Goal: Task Accomplishment & Management: Manage account settings

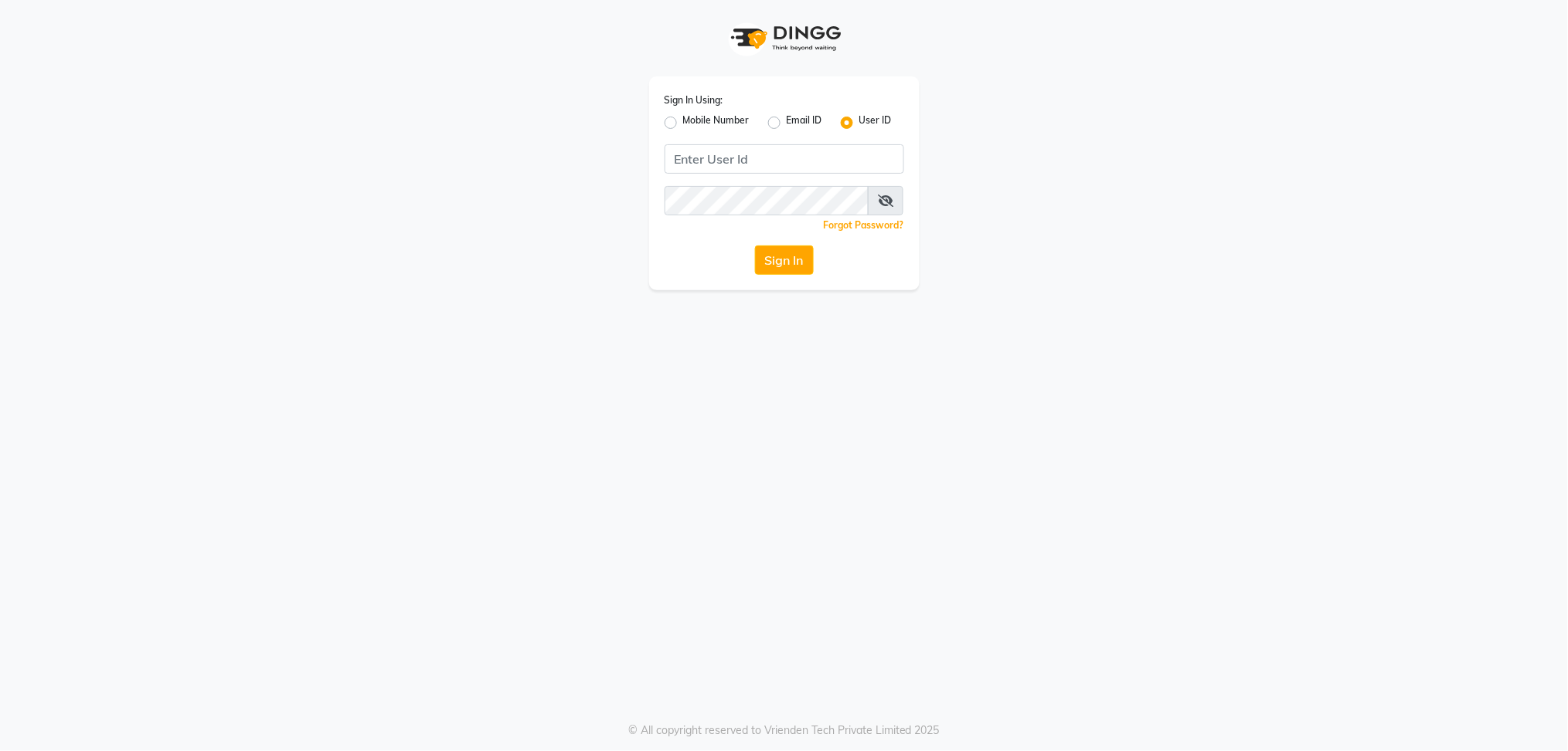
click at [796, 156] on input "Username" at bounding box center [784, 160] width 240 height 30
type input "blossom123"
click at [634, 246] on div "Sign In Using: Mobile Number Email ID User ID blossom123 Remember me Forgot Pas…" at bounding box center [784, 145] width 881 height 290
click at [799, 264] on button "Sign In" at bounding box center [784, 261] width 58 height 30
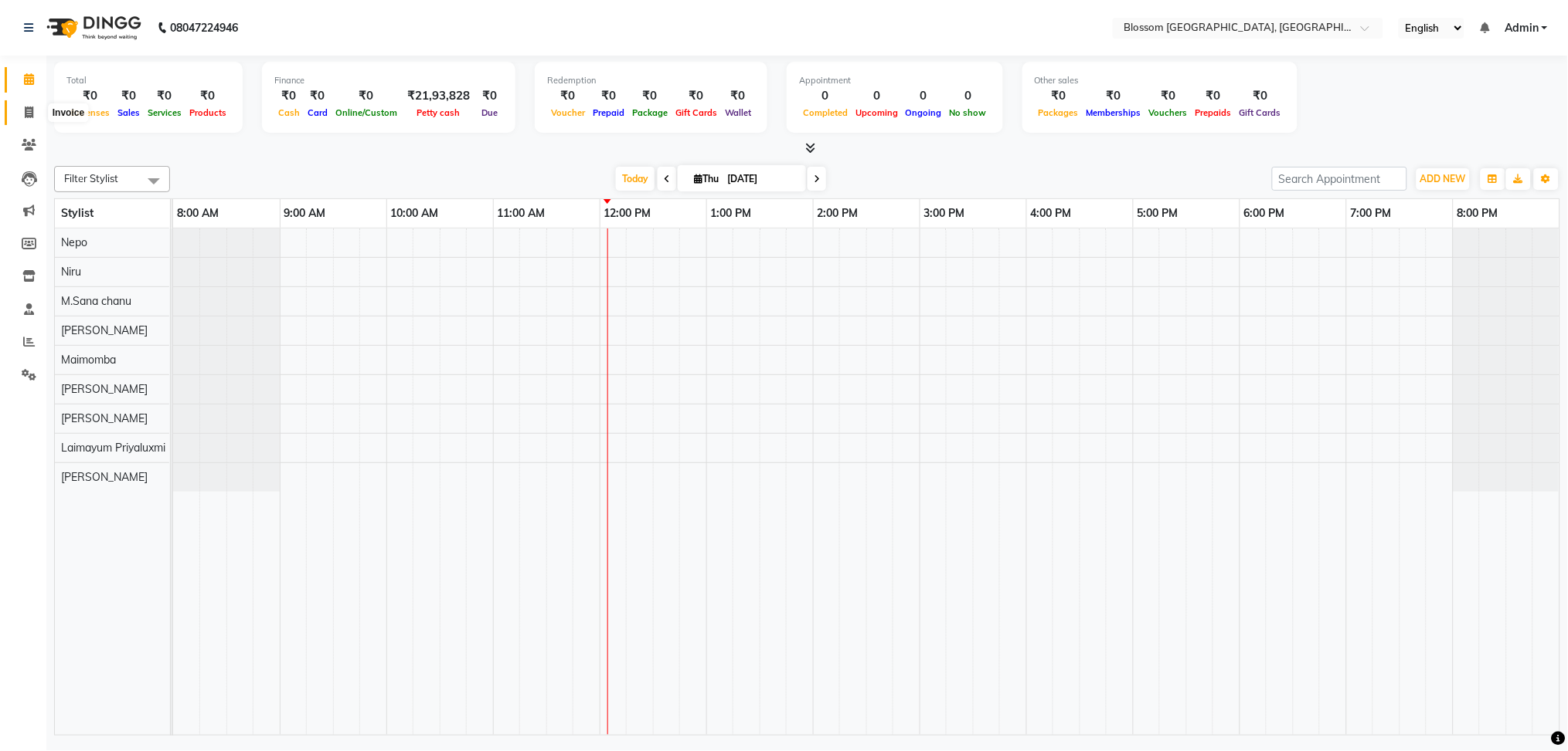
click at [29, 114] on icon at bounding box center [29, 113] width 8 height 12
select select "service"
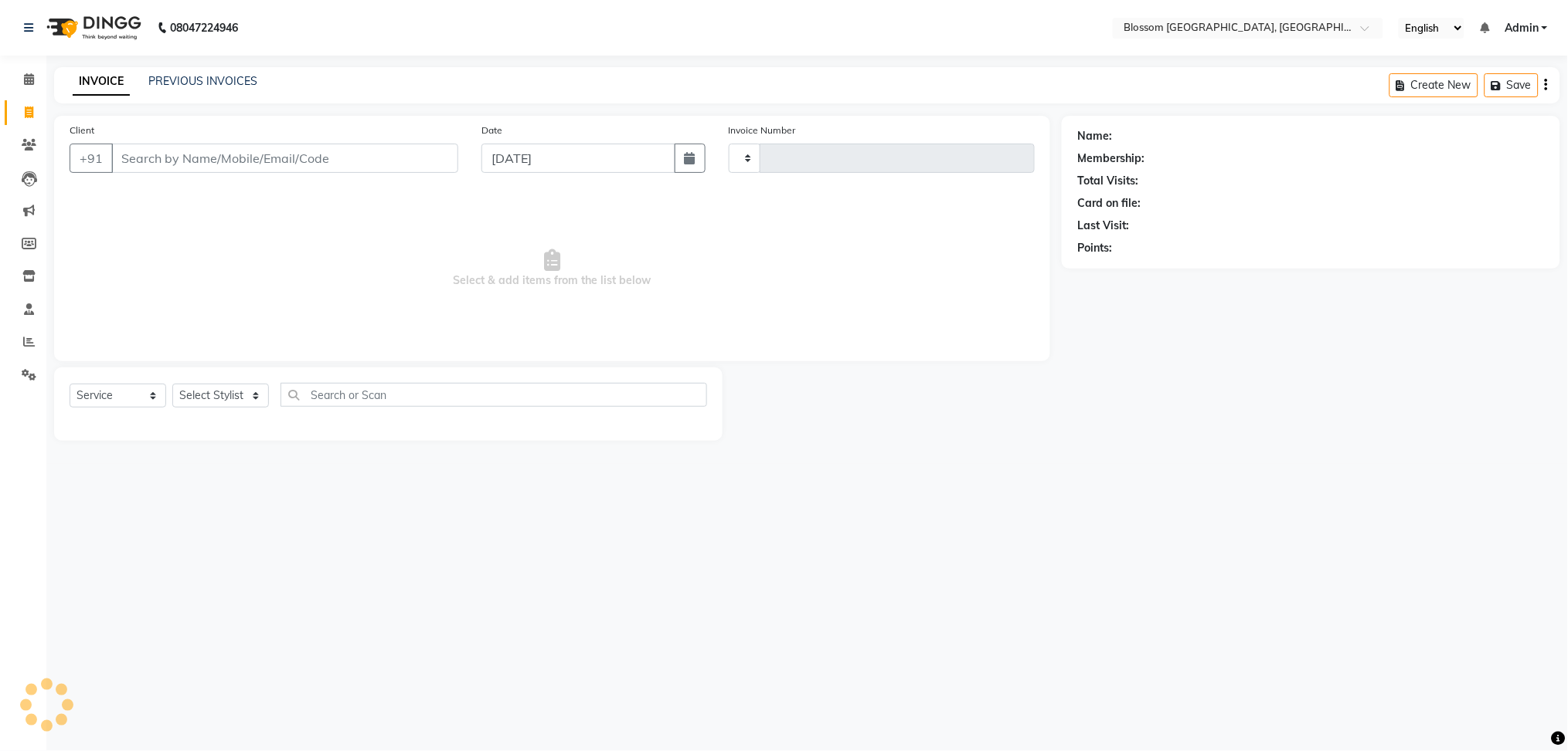
type input "1159"
select select "7465"
click at [133, 158] on input "Client" at bounding box center [285, 159] width 347 height 30
click at [223, 149] on input "Client" at bounding box center [285, 159] width 347 height 30
type input "s"
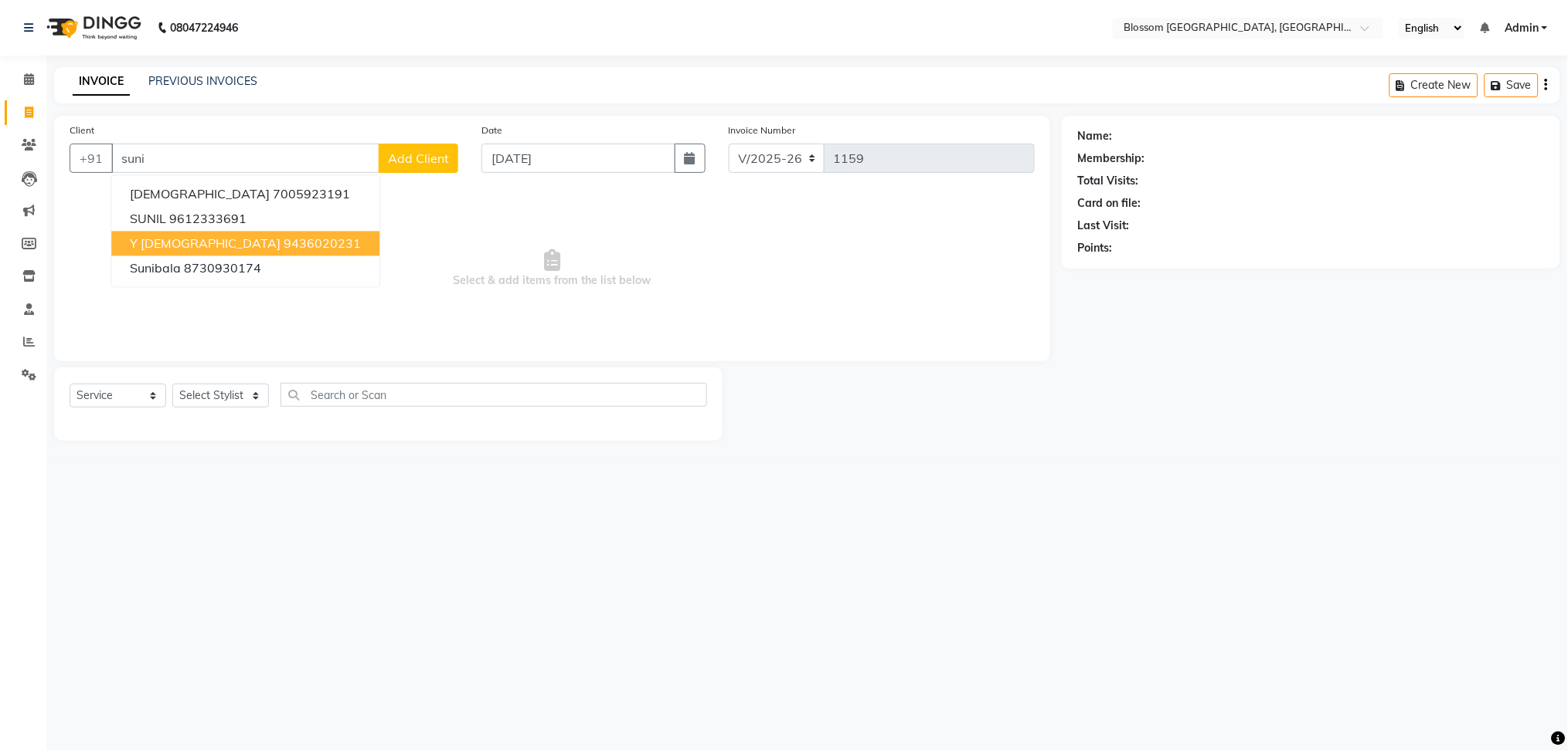
click at [187, 239] on span "Y [DEMOGRAPHIC_DATA]" at bounding box center [205, 243] width 151 height 16
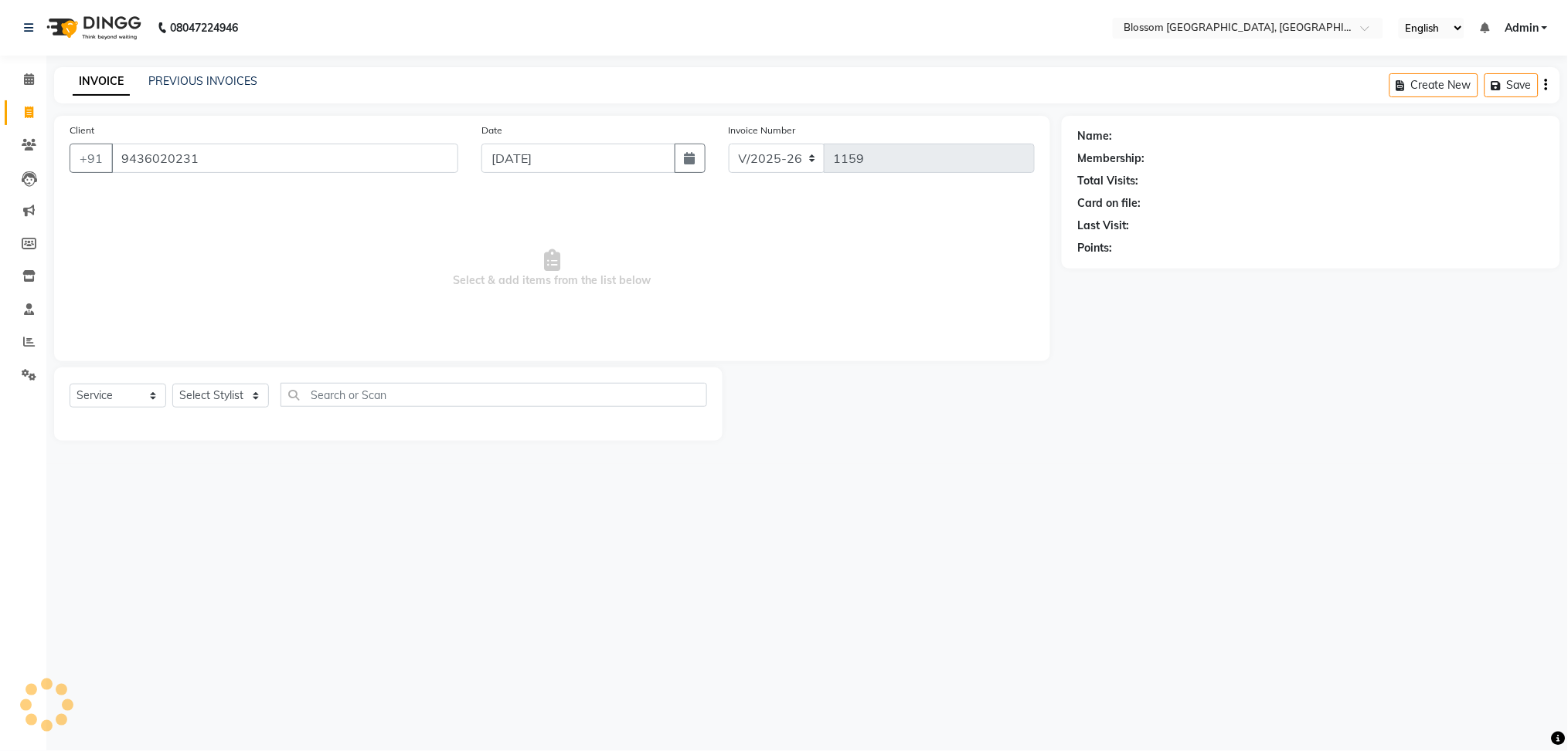
type input "9436020231"
click at [1143, 131] on link "Y [DEMOGRAPHIC_DATA]" at bounding box center [1180, 137] width 131 height 16
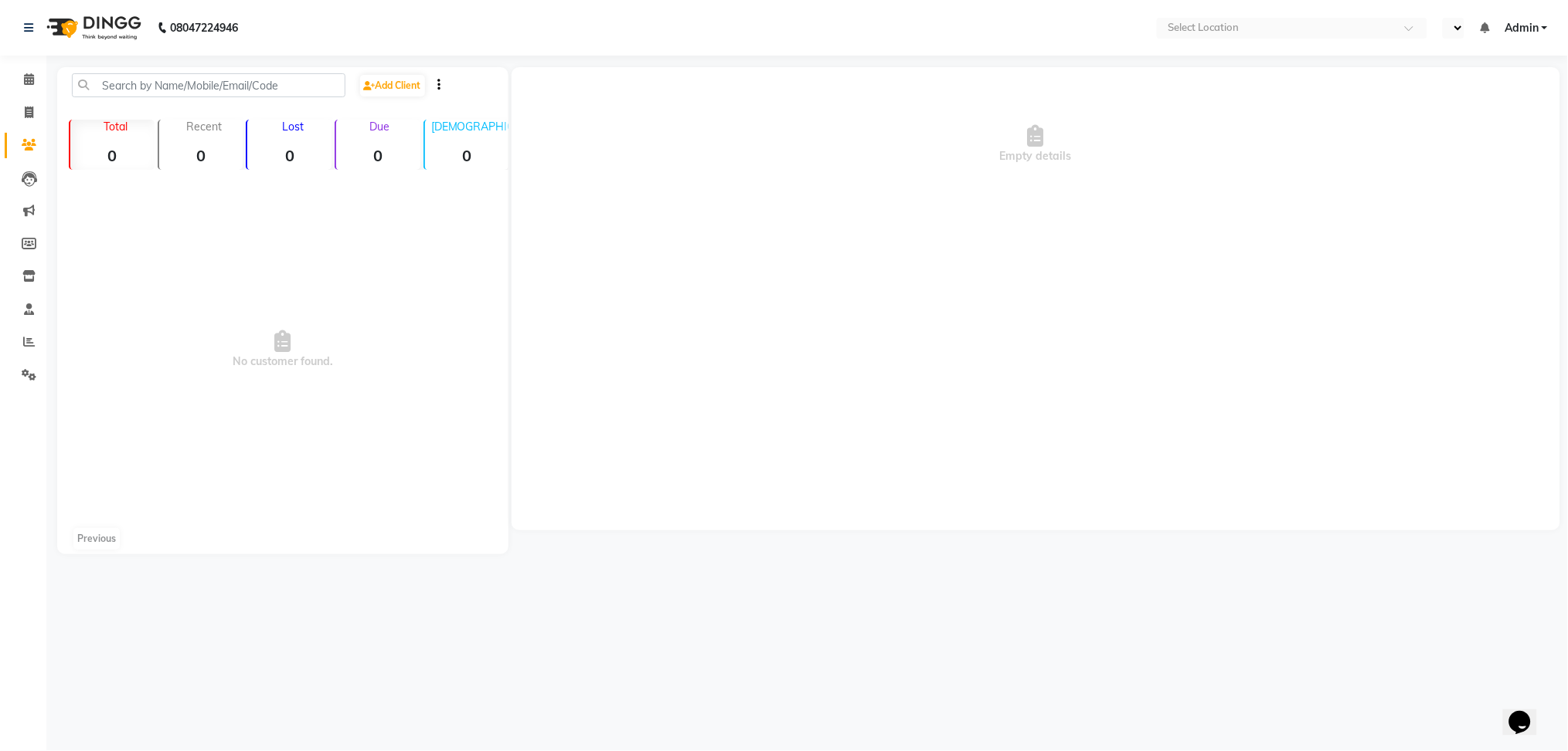
select select "en"
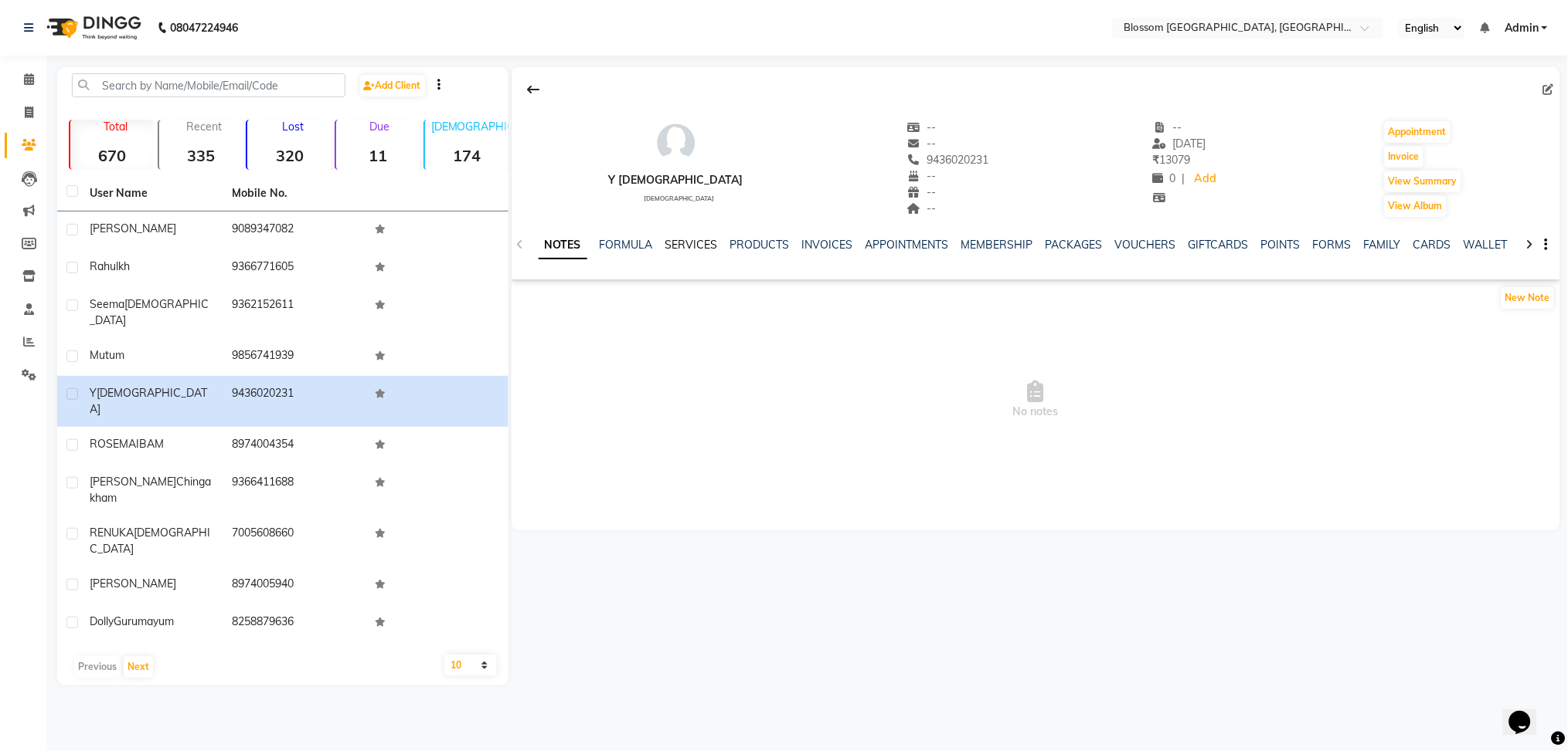
click at [691, 243] on link "SERVICES" at bounding box center [691, 244] width 53 height 14
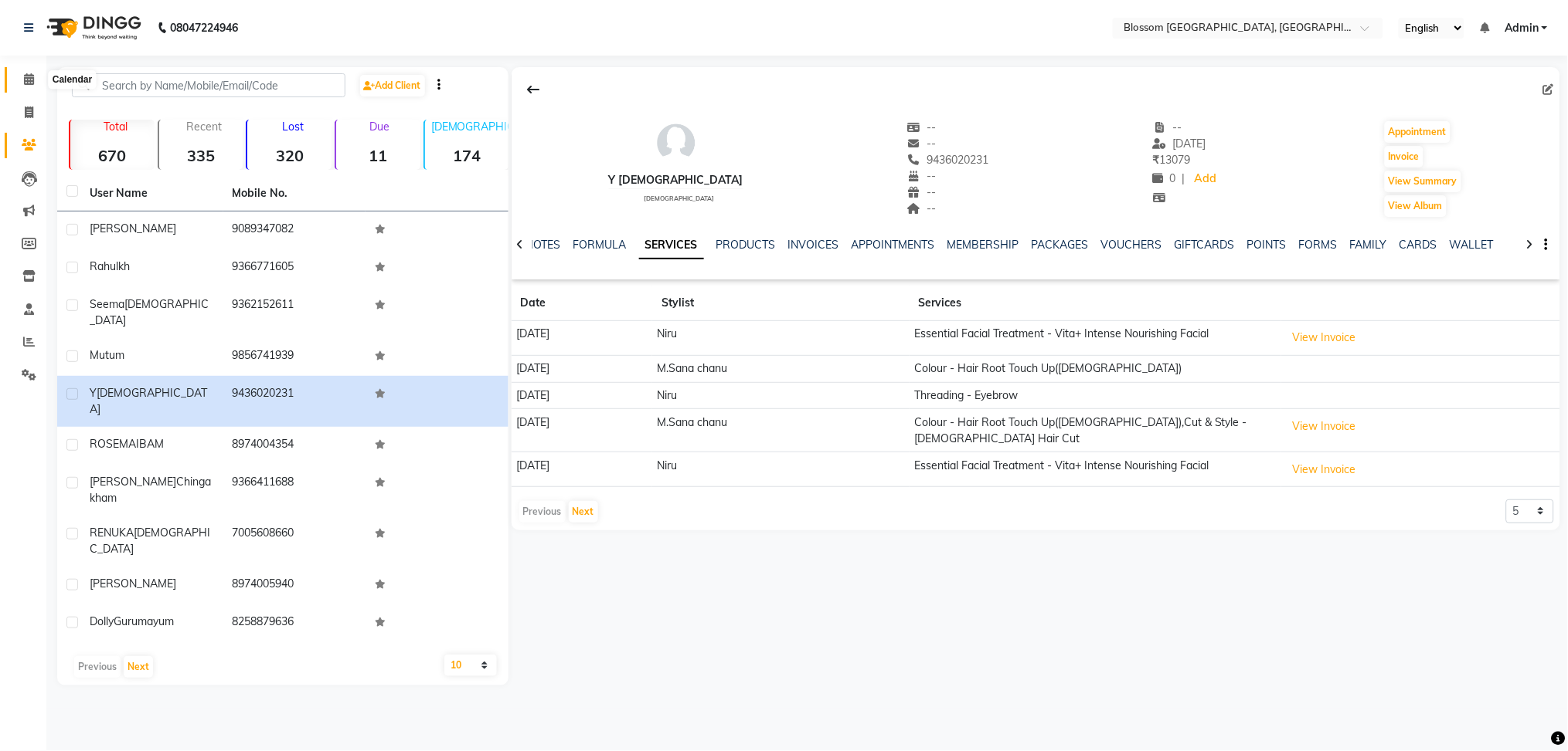
click at [26, 75] on icon at bounding box center [29, 79] width 10 height 12
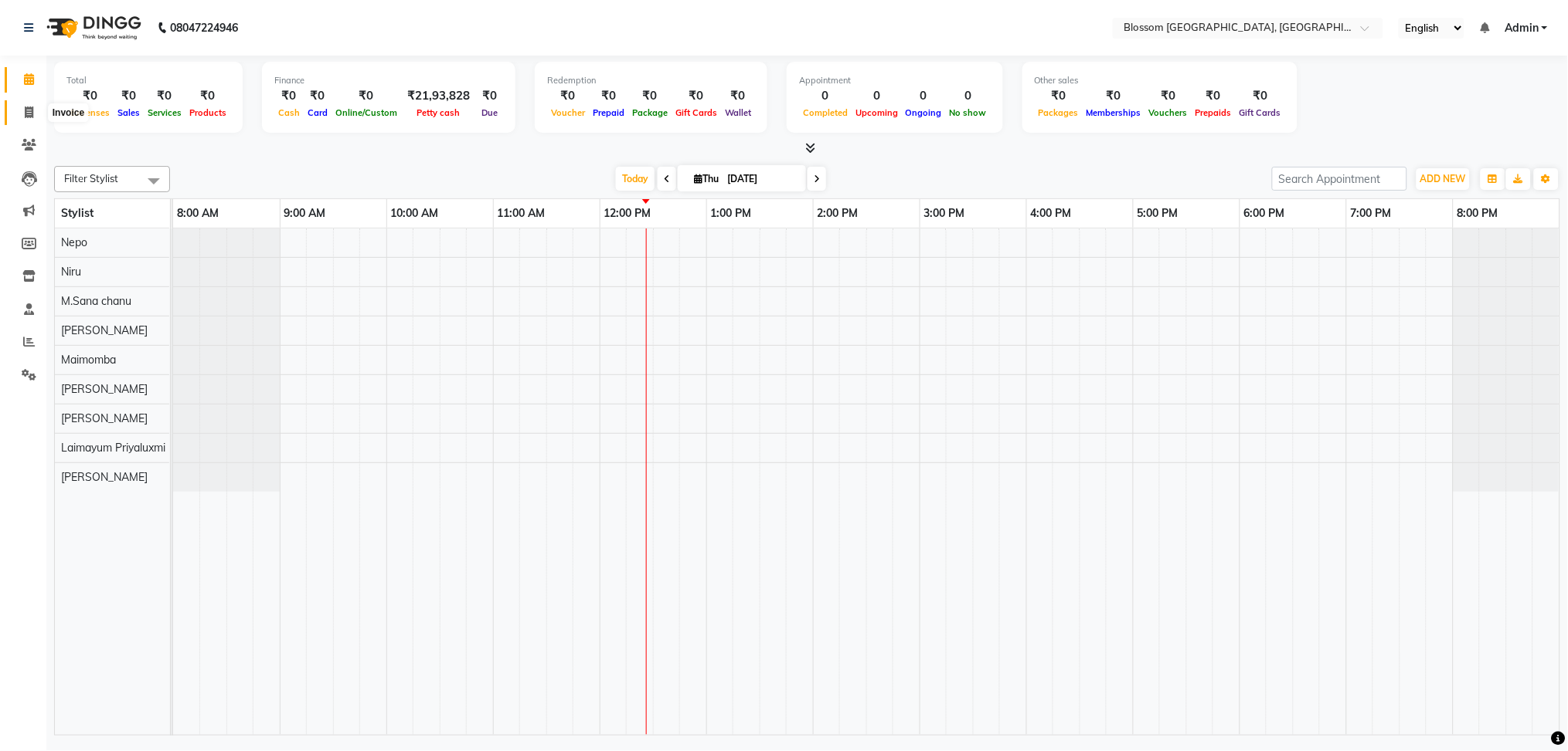
click at [31, 113] on icon at bounding box center [29, 113] width 8 height 12
select select "service"
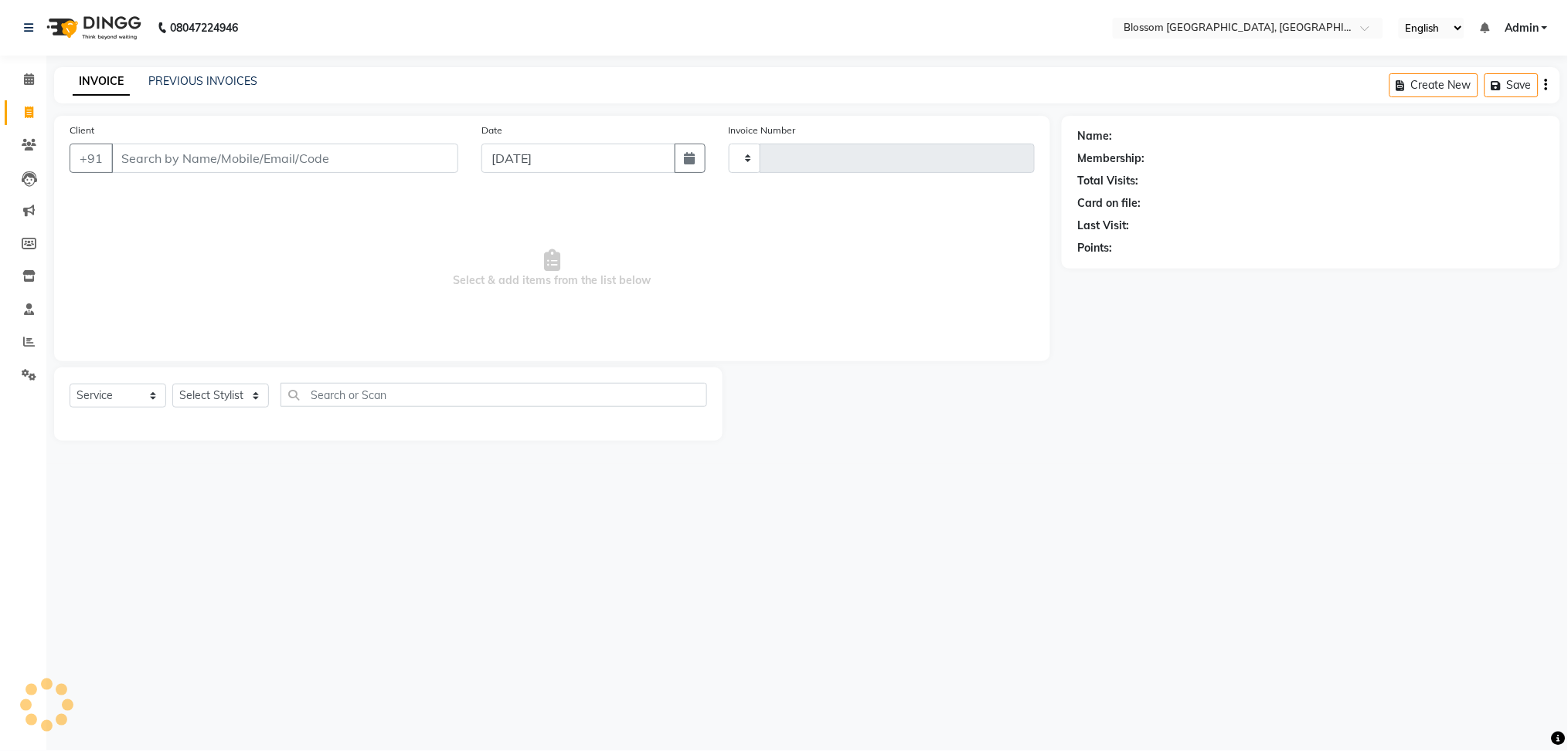
type input "1159"
select select "7465"
click at [126, 158] on input "Client" at bounding box center [285, 159] width 347 height 30
click at [188, 159] on input "Client" at bounding box center [285, 159] width 347 height 30
type input "9366159813"
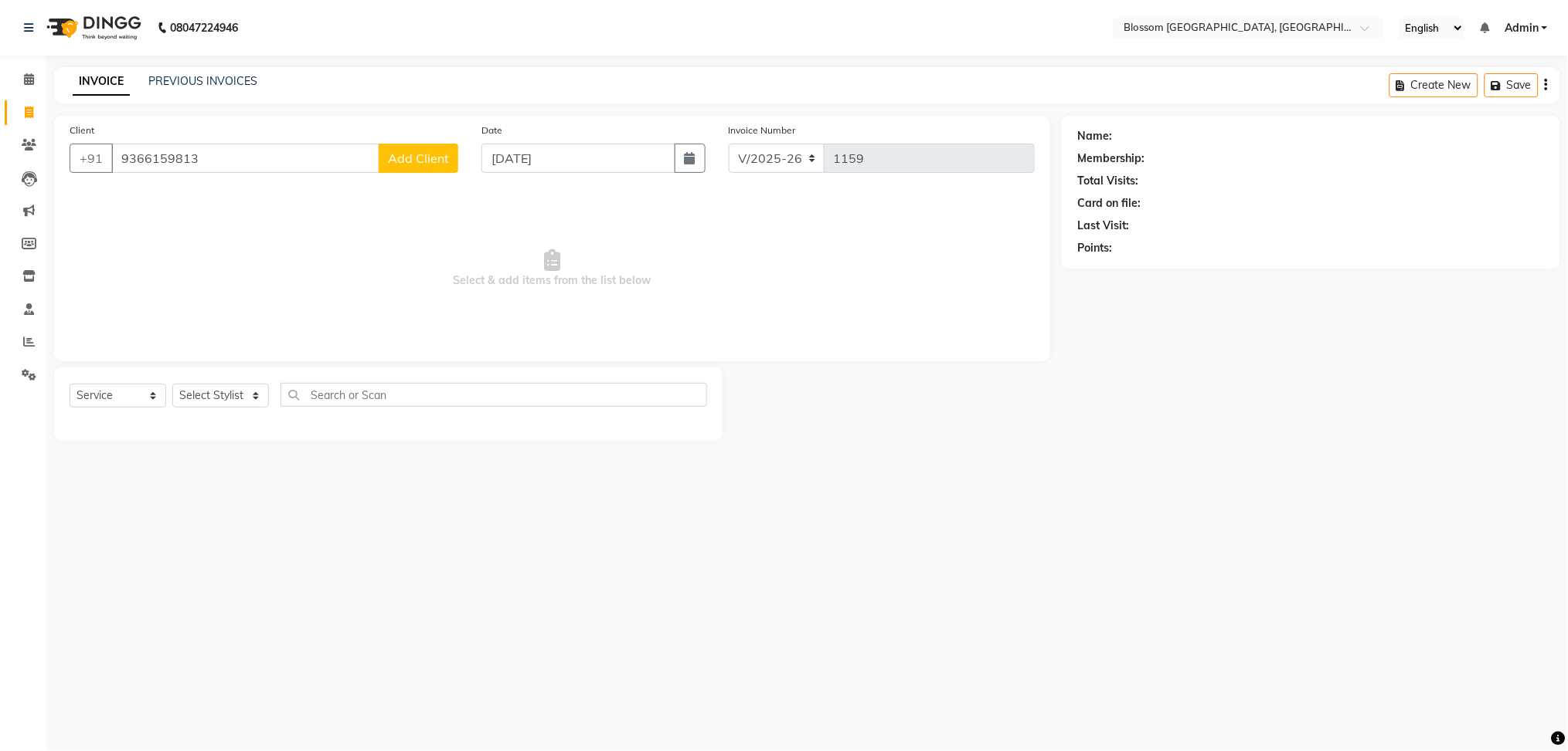
click at [428, 155] on span "Add Client" at bounding box center [418, 158] width 61 height 16
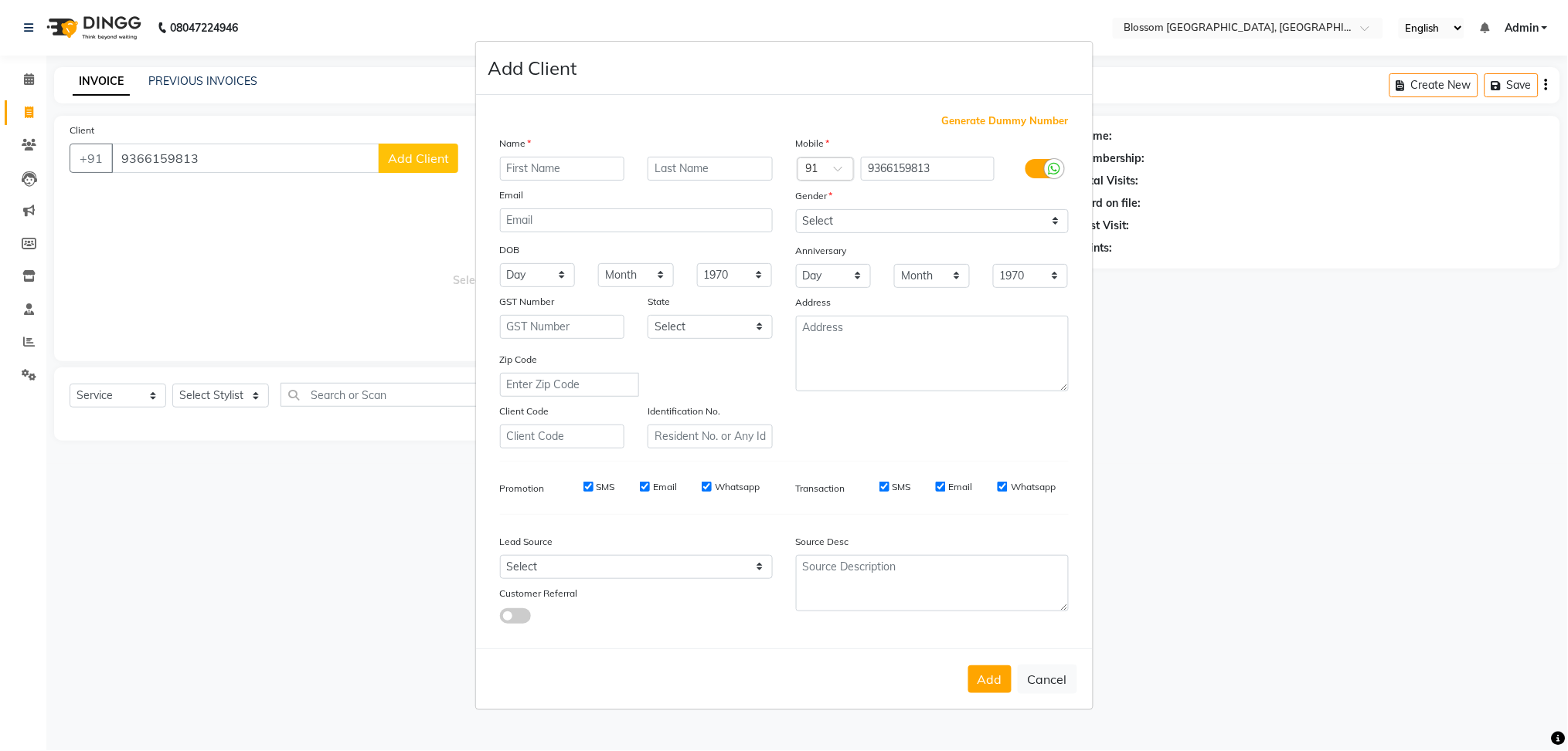
click at [549, 160] on input "text" at bounding box center [562, 169] width 125 height 24
type input "Sashi"
click at [727, 165] on input "text" at bounding box center [710, 169] width 125 height 24
type input "thokchom"
click at [909, 225] on select "Select Male Female Other Prefer Not To Say" at bounding box center [932, 220] width 272 height 24
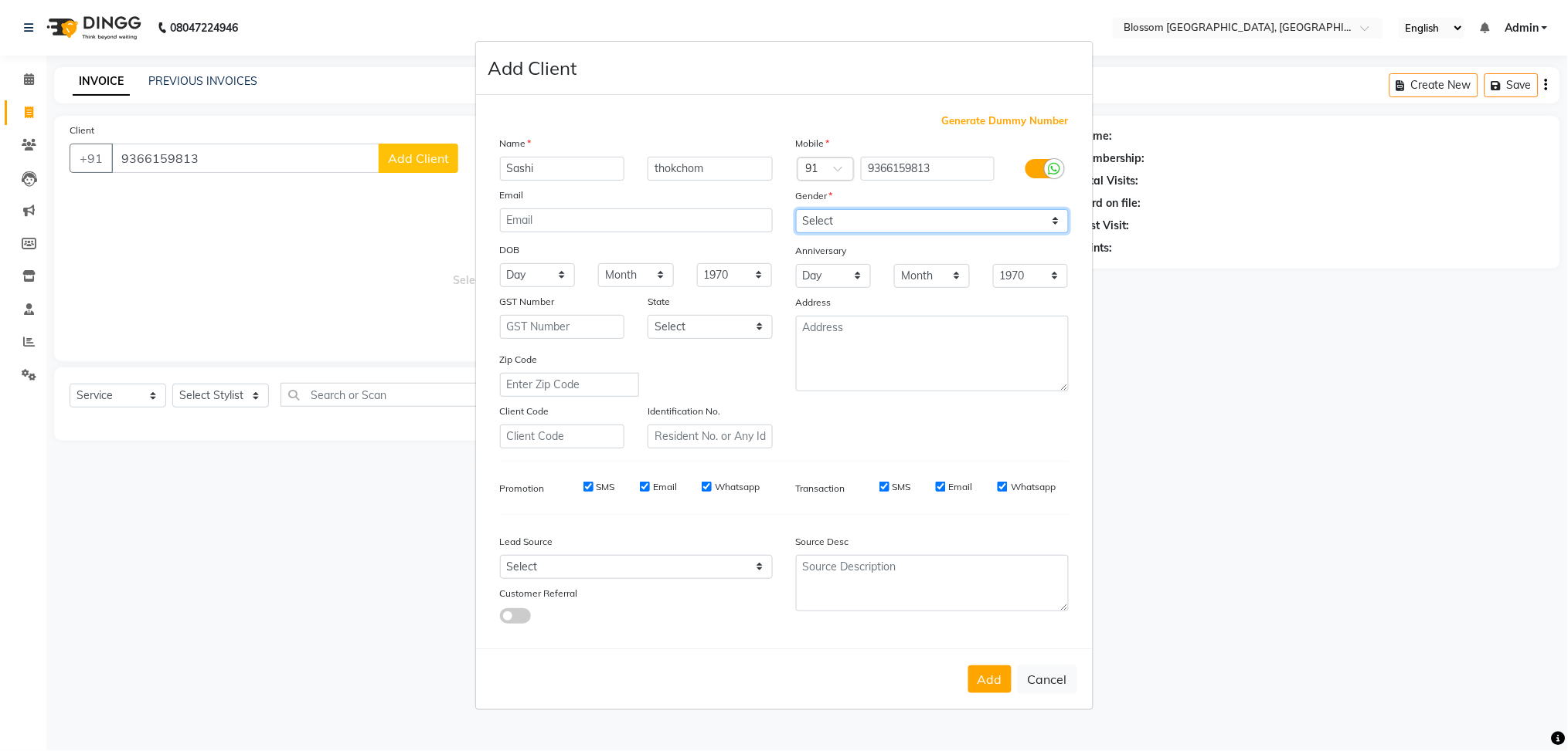
select select "male"
click at [796, 209] on select "Select Male Female Other Prefer Not To Say" at bounding box center [932, 220] width 272 height 24
click at [987, 678] on button "Add" at bounding box center [989, 679] width 44 height 28
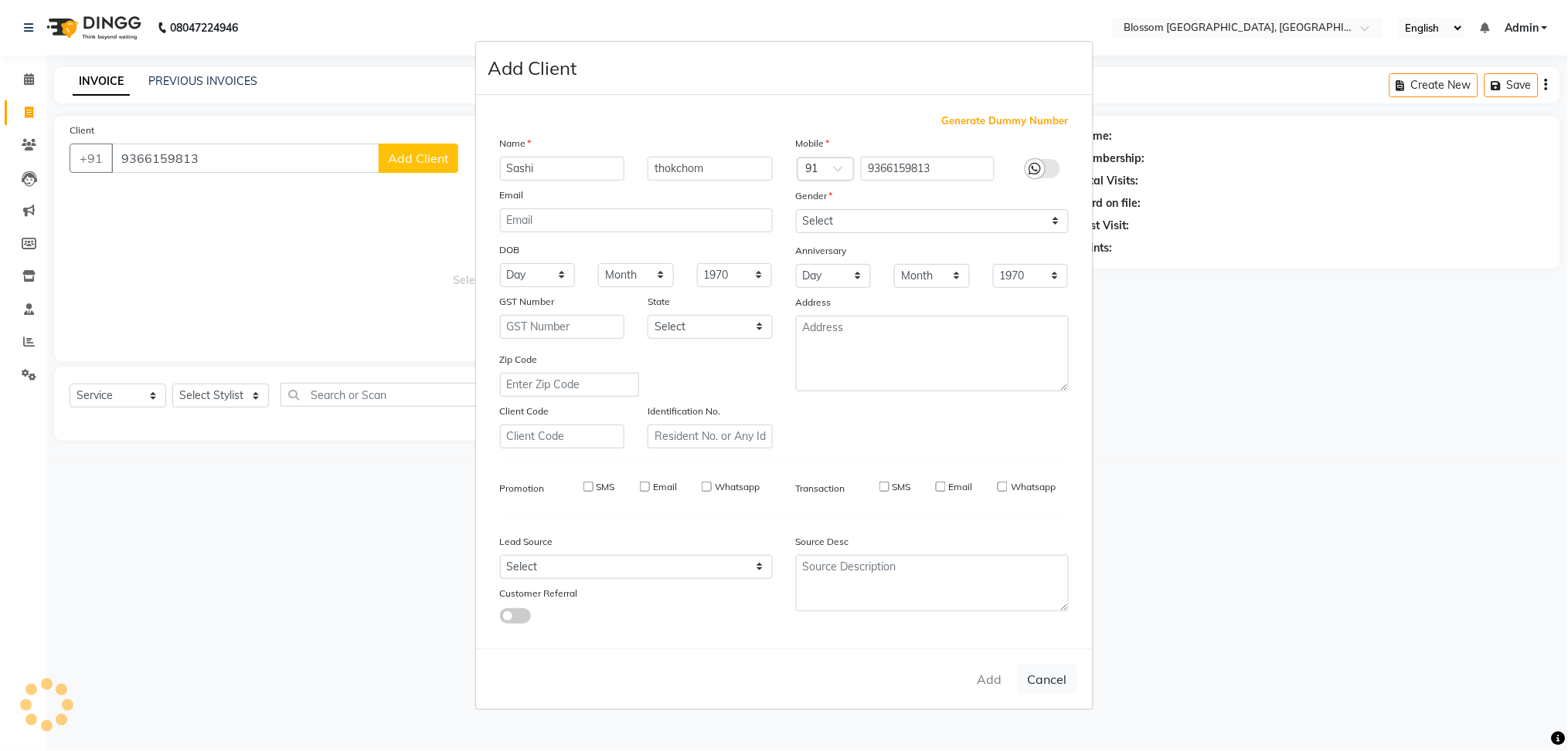
select select
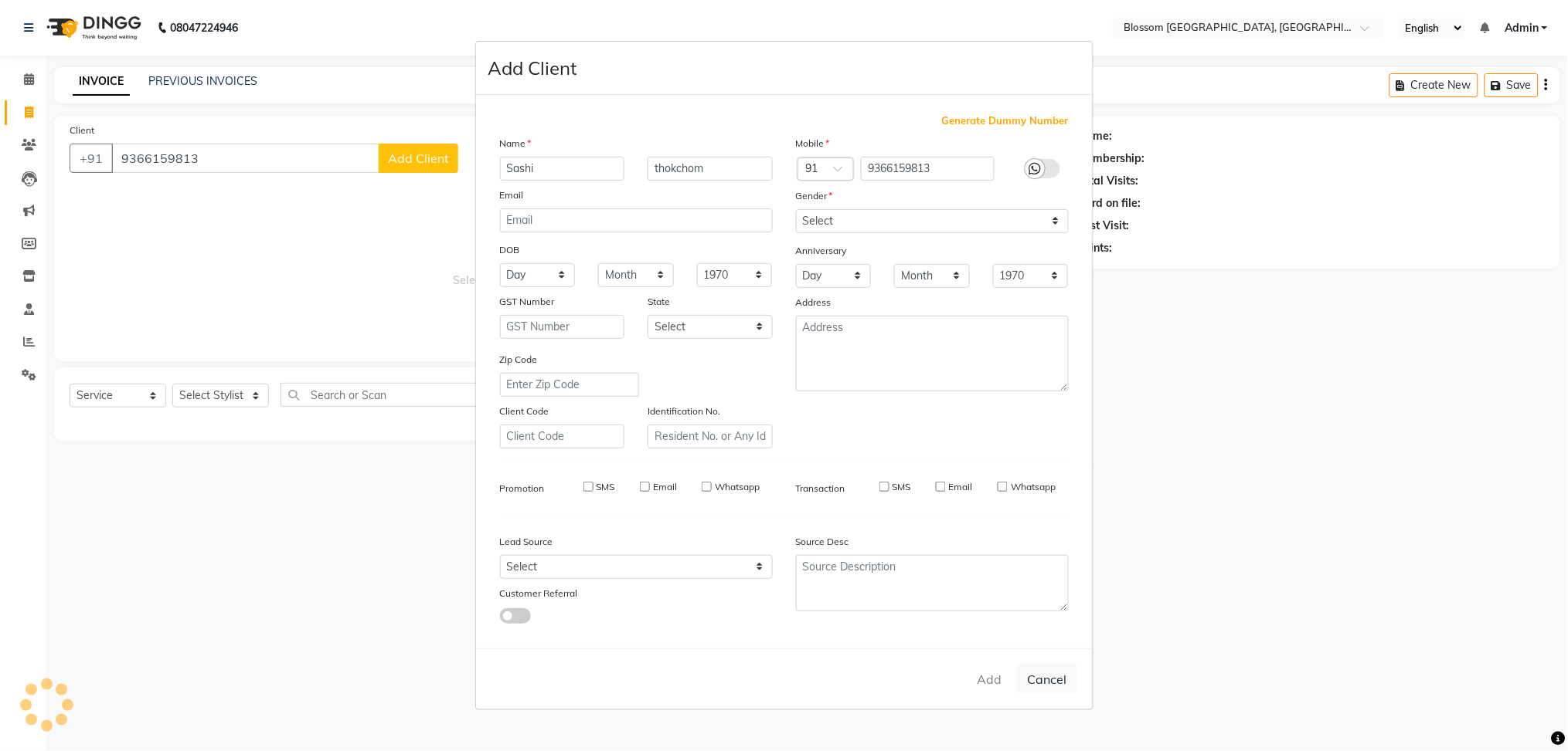
select select
checkbox input "false"
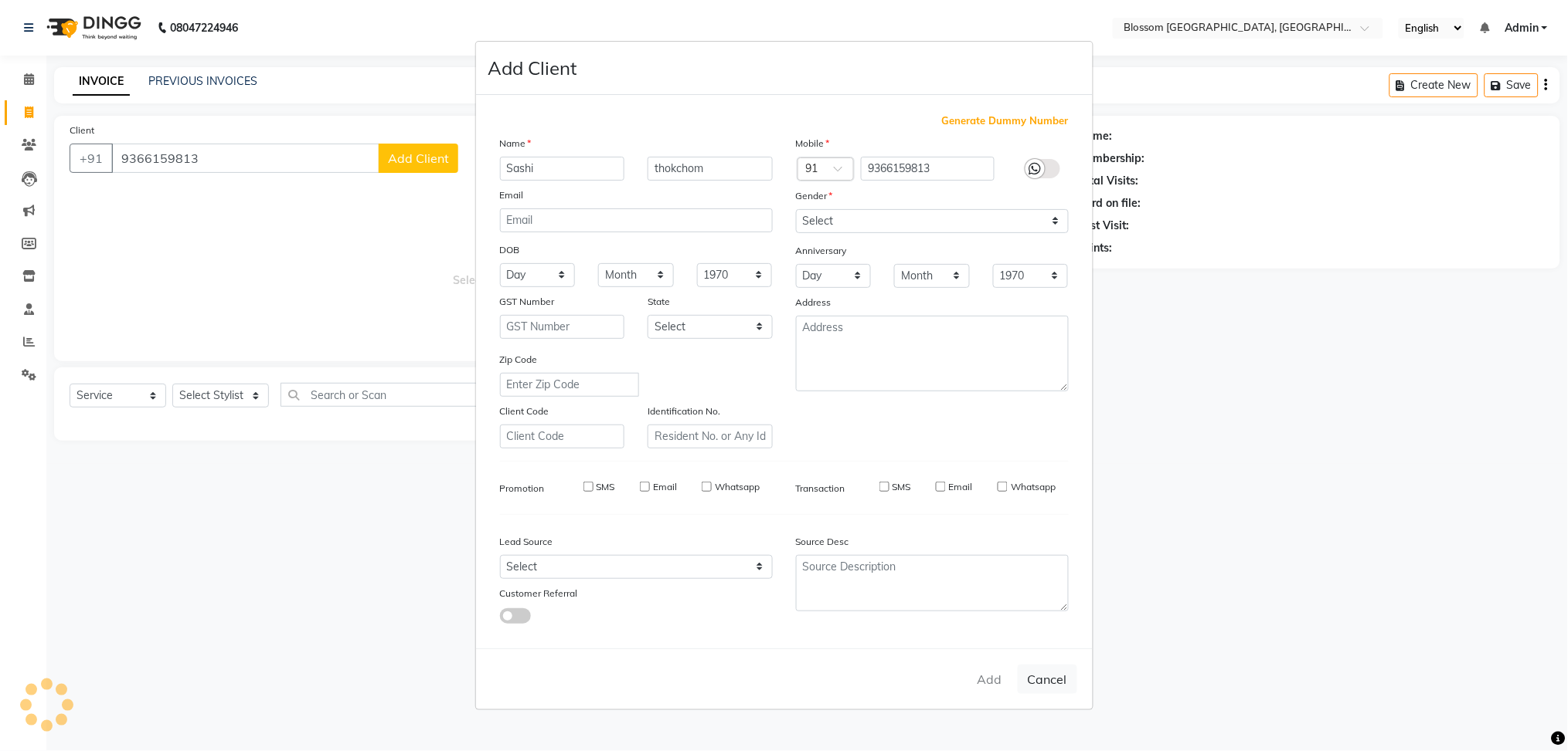
checkbox input "false"
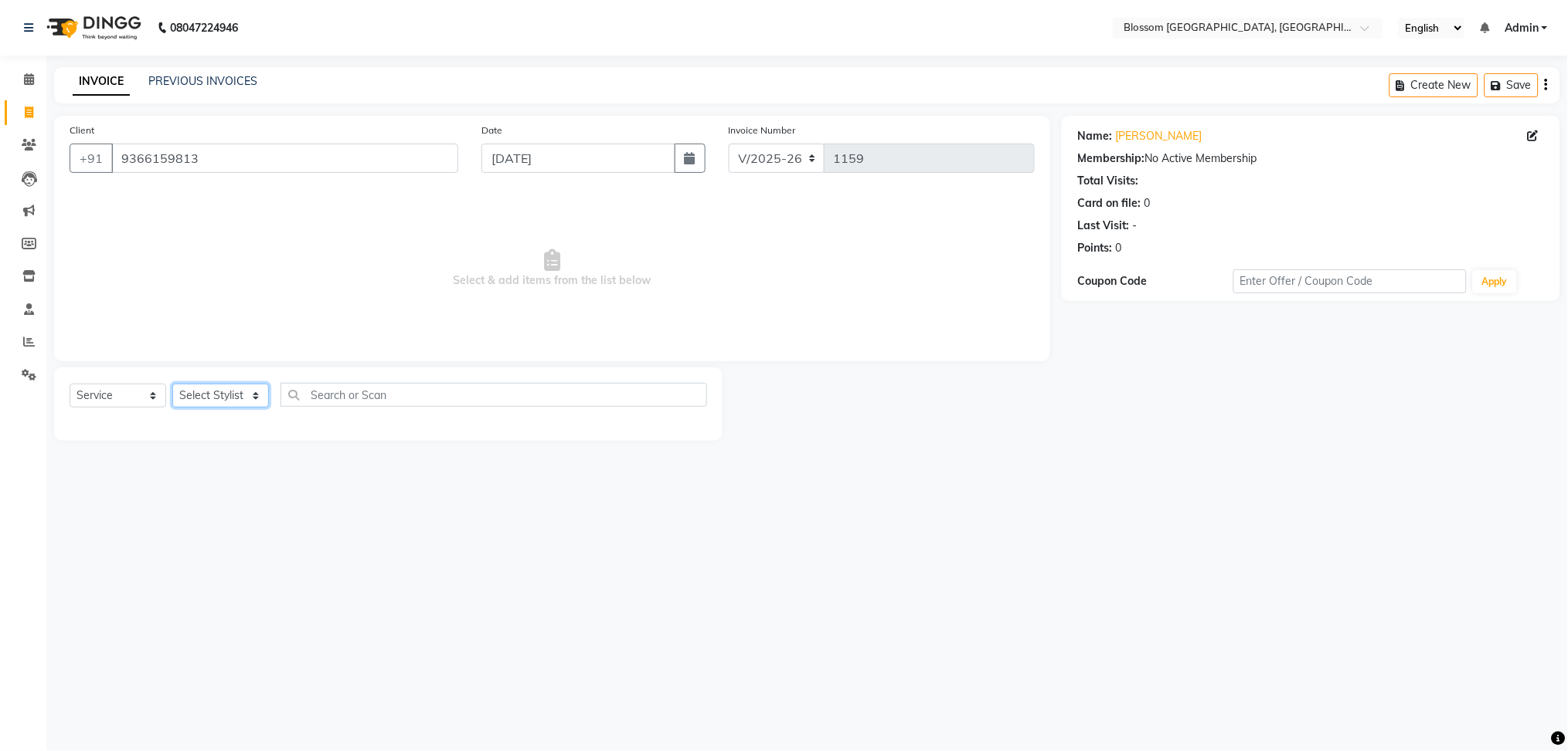
click at [230, 401] on select "Select Stylist Giftson Kamei Laimayum Priyaluxmi Laishram Anjali Maimom Anjali …" at bounding box center [220, 396] width 96 height 24
select select "90732"
click at [172, 385] on select "Select Stylist Giftson Kamei Laimayum Priyaluxmi Laishram Anjali Maimom Anjali …" at bounding box center [220, 396] width 96 height 24
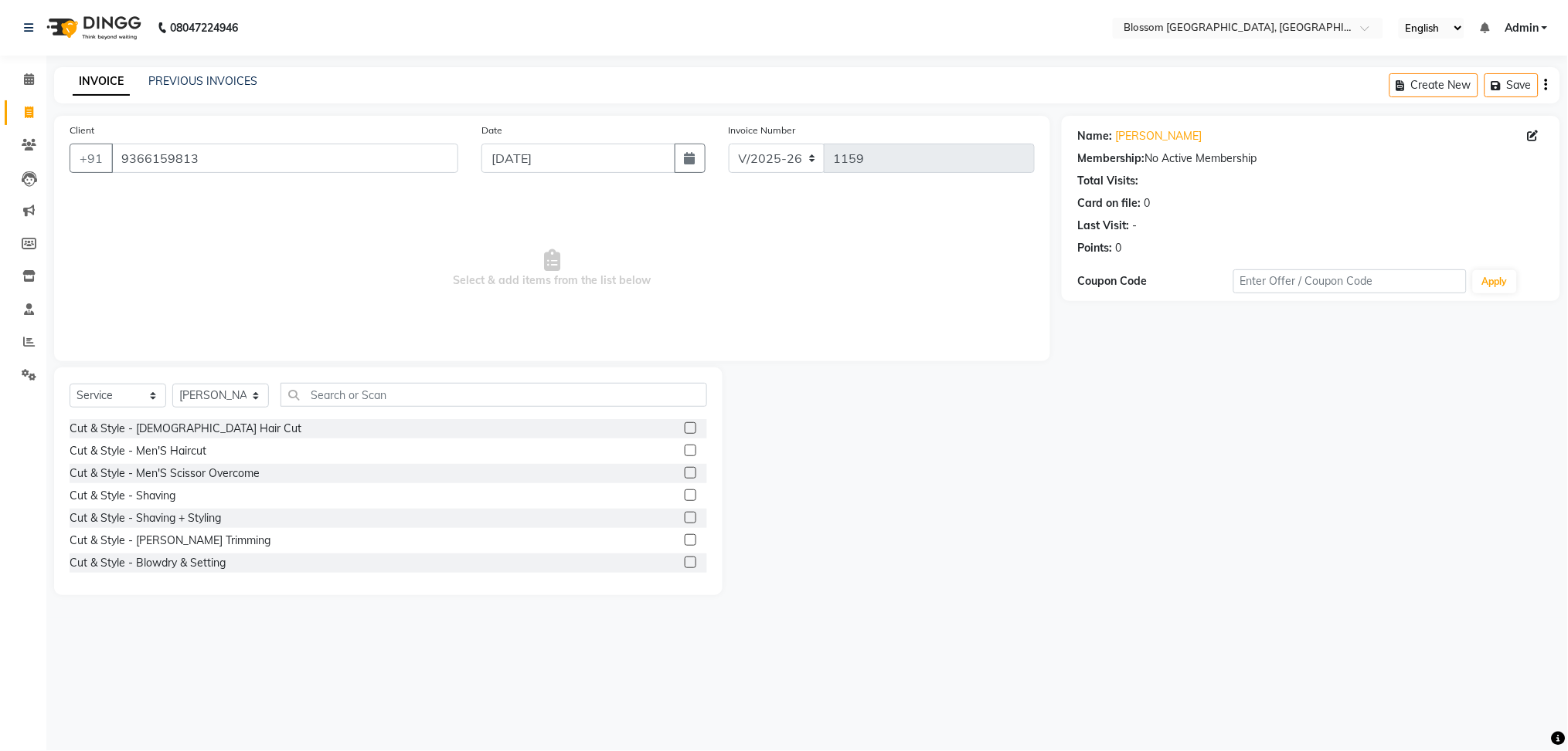
click at [685, 450] on label at bounding box center [691, 451] width 12 height 12
click at [685, 450] on input "checkbox" at bounding box center [690, 452] width 10 height 10
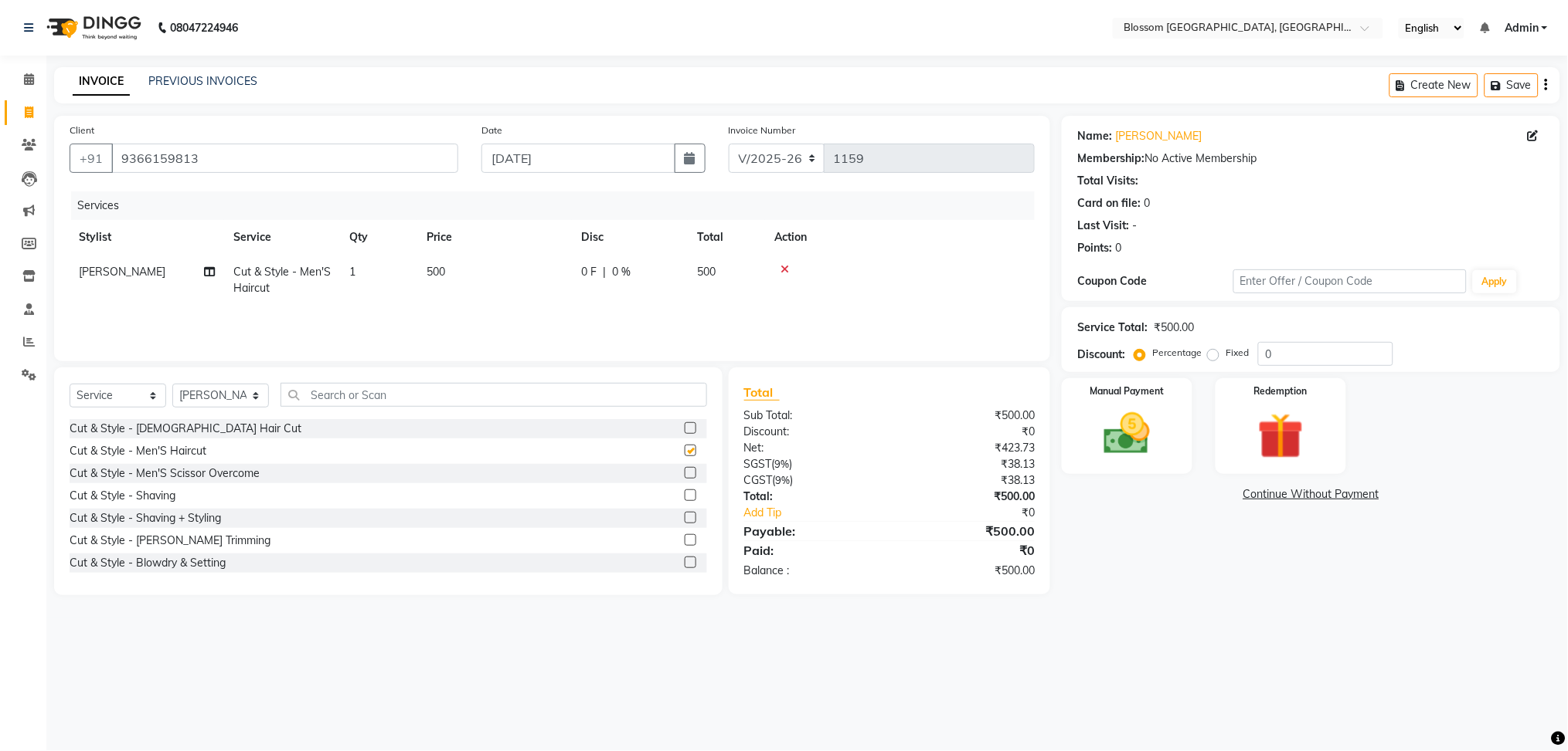
checkbox input "false"
click at [596, 279] on span "0 F" at bounding box center [589, 272] width 16 height 16
select select "90732"
click at [596, 279] on input "500" at bounding box center [566, 276] width 136 height 24
click at [686, 270] on td "0 F | 0 %" at bounding box center [630, 280] width 116 height 51
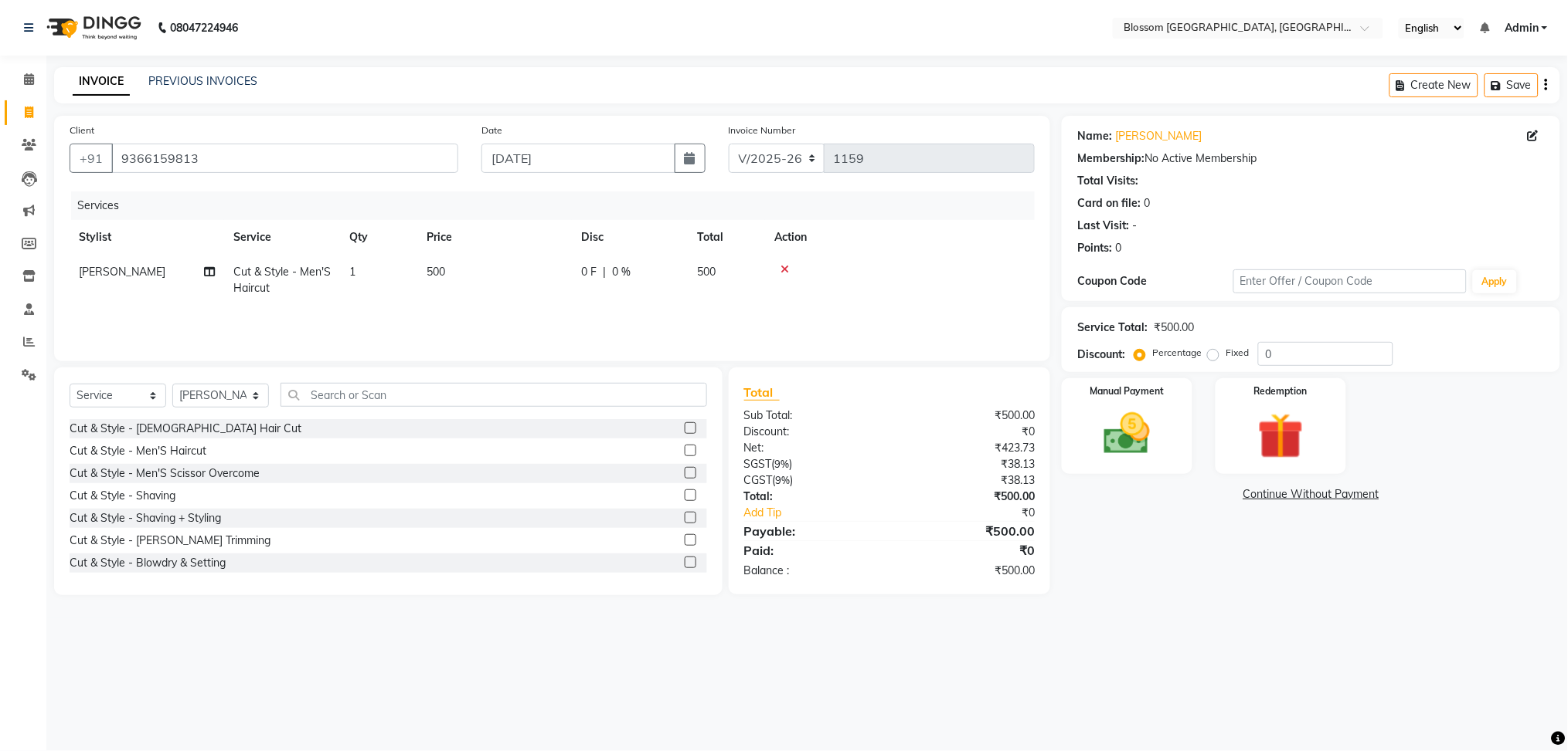
select select "90732"
click at [676, 276] on input "0" at bounding box center [677, 276] width 46 height 24
type input "100"
click at [728, 312] on div "Services Stylist Service Qty Price Disc Total Action Prabin Elangbam Cut & Styl…" at bounding box center [551, 269] width 965 height 155
click at [152, 406] on select "Select Service Product Membership Package Voucher Prepaid Gift Card" at bounding box center [117, 396] width 96 height 24
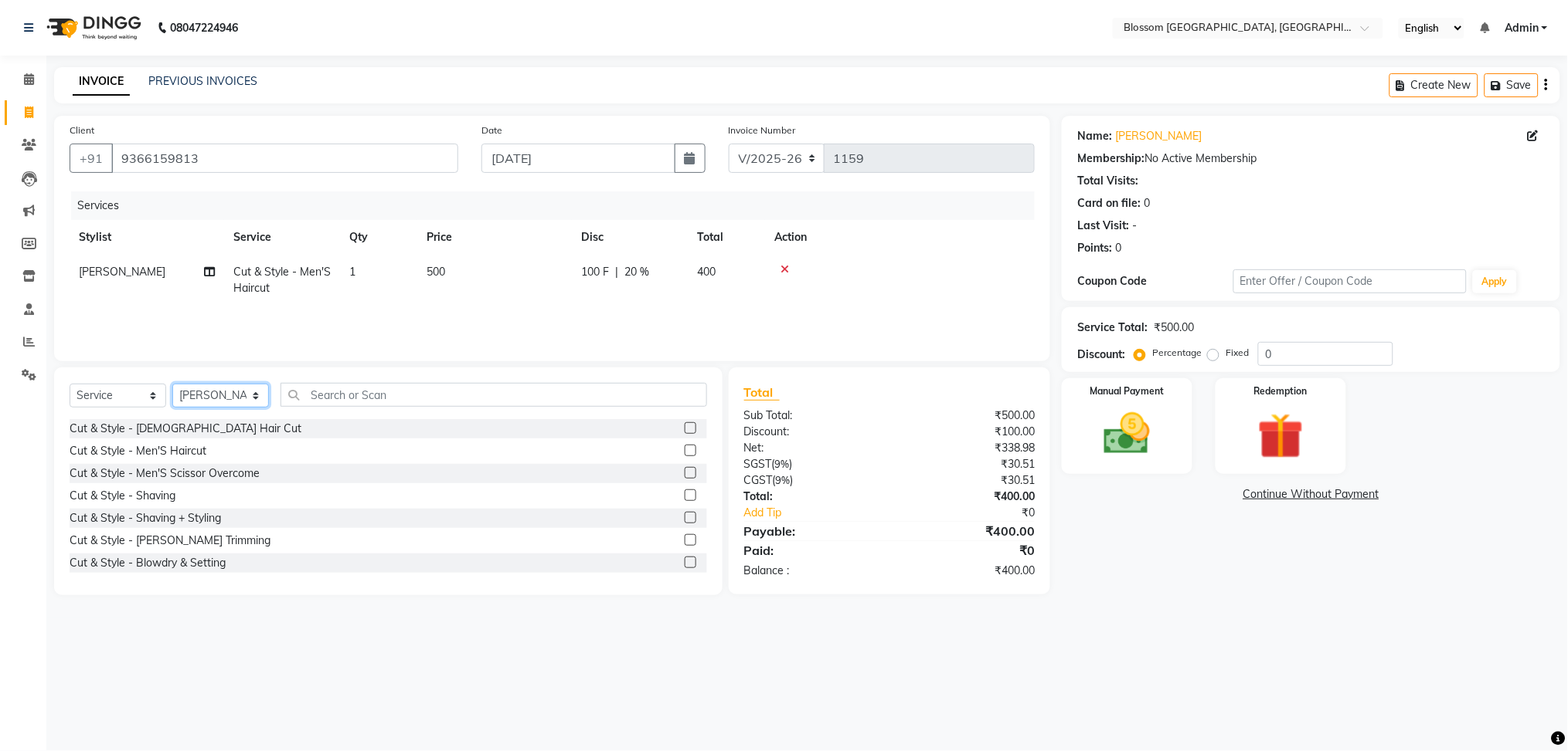
click at [207, 400] on select "Select Stylist Giftson Kamei Laimayum Priyaluxmi Laishram Anjali Maimom Anjali …" at bounding box center [220, 396] width 96 height 24
select select "86753"
click at [172, 385] on select "Select Stylist Giftson Kamei Laimayum Priyaluxmi Laishram Anjali Maimom Anjali …" at bounding box center [220, 396] width 96 height 24
click at [333, 399] on input "text" at bounding box center [494, 395] width 426 height 24
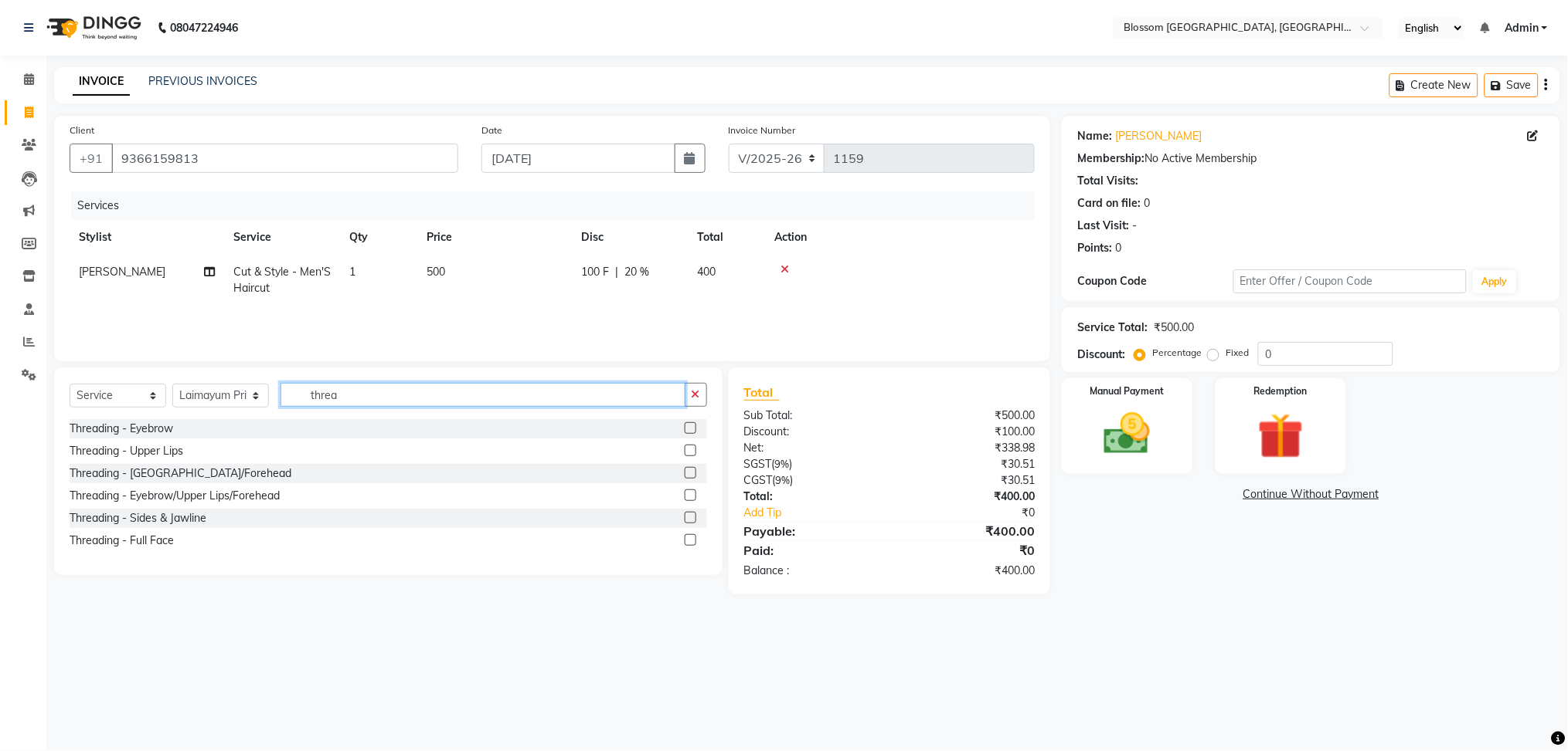
type input "threa"
click at [686, 497] on label at bounding box center [691, 495] width 12 height 12
click at [686, 497] on input "checkbox" at bounding box center [690, 496] width 10 height 10
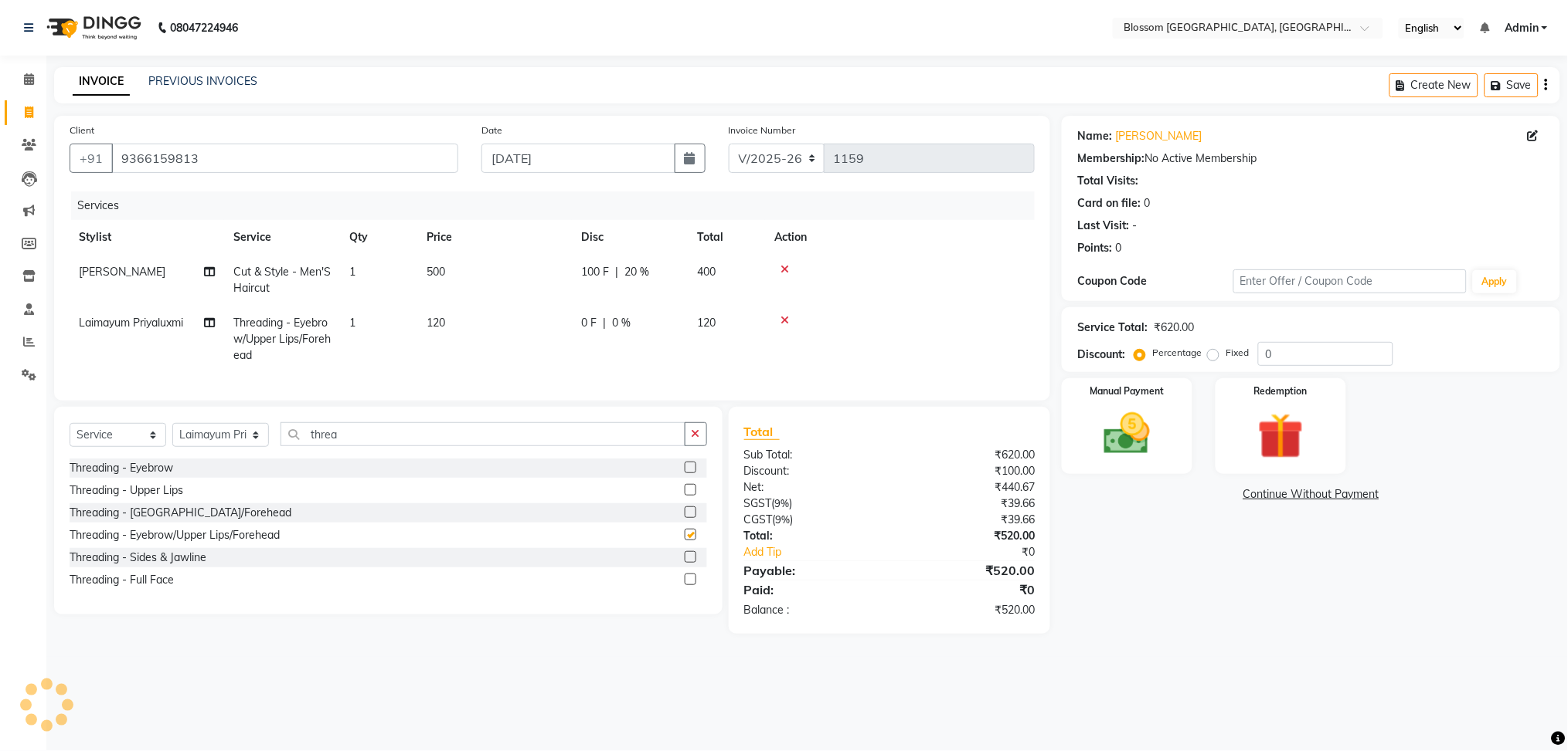
checkbox input "false"
click at [1109, 420] on img at bounding box center [1127, 434] width 77 height 55
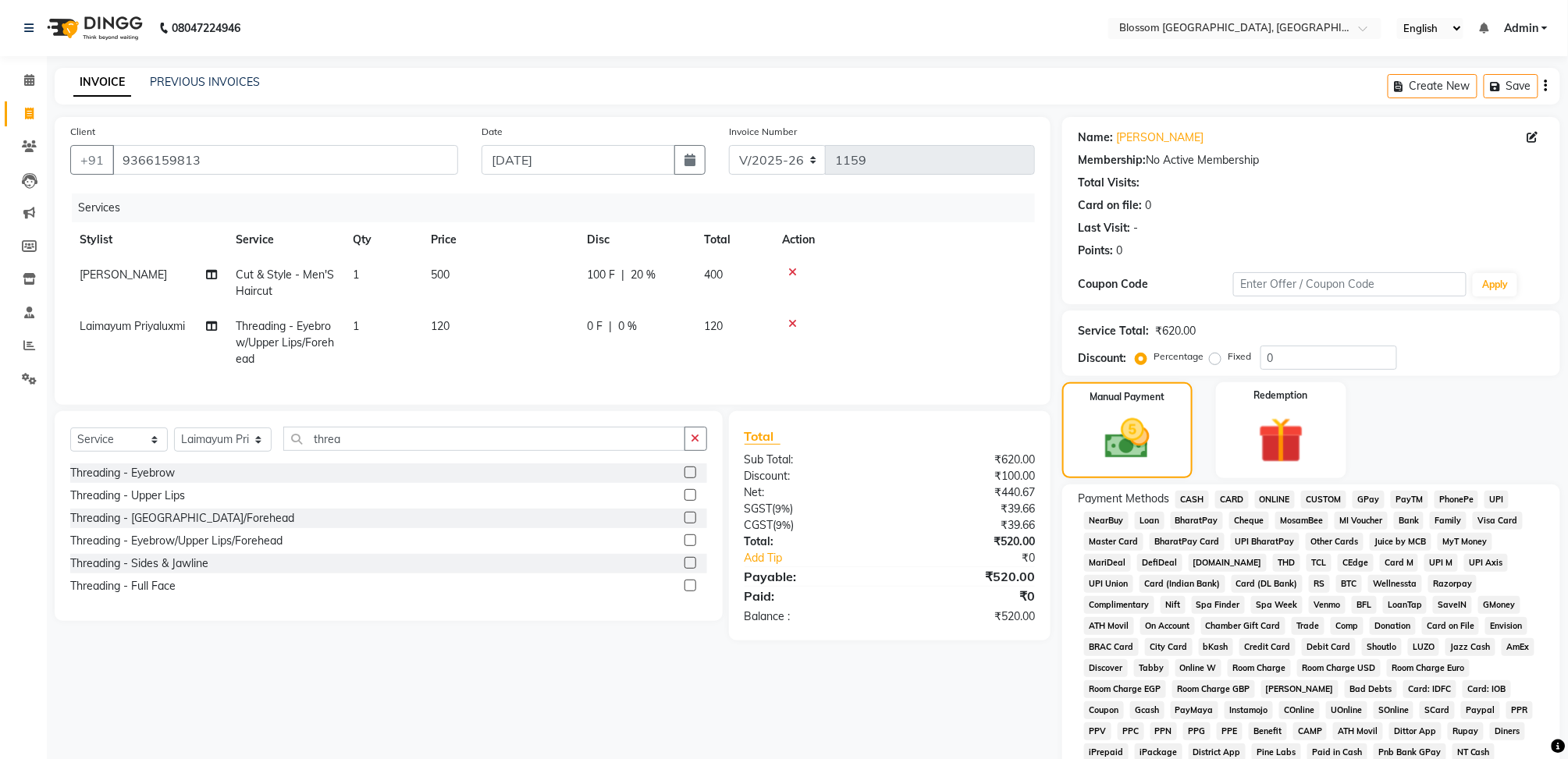
click at [1373, 493] on span "GPay" at bounding box center [1368, 500] width 32 height 18
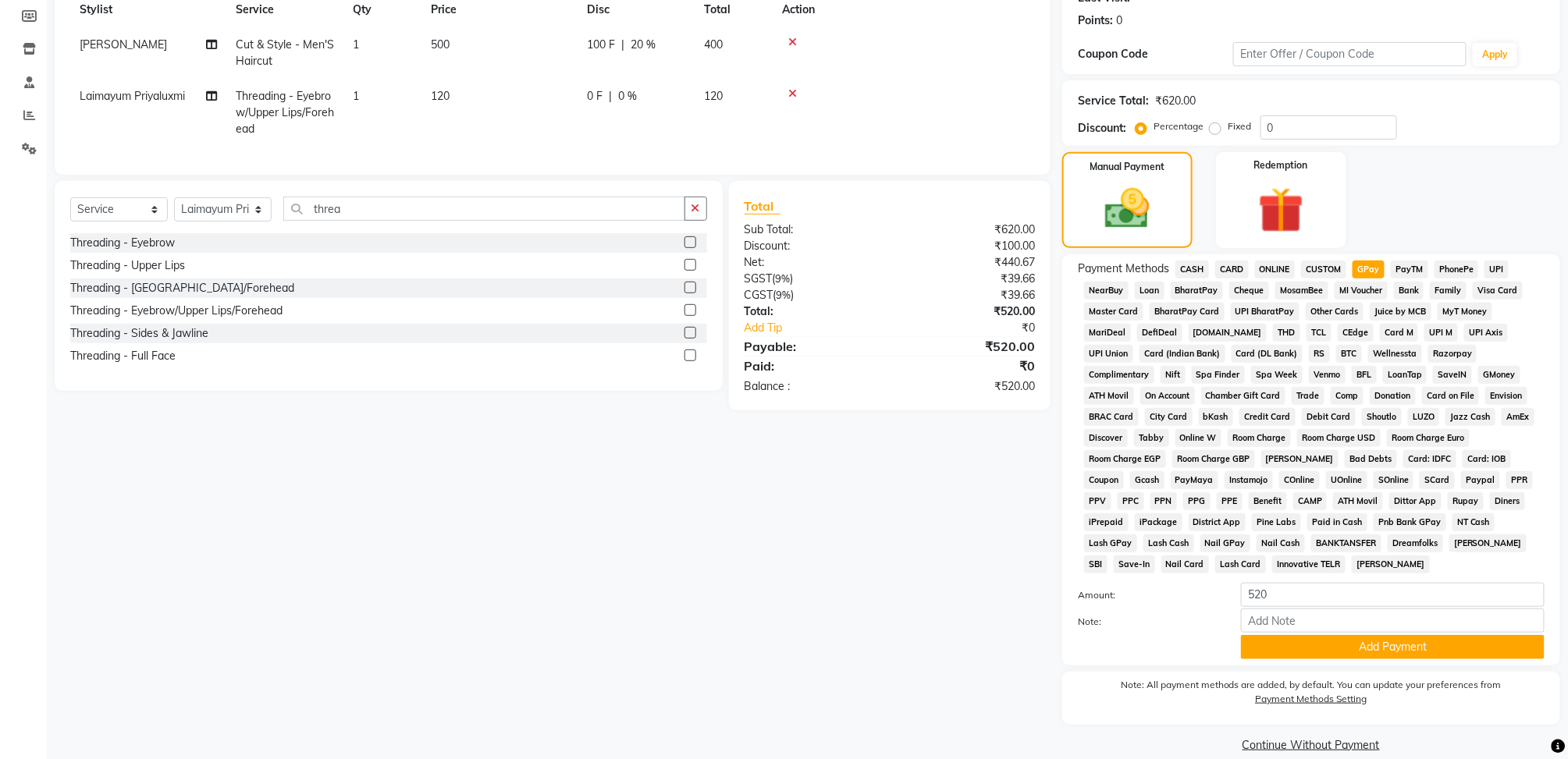
scroll to position [251, 0]
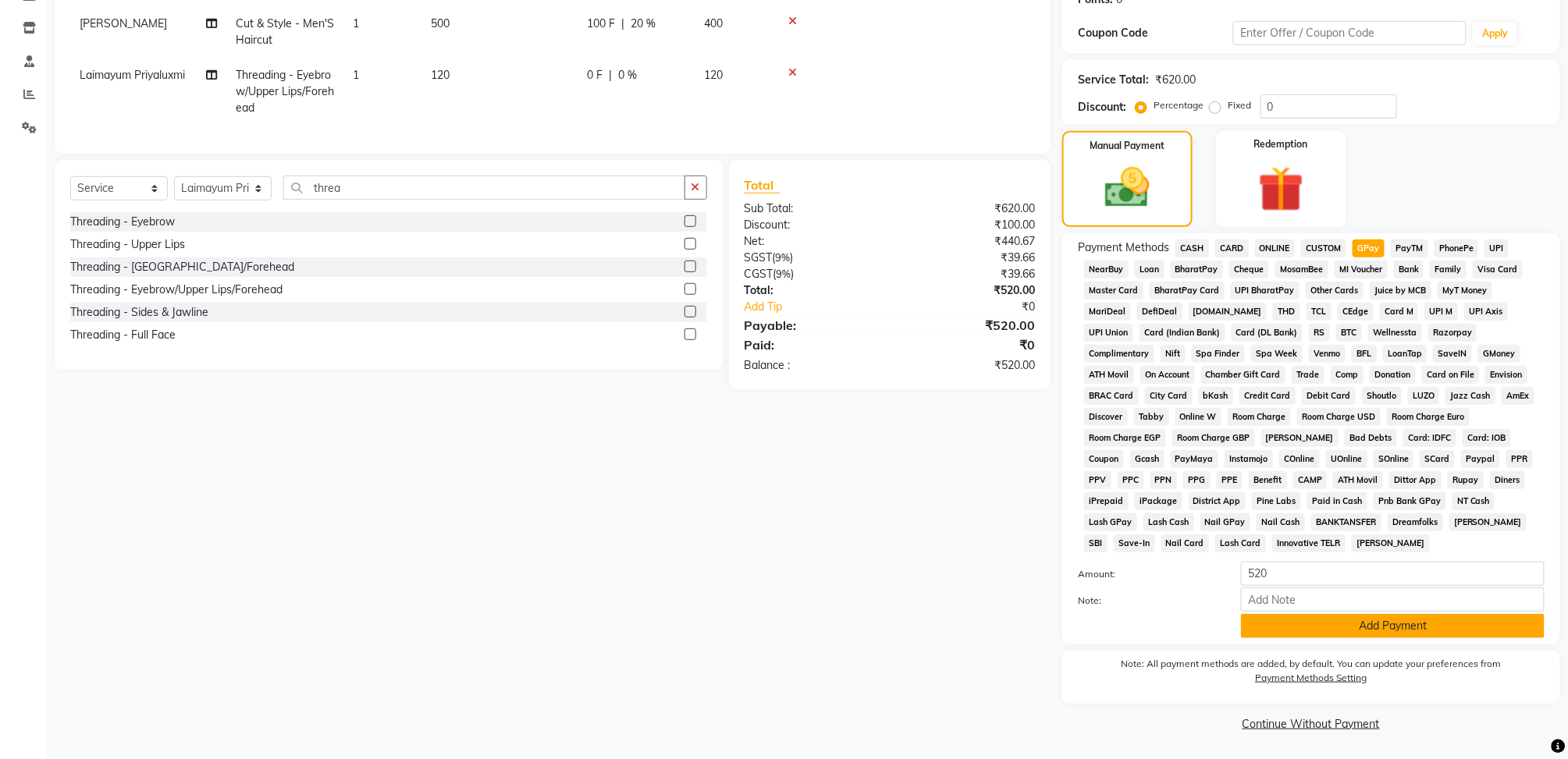
click at [1415, 632] on button "Add Payment" at bounding box center [1393, 626] width 303 height 24
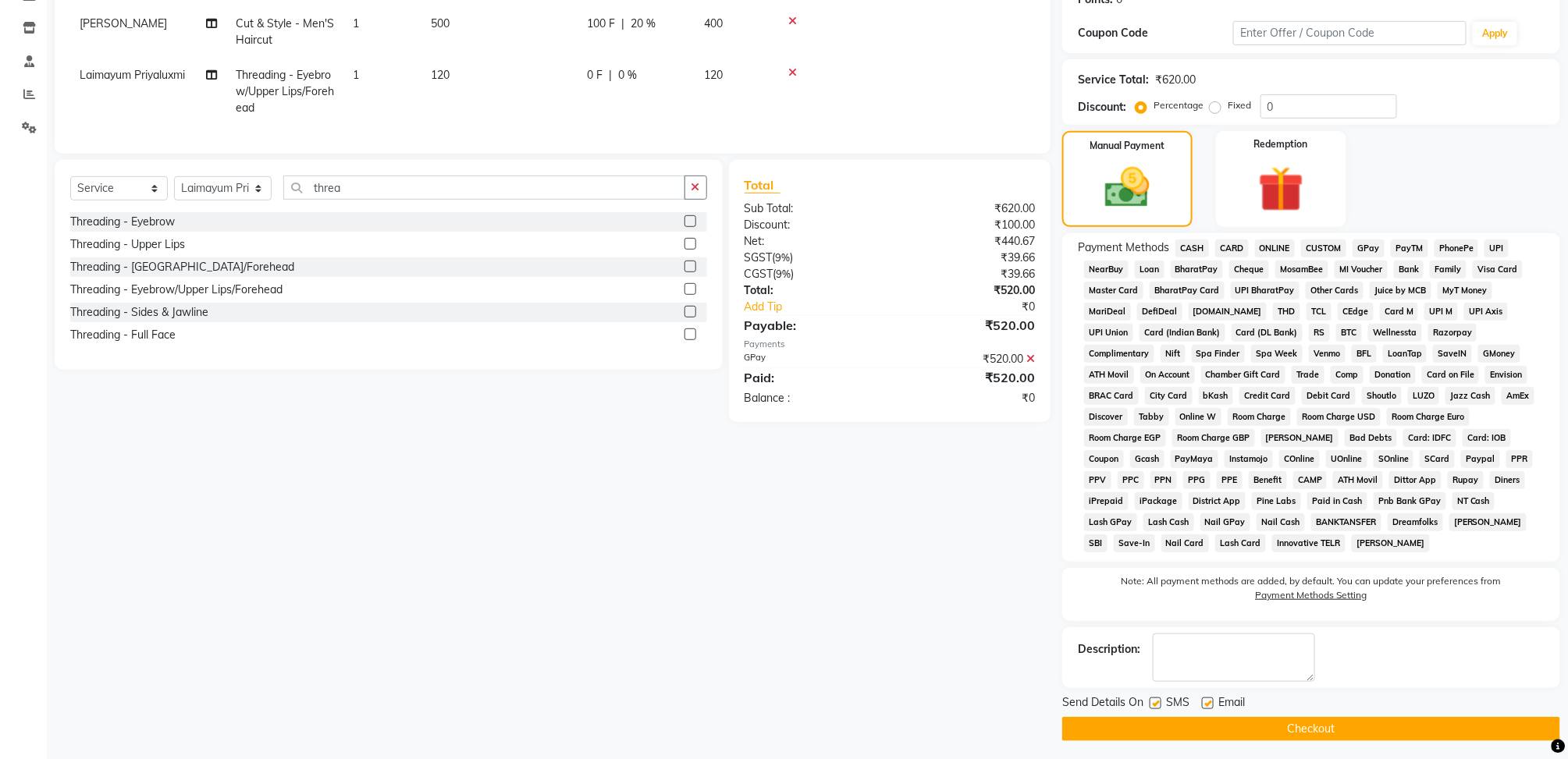
click at [1344, 731] on button "Checkout" at bounding box center [1311, 729] width 498 height 24
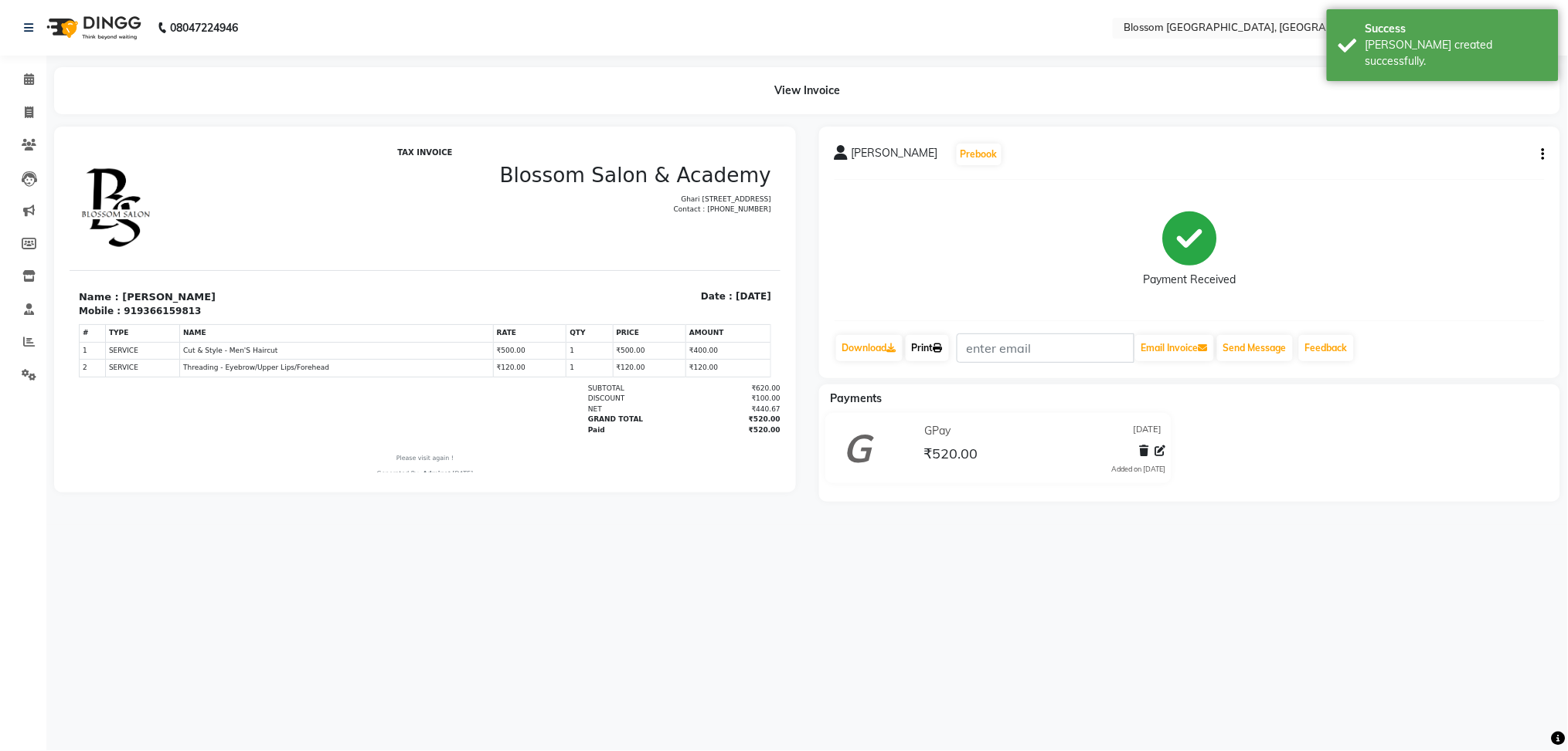
click at [932, 340] on link "Print" at bounding box center [927, 348] width 44 height 26
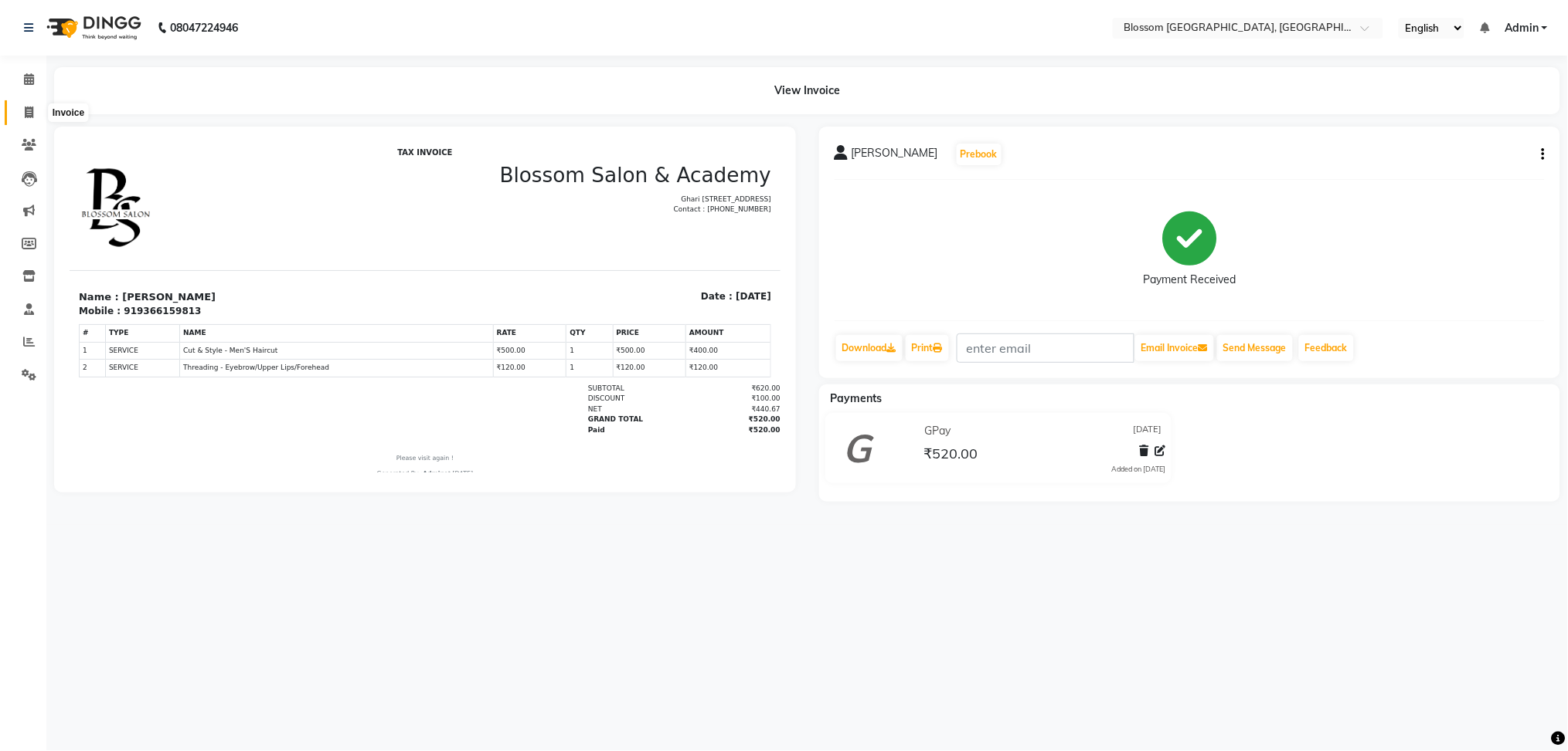
click at [21, 105] on span at bounding box center [29, 114] width 27 height 18
select select "service"
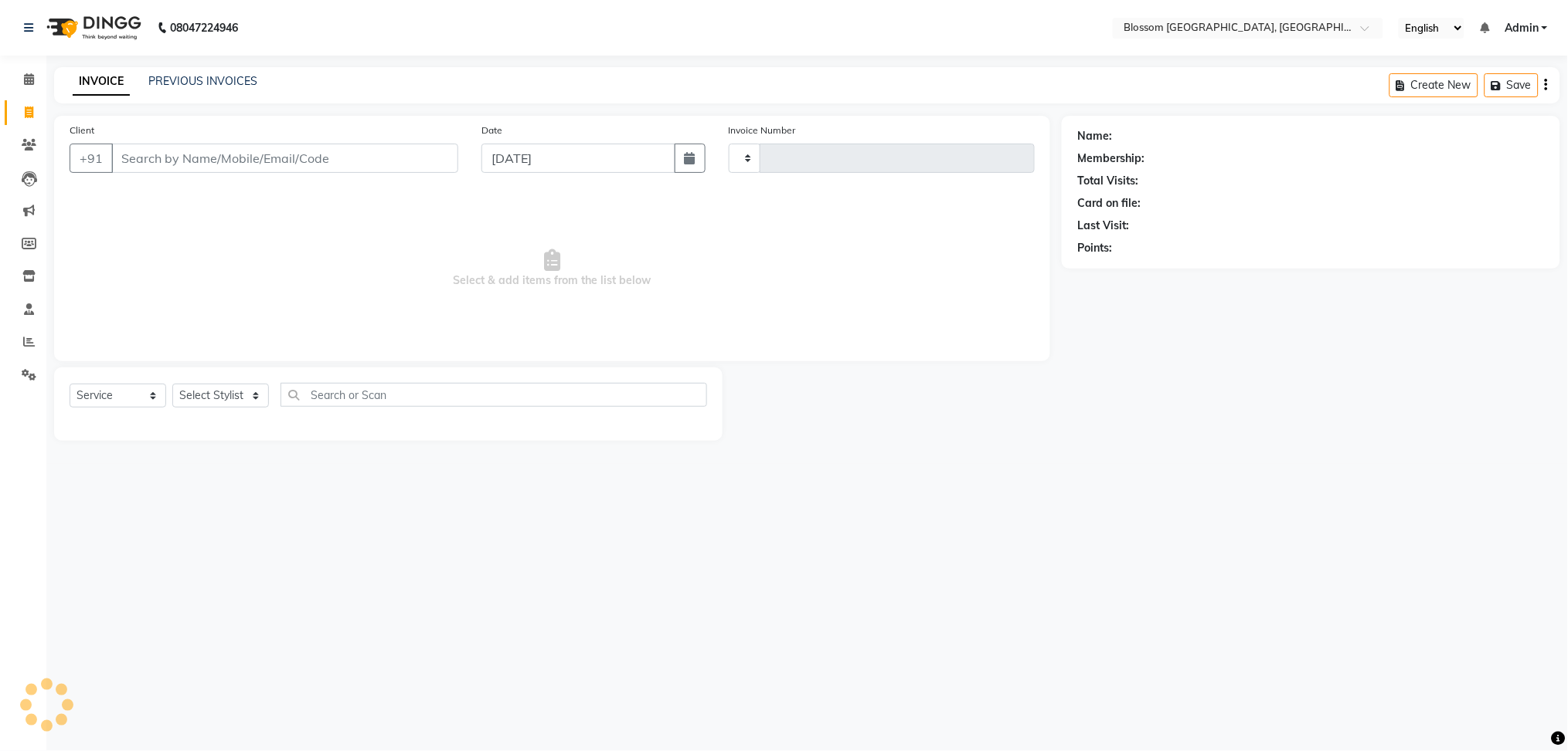
type input "1160"
select select "7465"
click at [202, 149] on input "Client" at bounding box center [285, 159] width 347 height 30
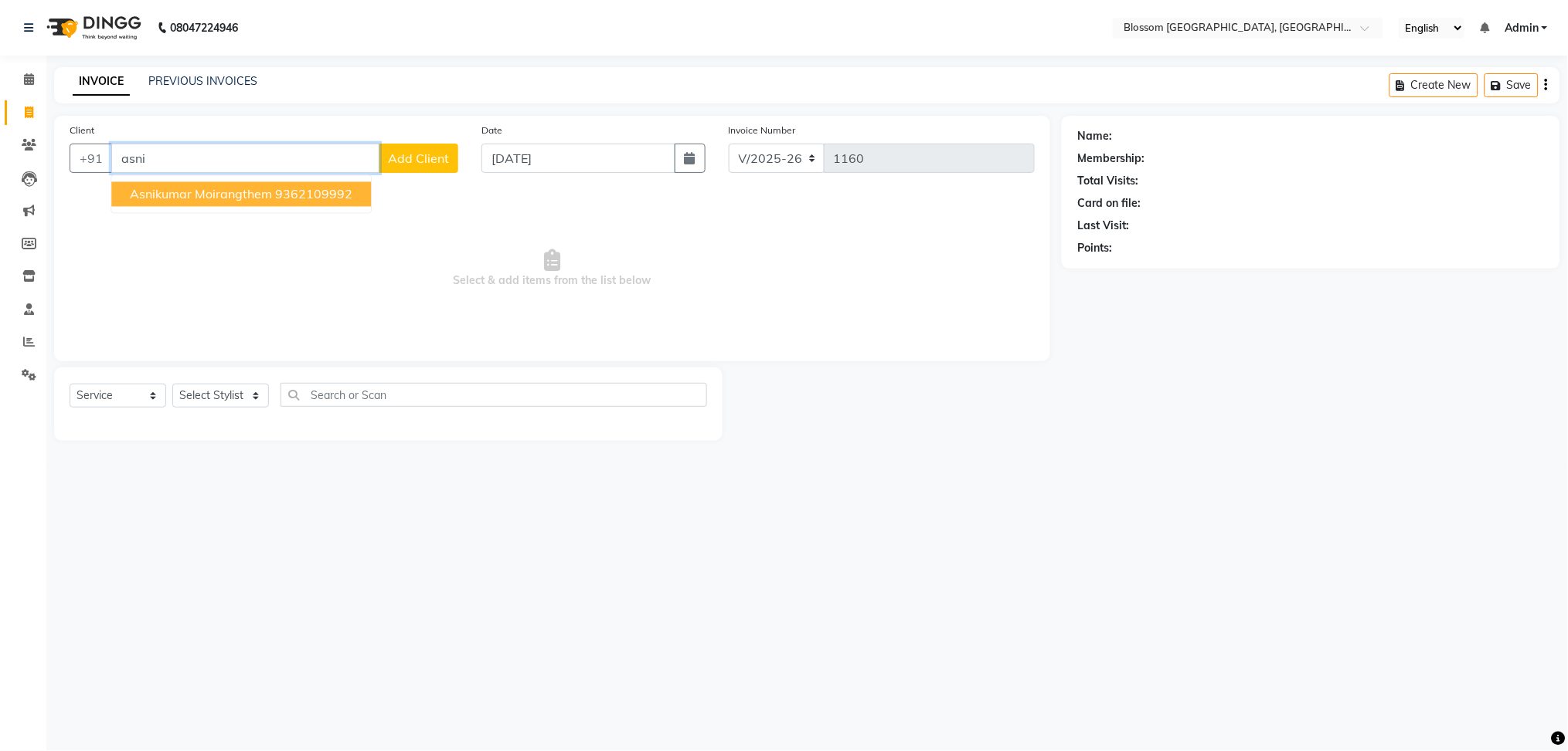
click at [220, 196] on span "Asnikumar Moirangthem" at bounding box center [201, 194] width 142 height 16
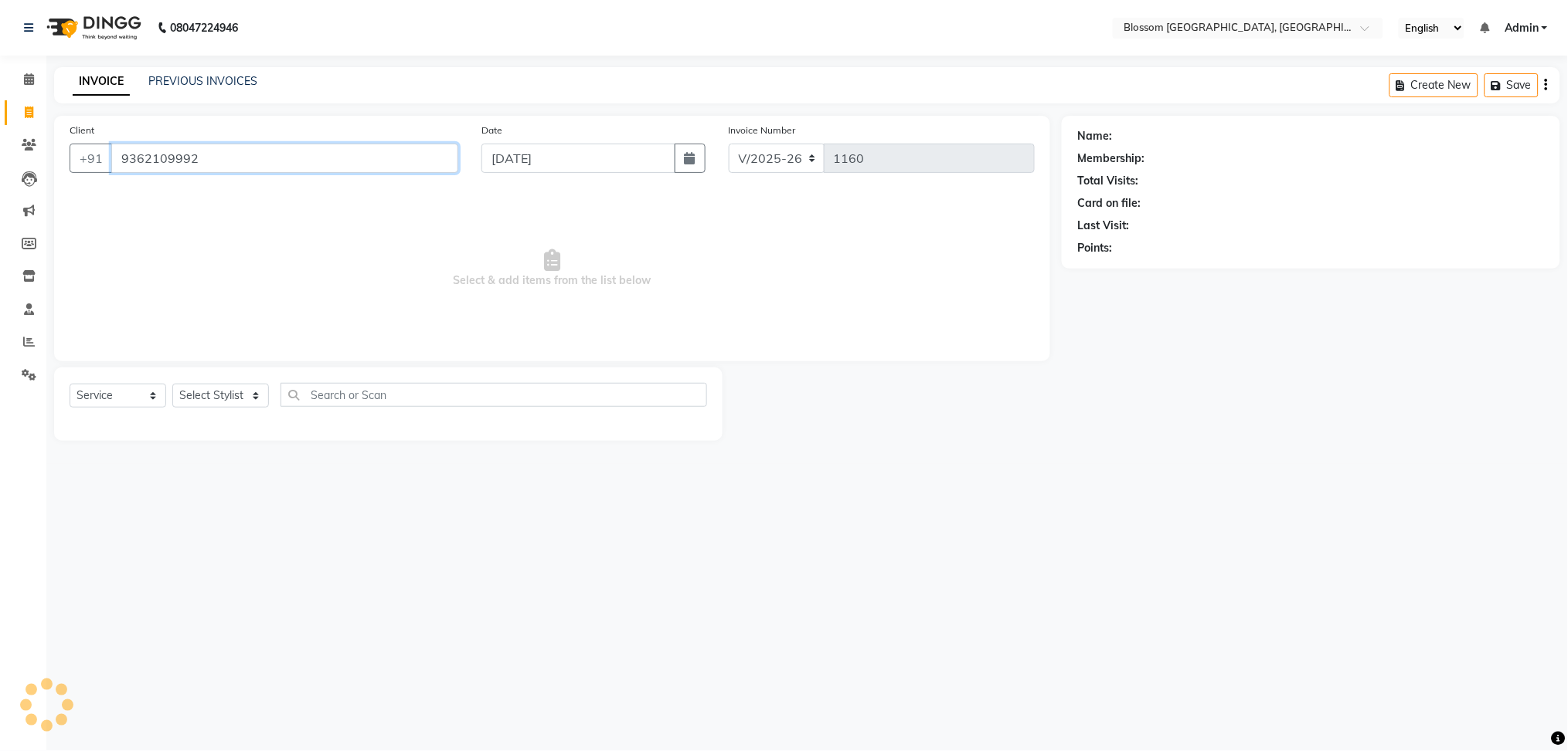
type input "9362109992"
click at [183, 400] on select "Select Stylist Giftson Kamei Laimayum Priyaluxmi Laishram Anjali Maimom Anjali …" at bounding box center [220, 396] width 96 height 24
select select "66244"
click at [172, 385] on select "Select Stylist Giftson Kamei Laimayum Priyaluxmi Laishram Anjali Maimom Anjali …" at bounding box center [220, 396] width 96 height 24
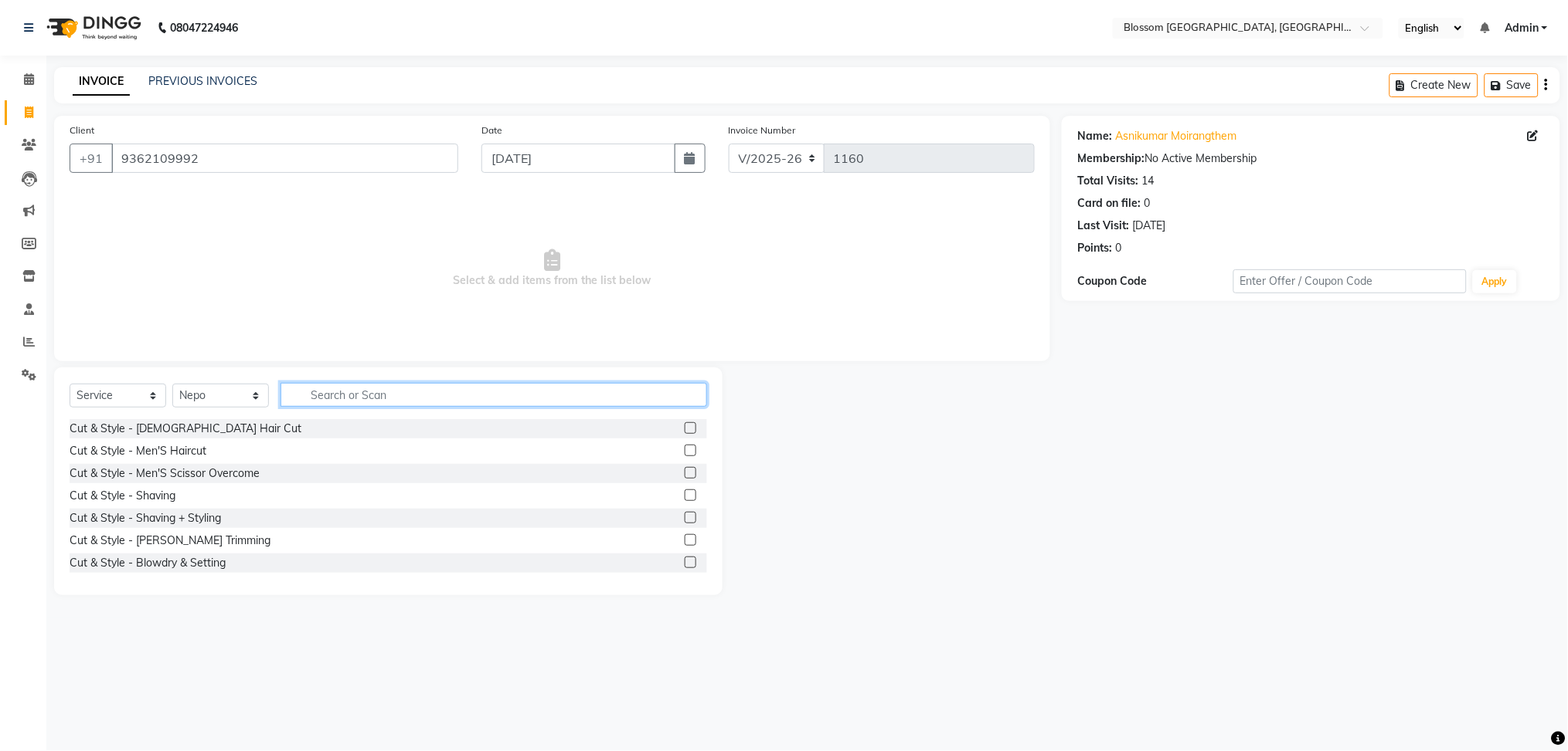
click at [362, 385] on input "text" at bounding box center [494, 395] width 426 height 24
click at [685, 452] on label at bounding box center [691, 451] width 12 height 12
click at [685, 452] on input "checkbox" at bounding box center [690, 452] width 10 height 10
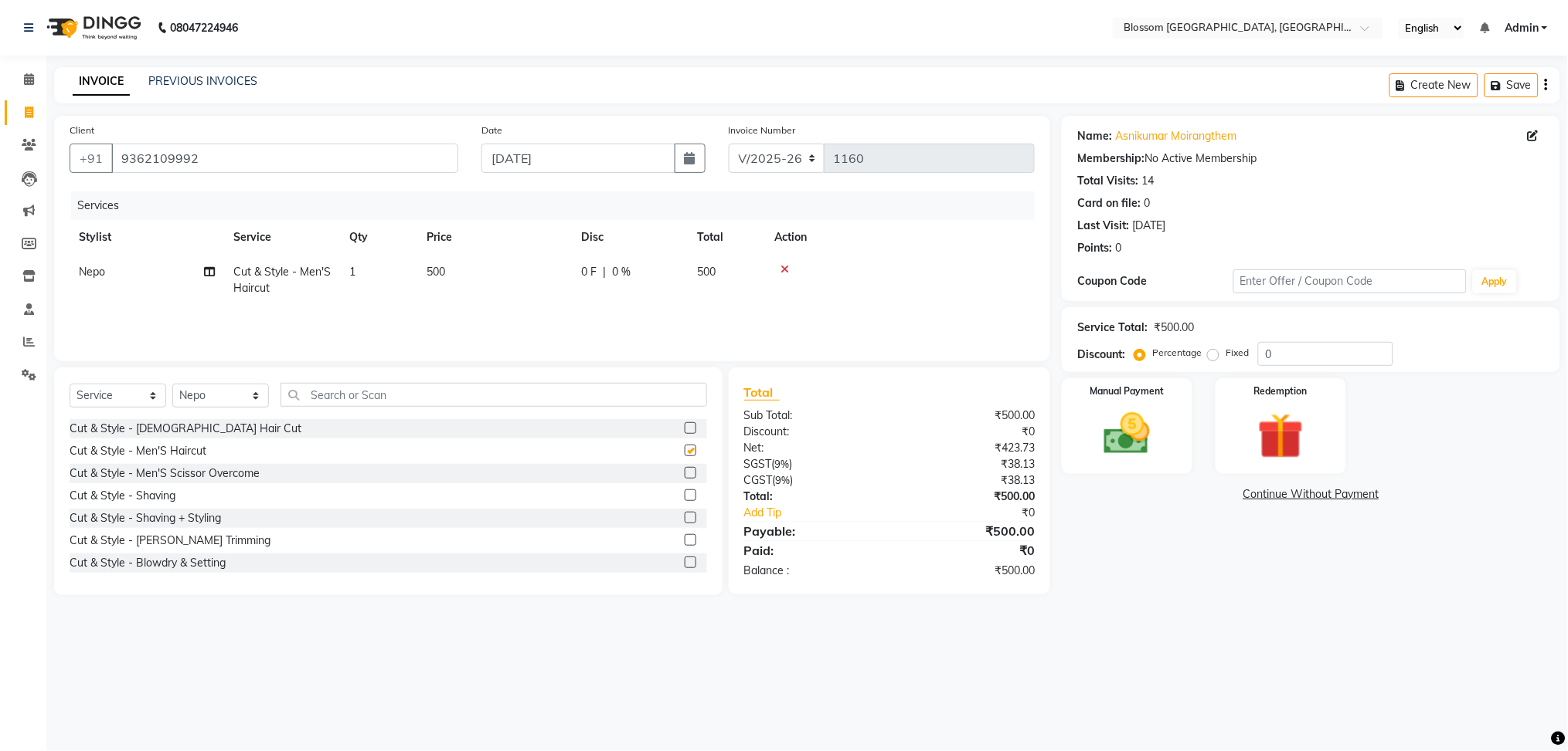
checkbox input "false"
click at [620, 271] on span "0 %" at bounding box center [621, 272] width 19 height 16
select select "66244"
click at [620, 271] on input "500" at bounding box center [566, 276] width 136 height 24
click at [735, 283] on td "500" at bounding box center [727, 280] width 77 height 51
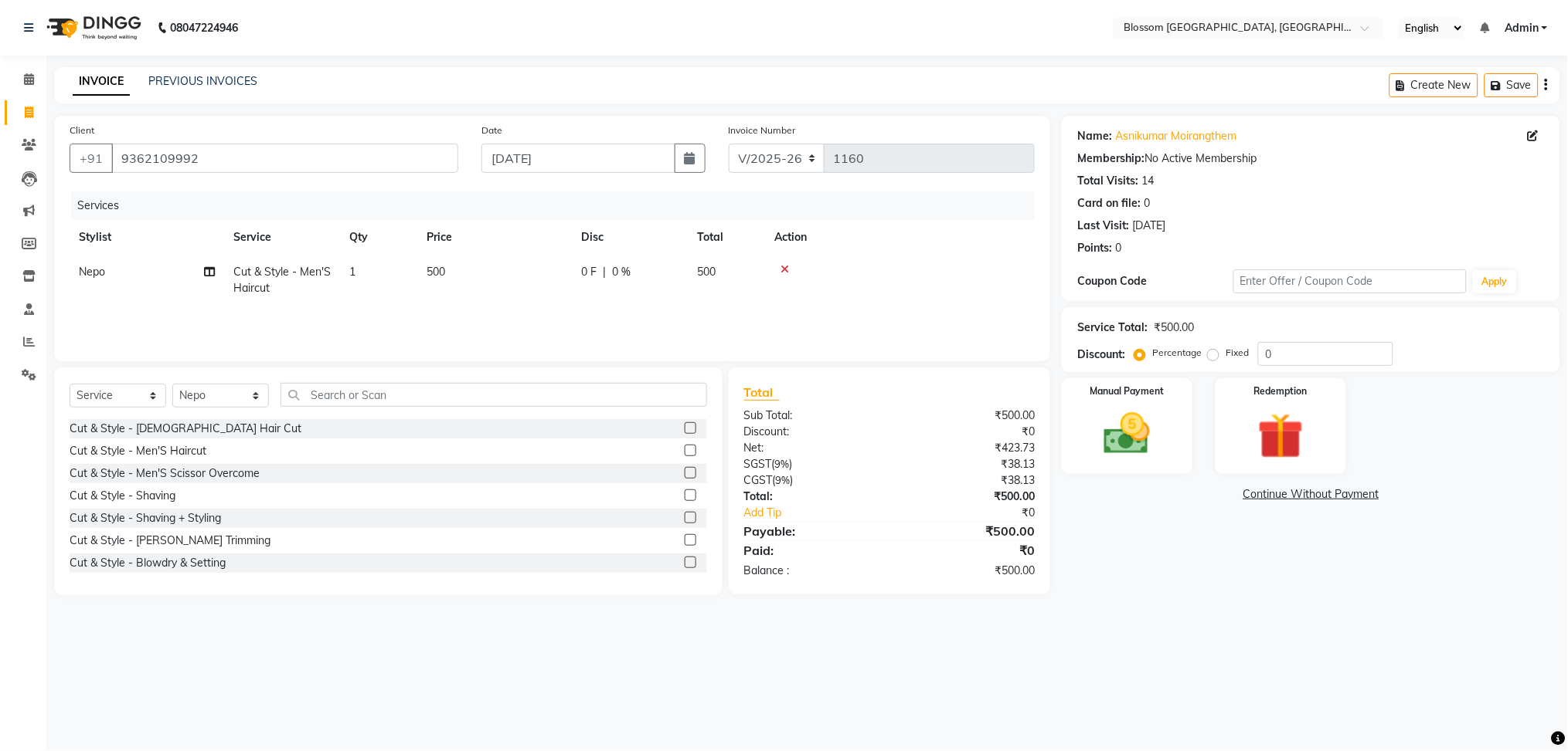
select select "66244"
click at [734, 269] on input "0" at bounding box center [745, 276] width 46 height 24
click at [668, 277] on div "0 F | 0 %" at bounding box center [630, 272] width 97 height 16
select select "66244"
click at [668, 277] on input "0" at bounding box center [677, 276] width 46 height 24
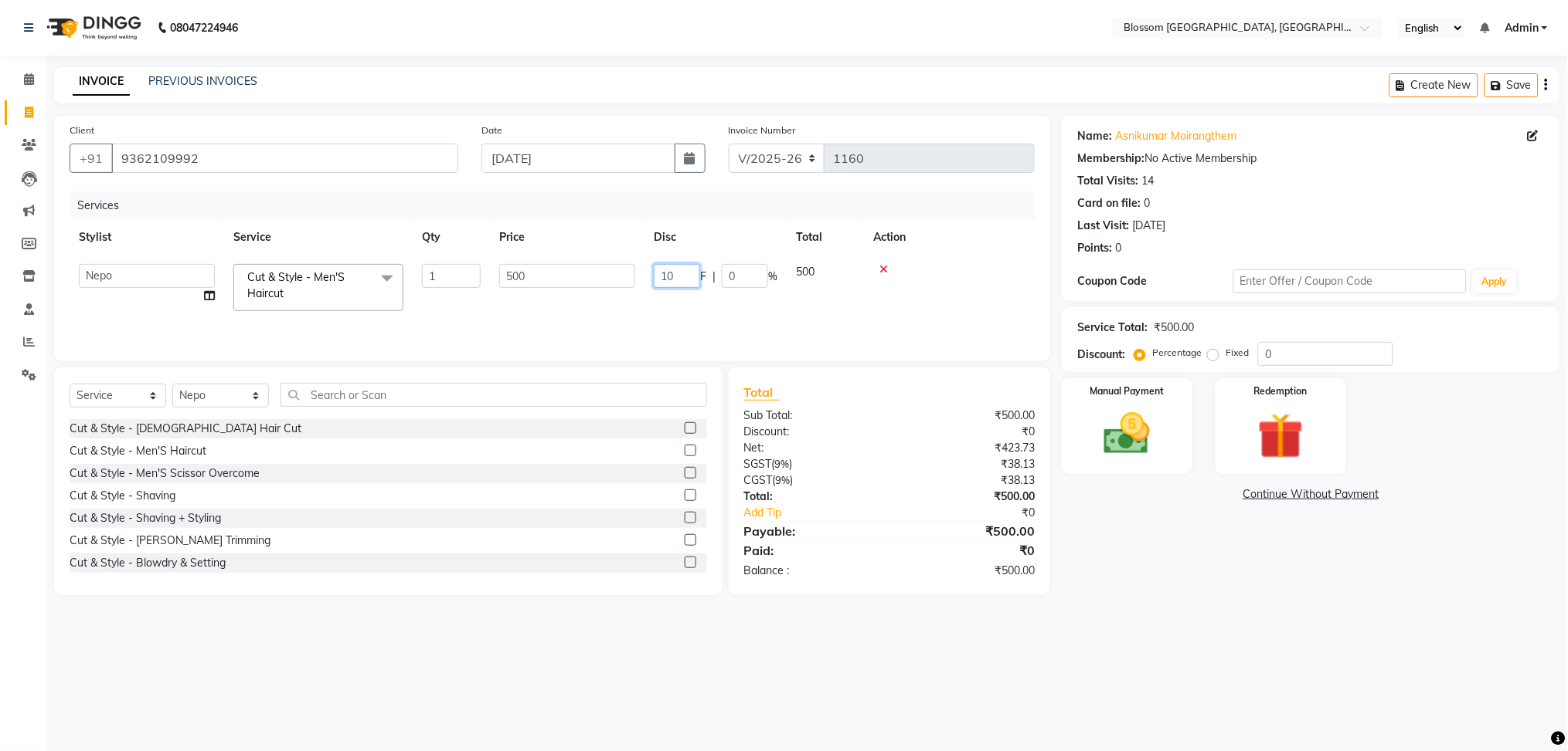
type input "100"
click at [651, 308] on div "Services Stylist Service Qty Price Disc Total Action Nepo Cut & Style - Men'S H…" at bounding box center [551, 269] width 965 height 155
click at [256, 389] on select "Select Stylist Giftson Kamei Laimayum Priyaluxmi Laishram Anjali Maimom Anjali …" at bounding box center [220, 396] width 96 height 24
select select "66245"
click at [172, 385] on select "Select Stylist Giftson Kamei Laimayum Priyaluxmi Laishram Anjali Maimom Anjali …" at bounding box center [220, 396] width 96 height 24
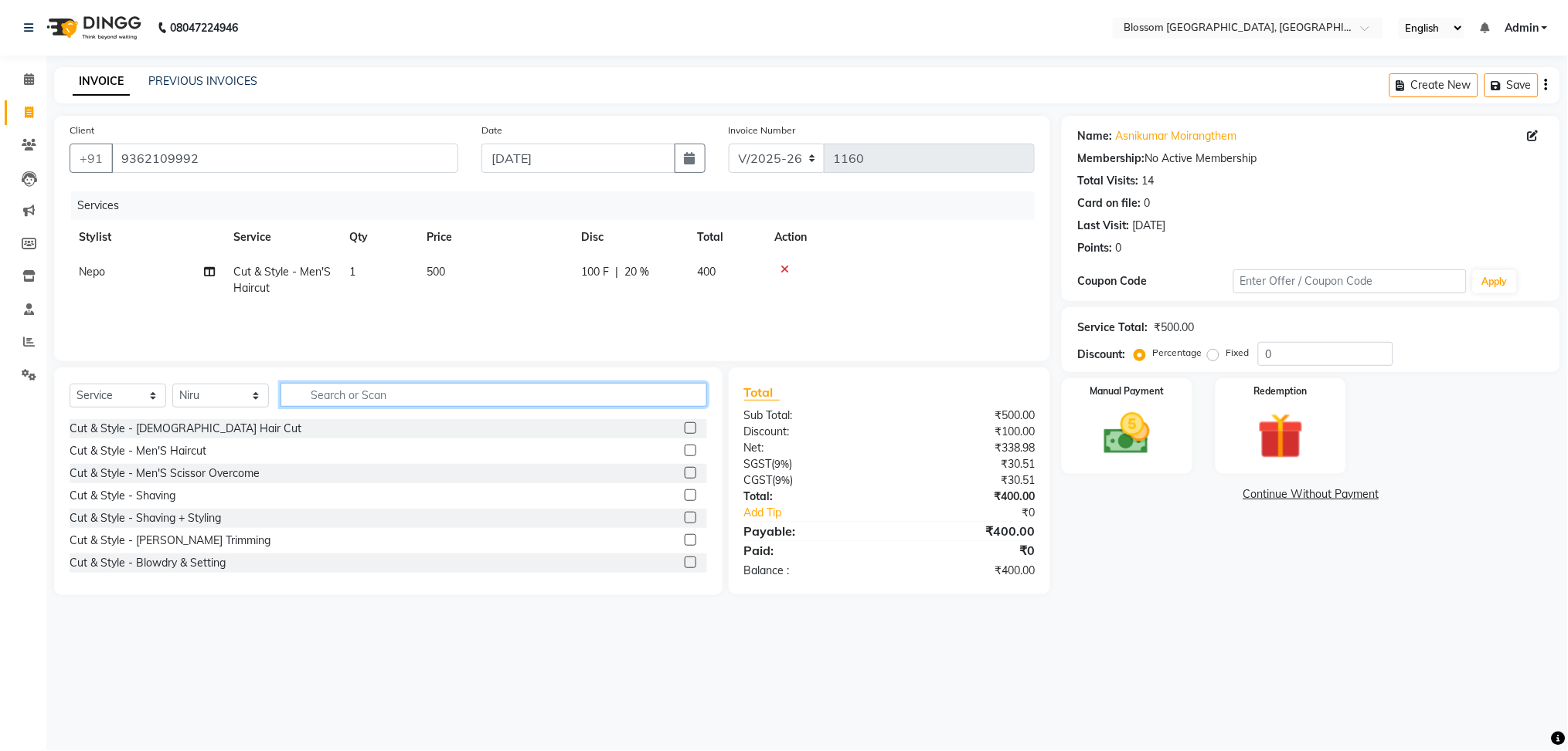
click at [323, 393] on input "text" at bounding box center [494, 395] width 426 height 24
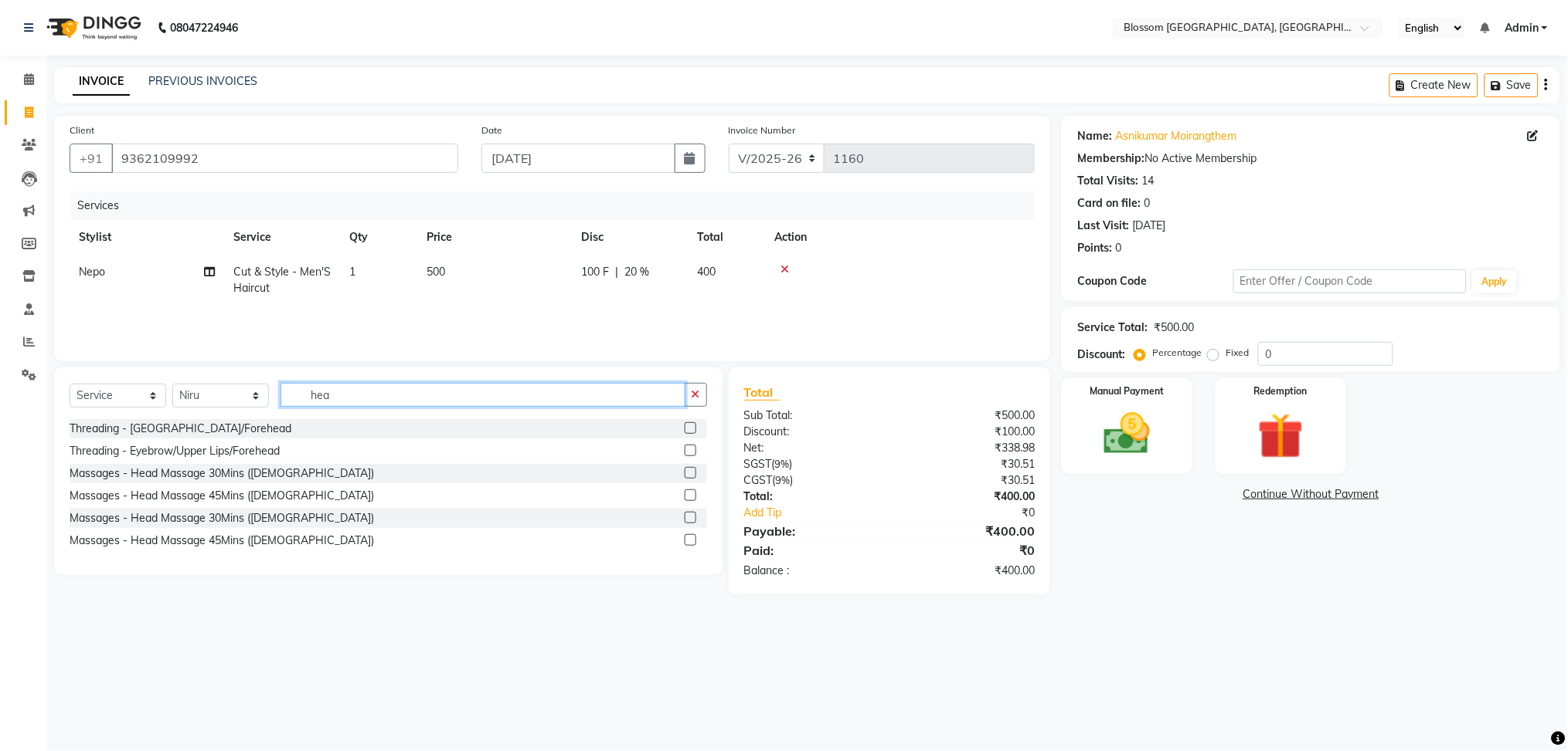
type input "hea"
click at [690, 493] on label at bounding box center [691, 495] width 12 height 12
click at [690, 493] on input "checkbox" at bounding box center [690, 496] width 10 height 10
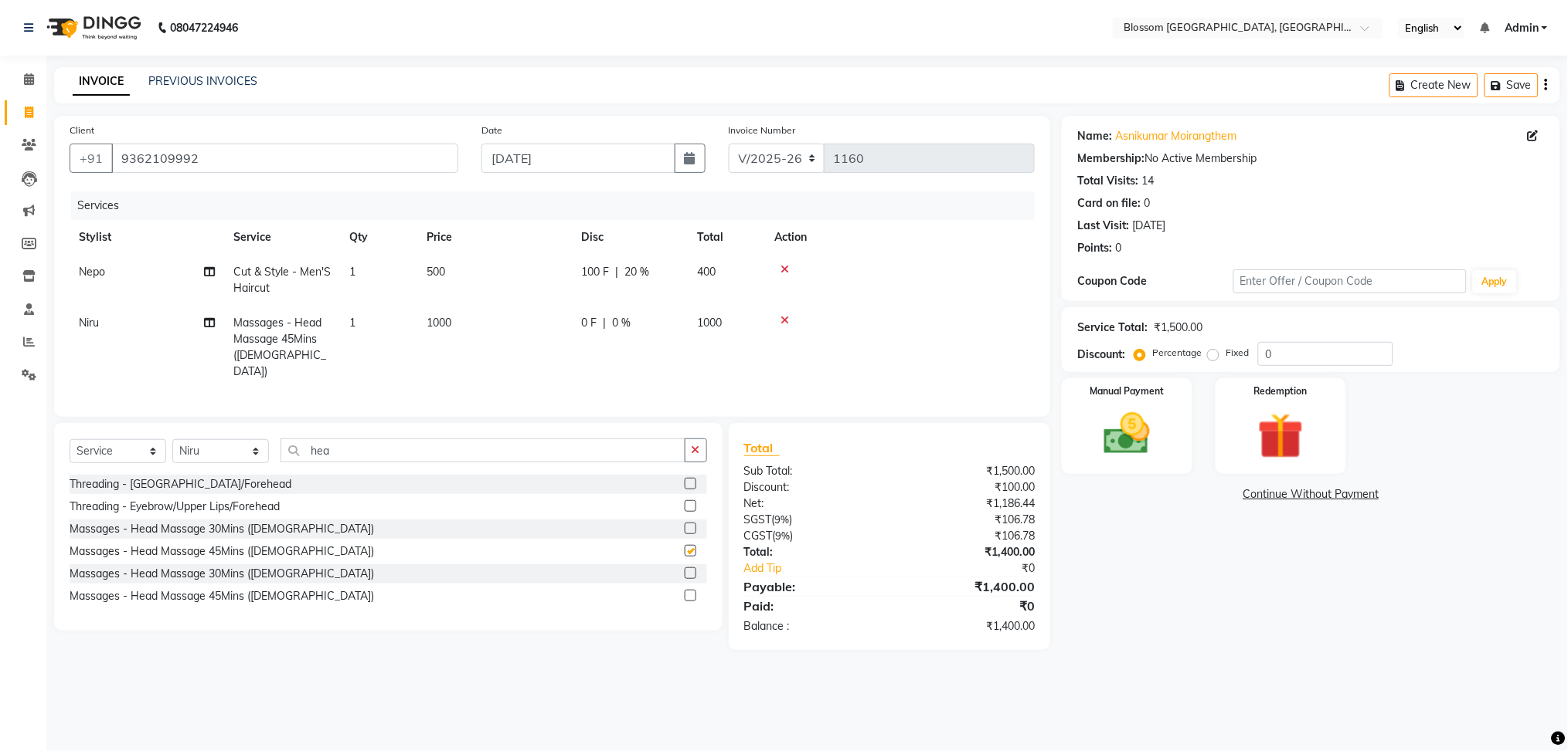
checkbox input "false"
click at [1164, 420] on img at bounding box center [1127, 434] width 77 height 55
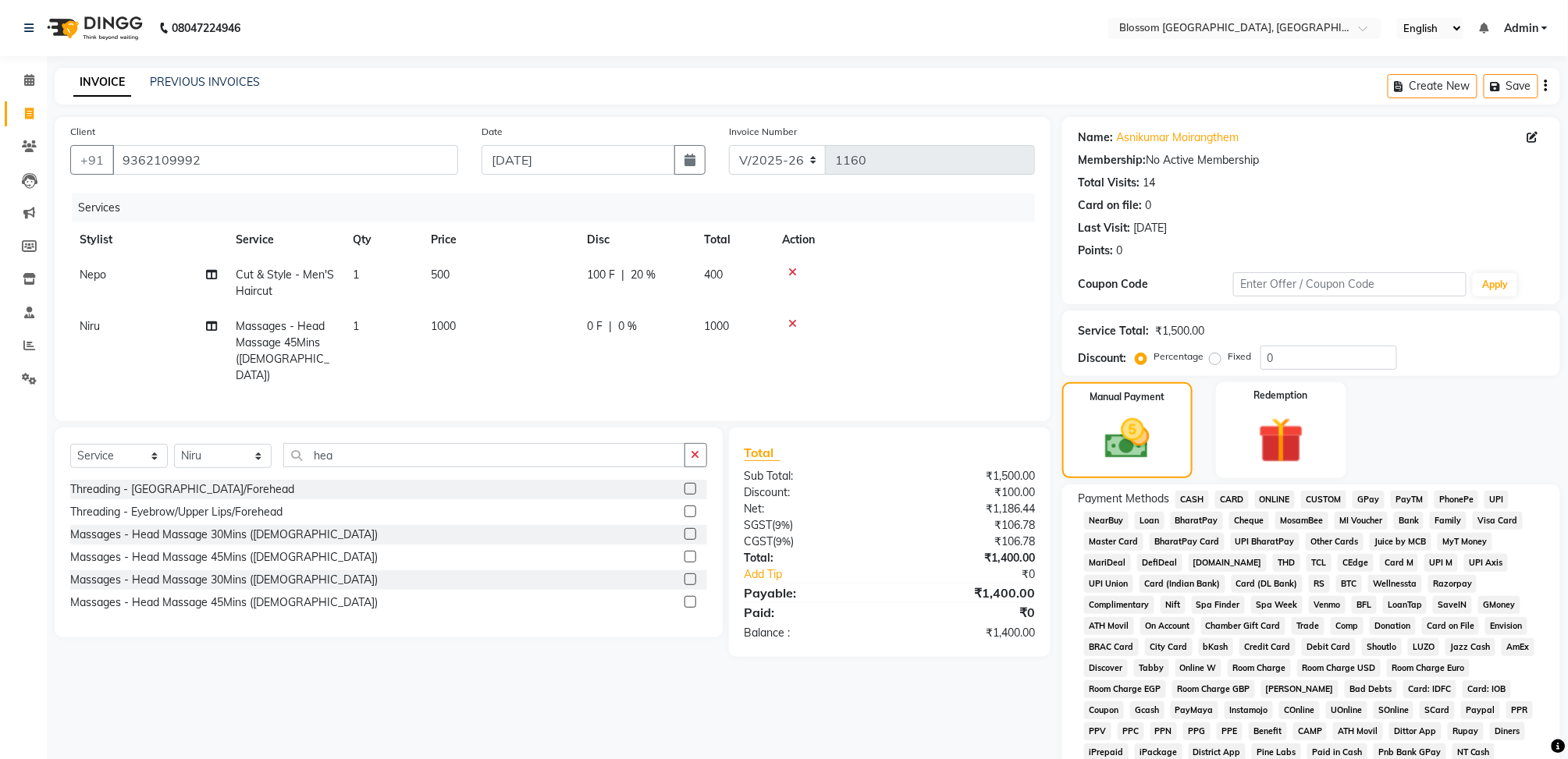
click at [1205, 499] on span "CASH" at bounding box center [1192, 500] width 33 height 18
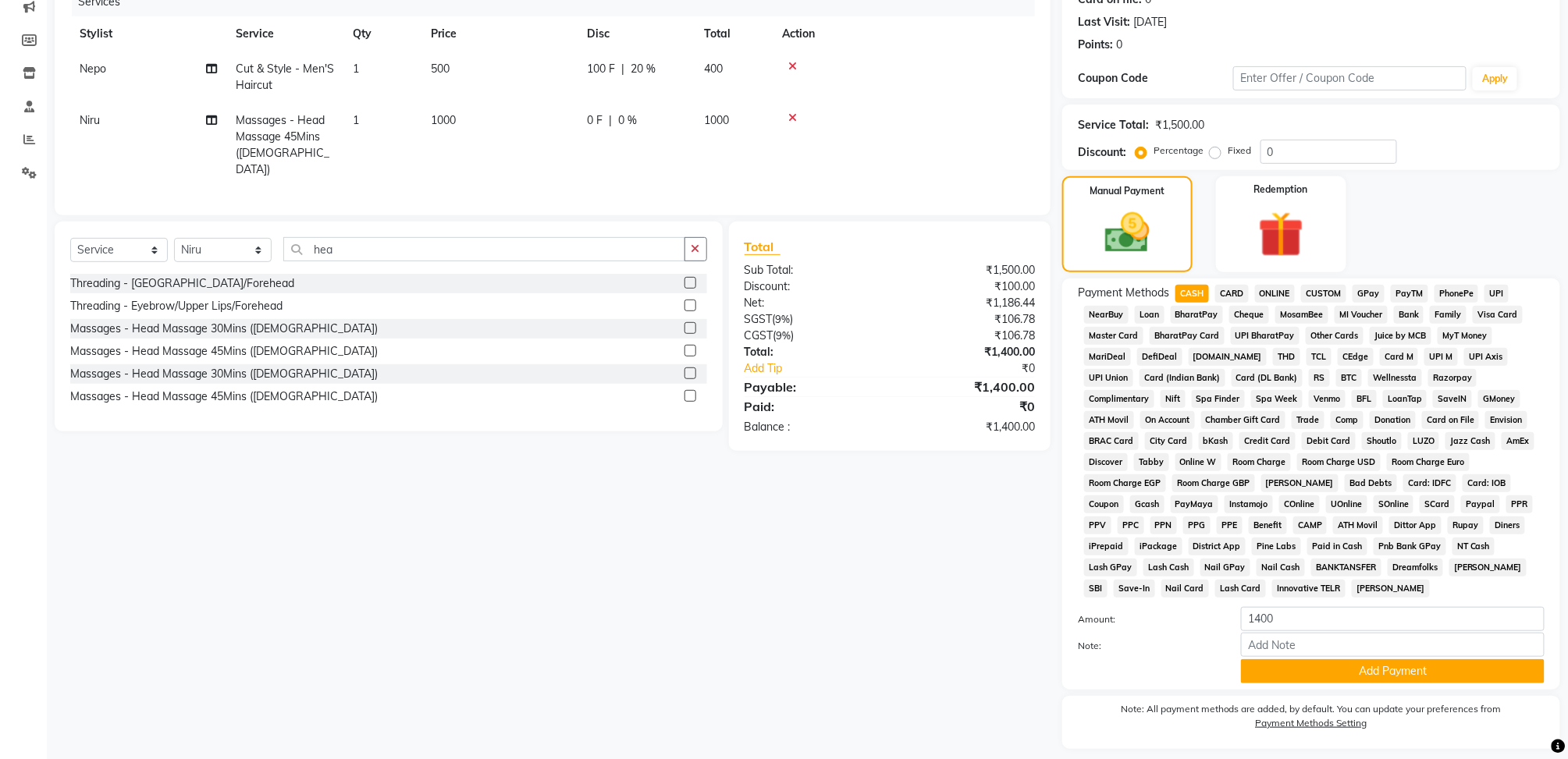
scroll to position [208, 0]
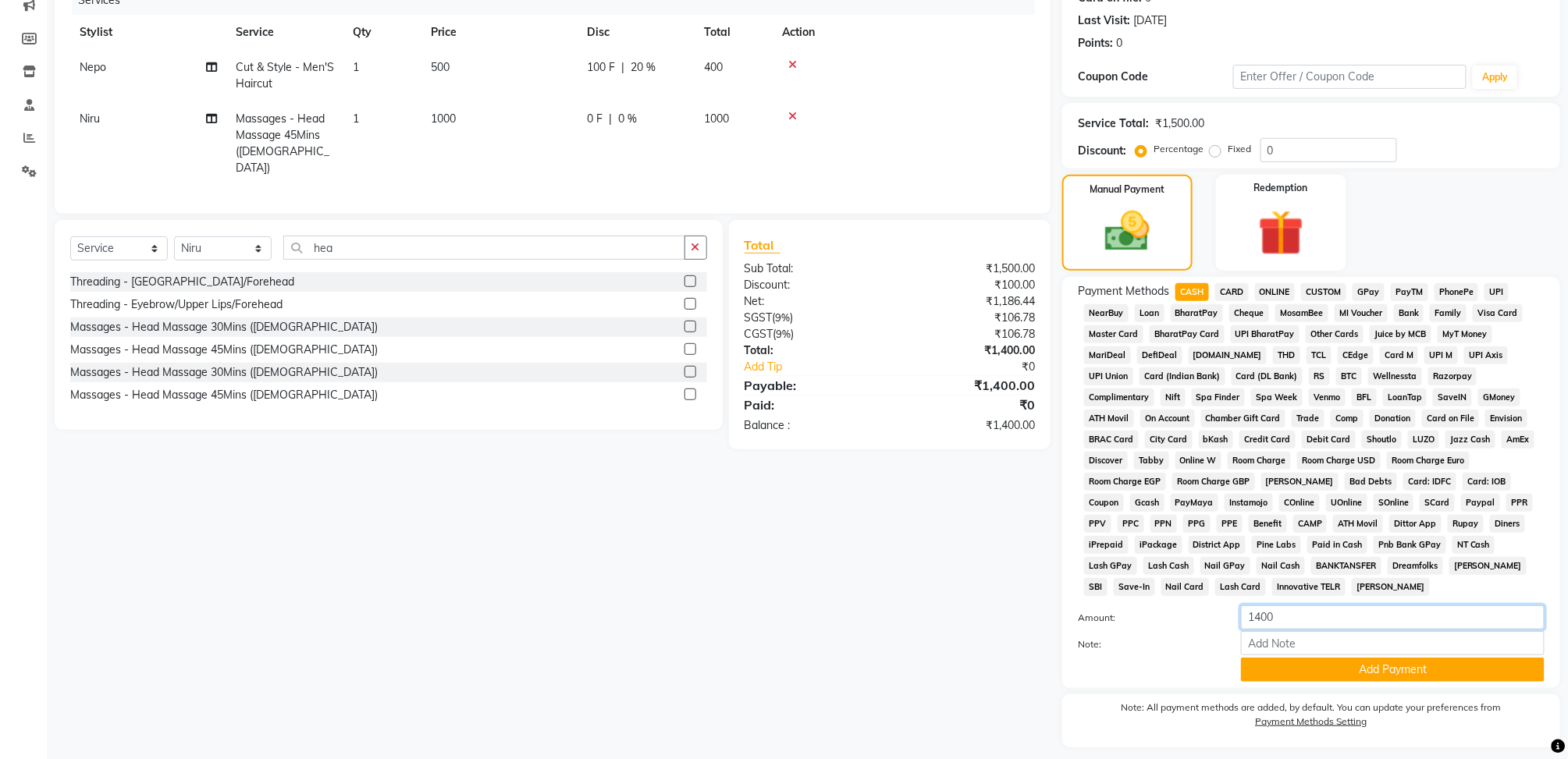
click at [1290, 614] on input "1400" at bounding box center [1393, 618] width 303 height 24
type input "1"
type input "1200"
click at [1316, 677] on button "Add Payment" at bounding box center [1393, 669] width 303 height 24
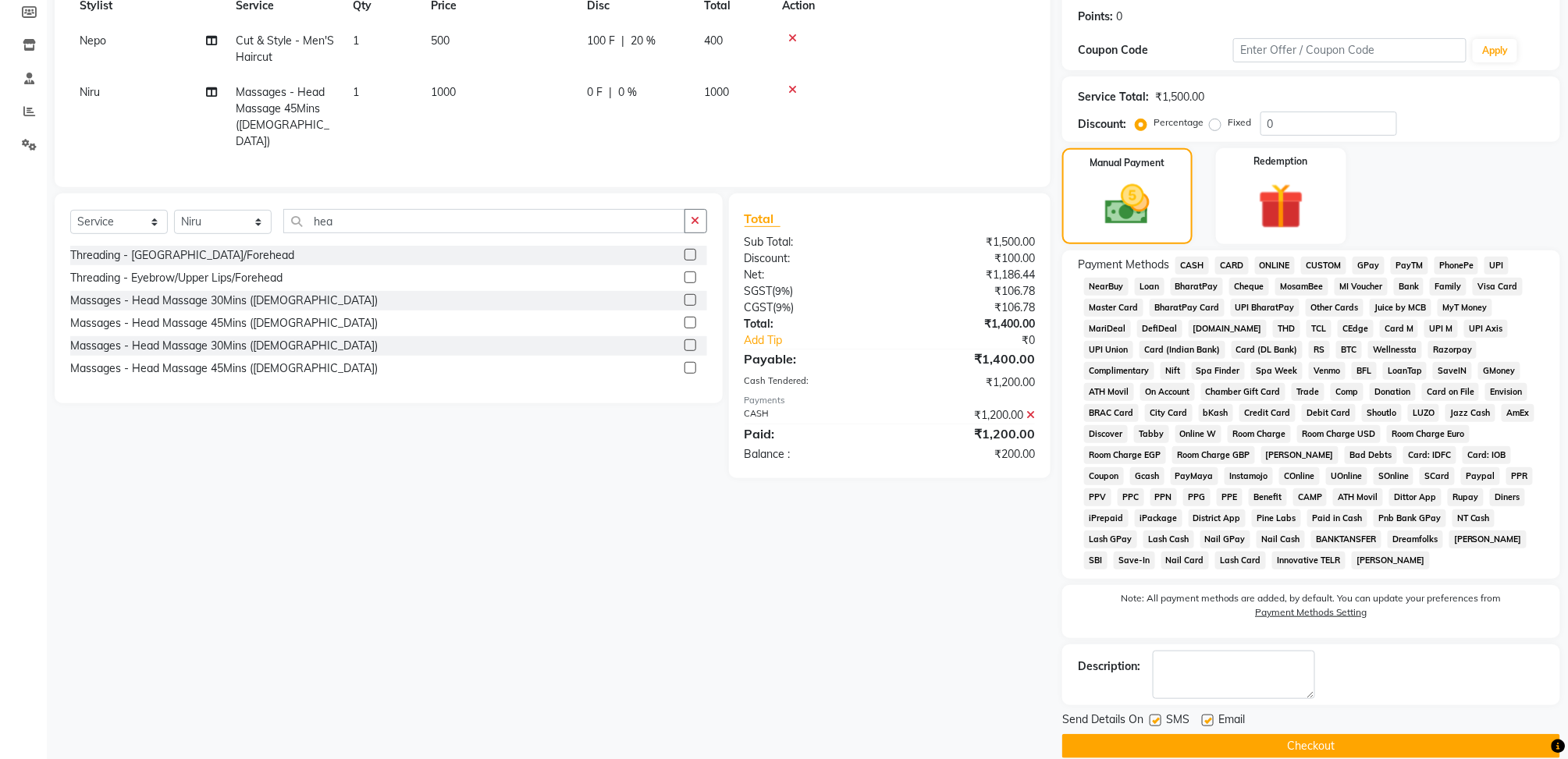
scroll to position [256, 0]
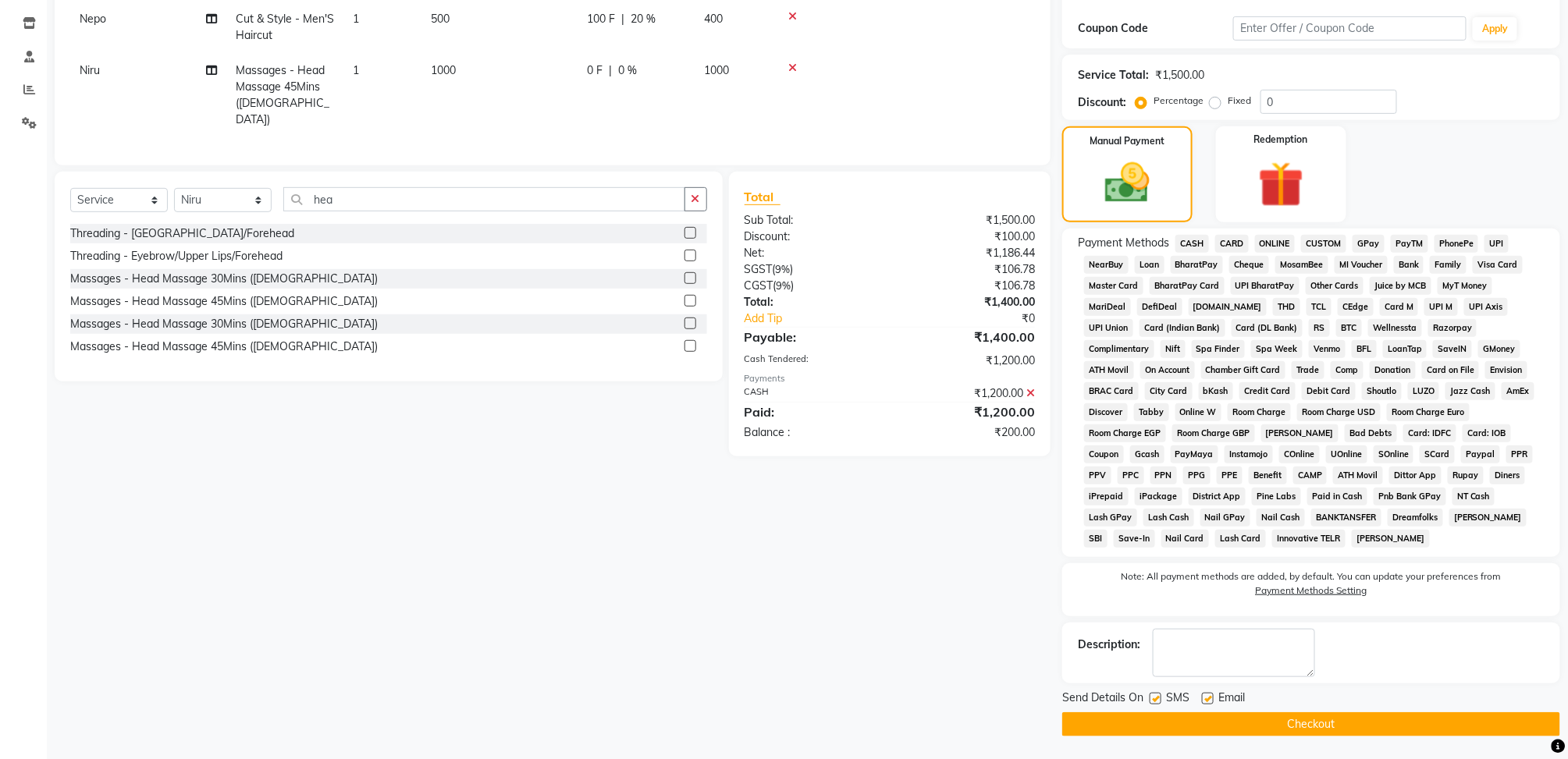
click at [1364, 244] on span "GPay" at bounding box center [1368, 244] width 32 height 18
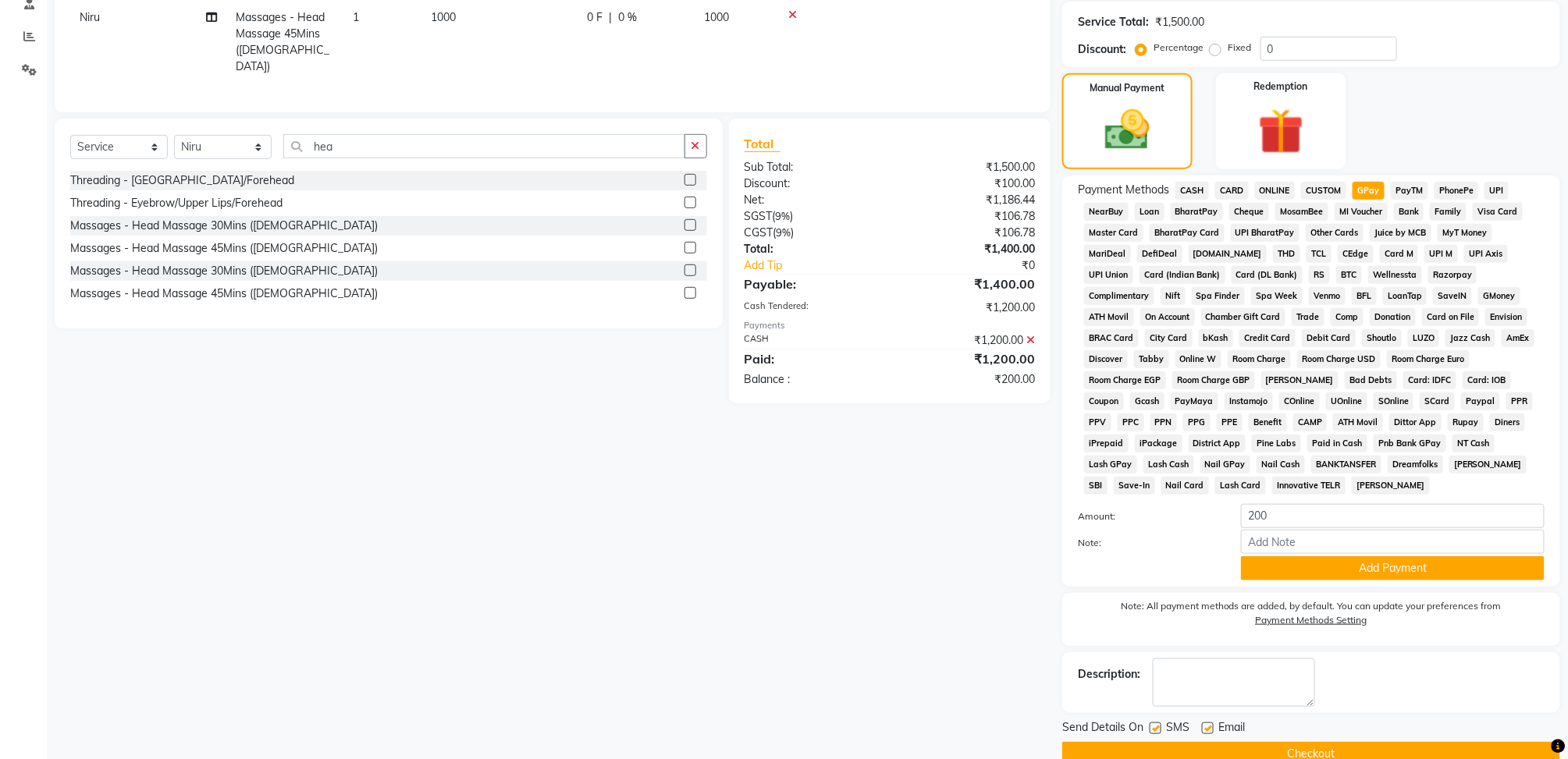
scroll to position [339, 0]
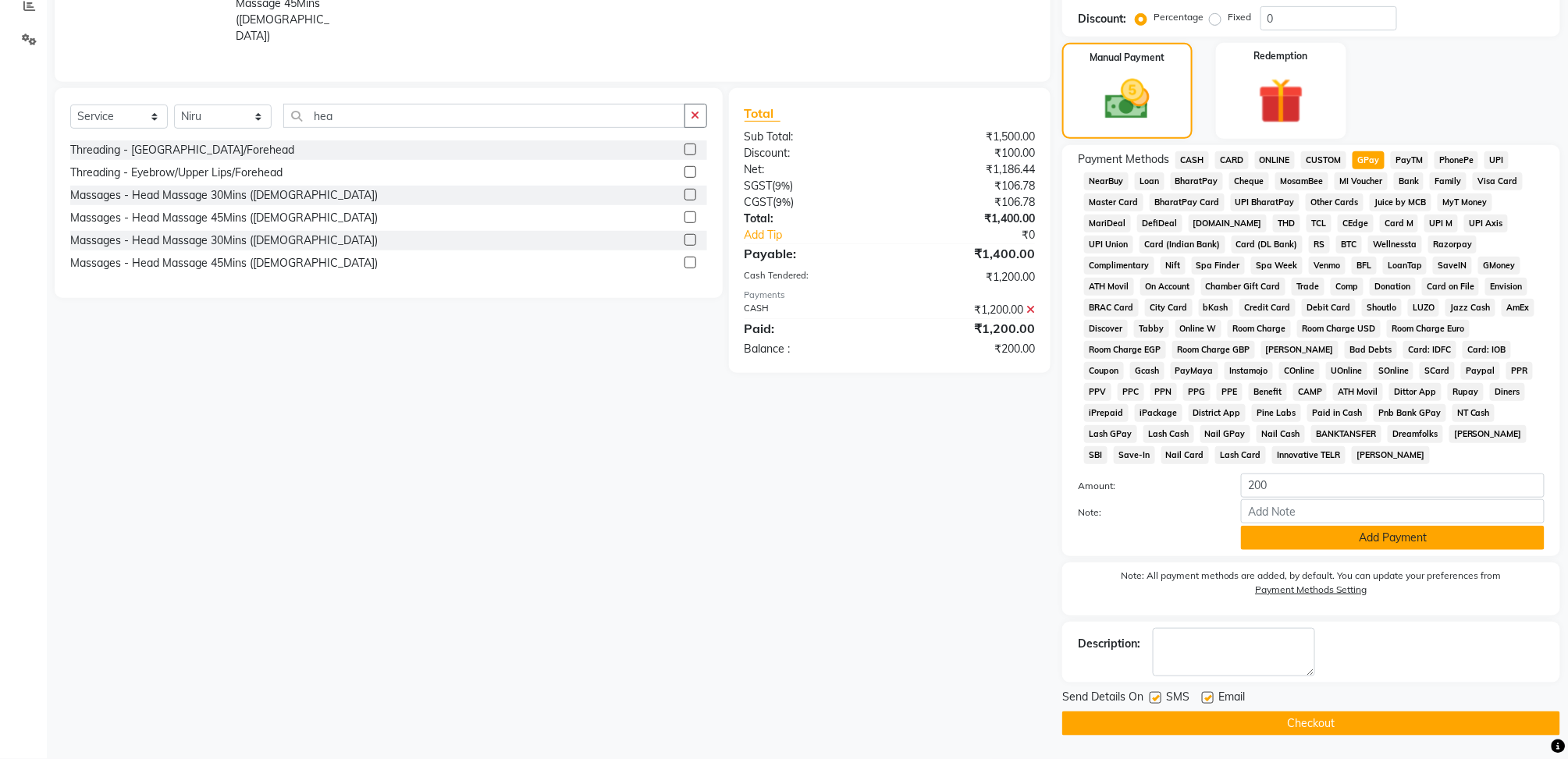
click at [1294, 532] on button "Add Payment" at bounding box center [1393, 538] width 303 height 24
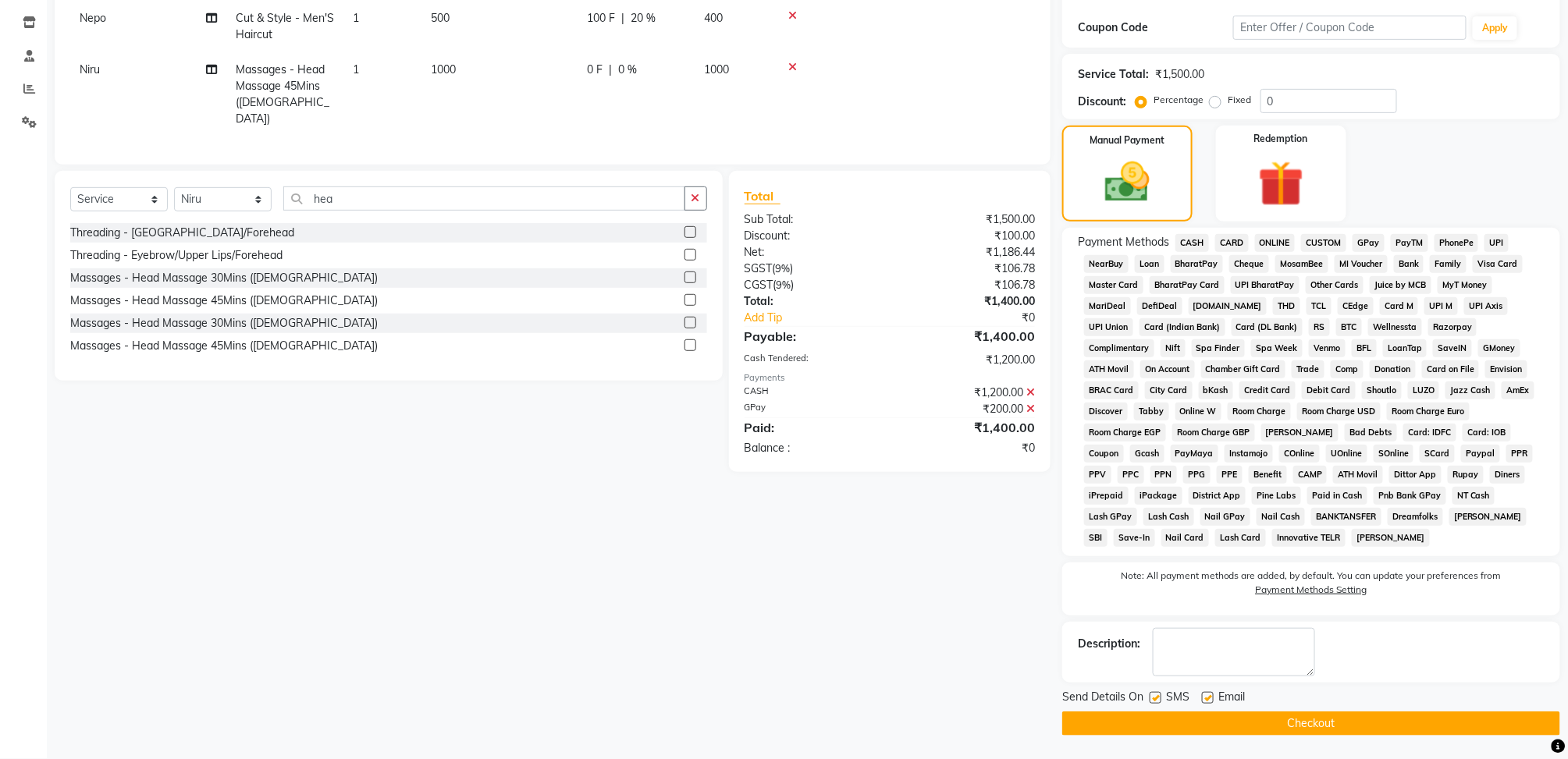
scroll to position [256, 0]
click at [1296, 727] on button "Checkout" at bounding box center [1311, 724] width 498 height 24
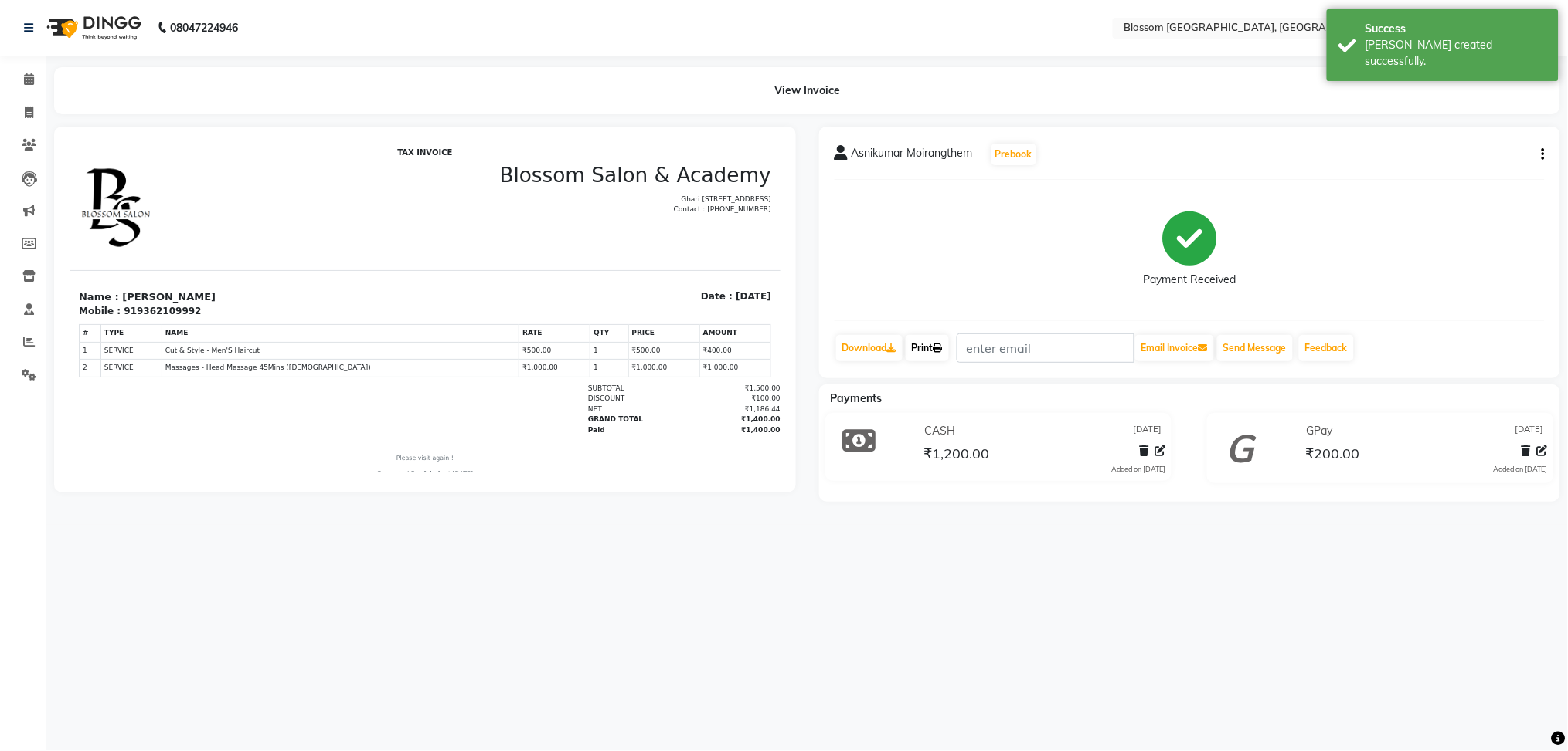
click at [923, 340] on link "Print" at bounding box center [927, 348] width 44 height 26
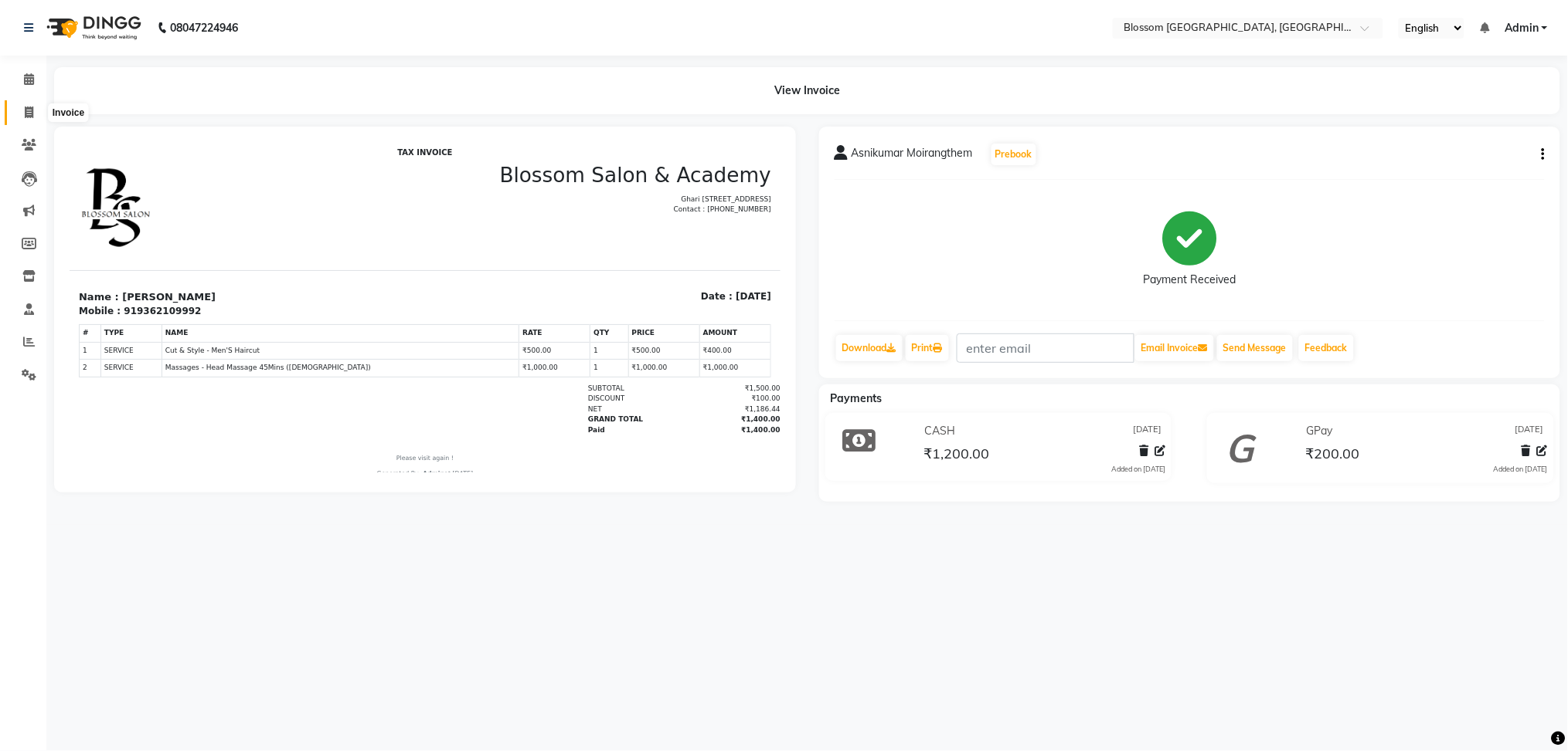
click at [21, 110] on span at bounding box center [29, 114] width 27 height 18
select select "service"
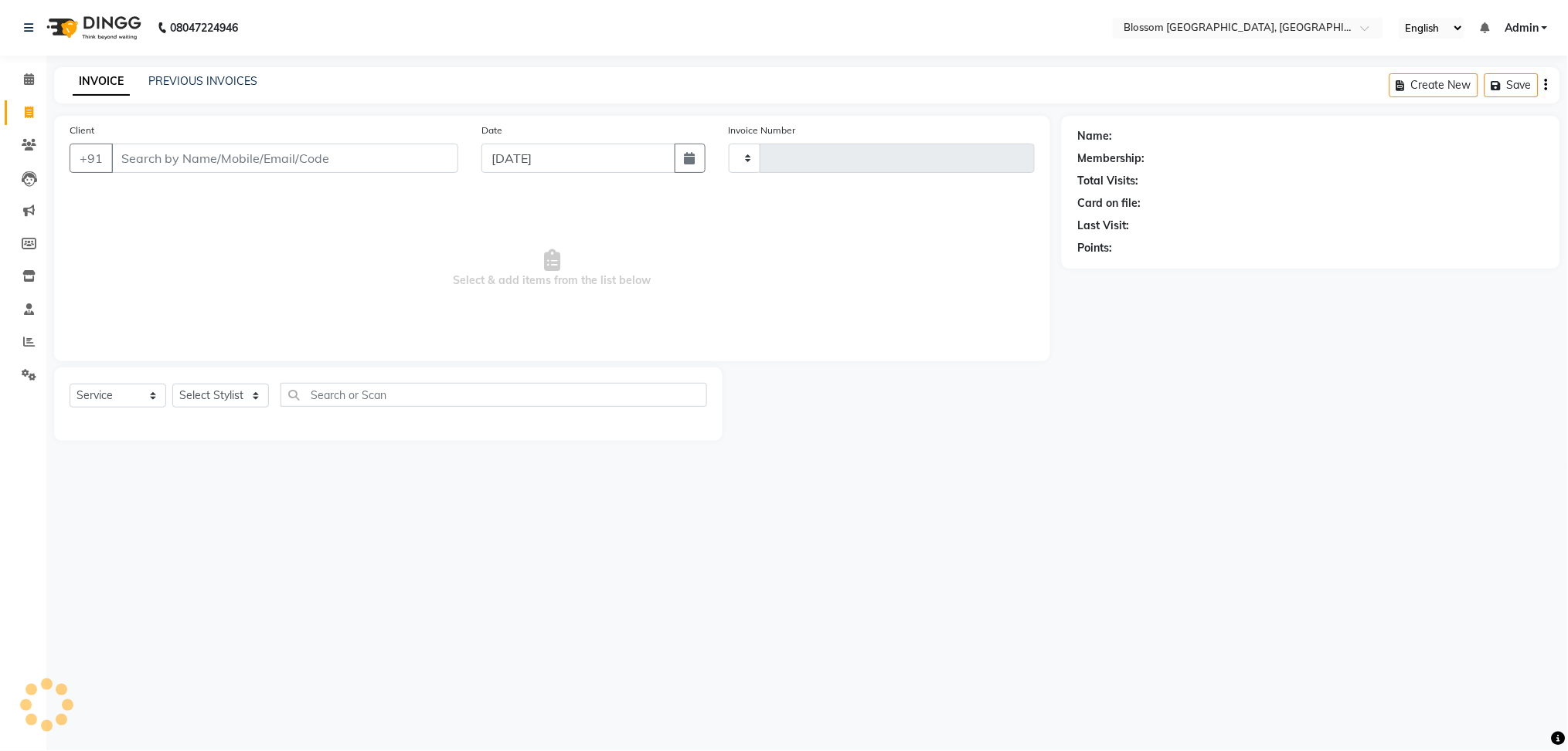
type input "1161"
select select "7465"
click at [177, 158] on input "Client" at bounding box center [285, 159] width 347 height 30
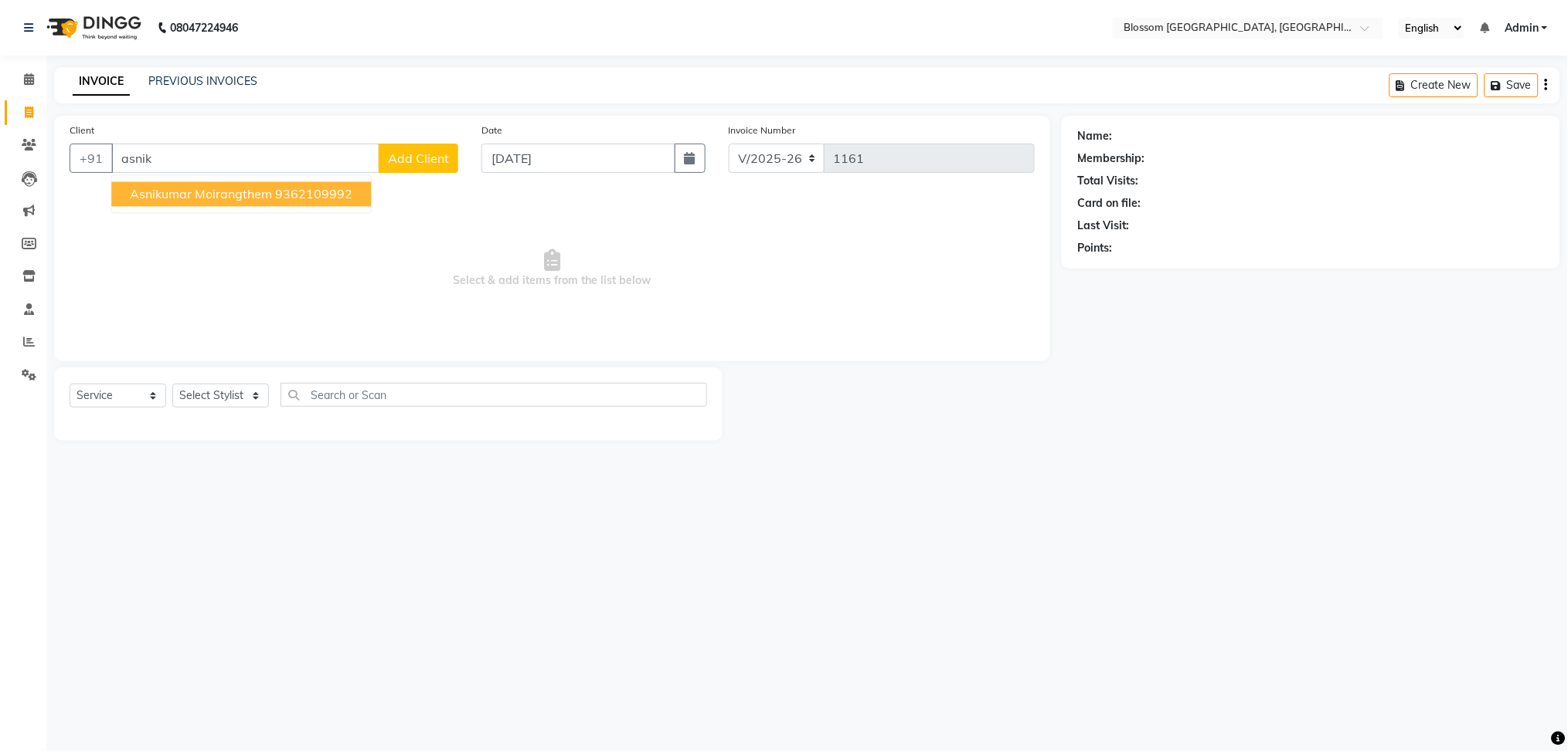
click at [223, 197] on span "Asnikumar Moirangthem" at bounding box center [201, 194] width 142 height 16
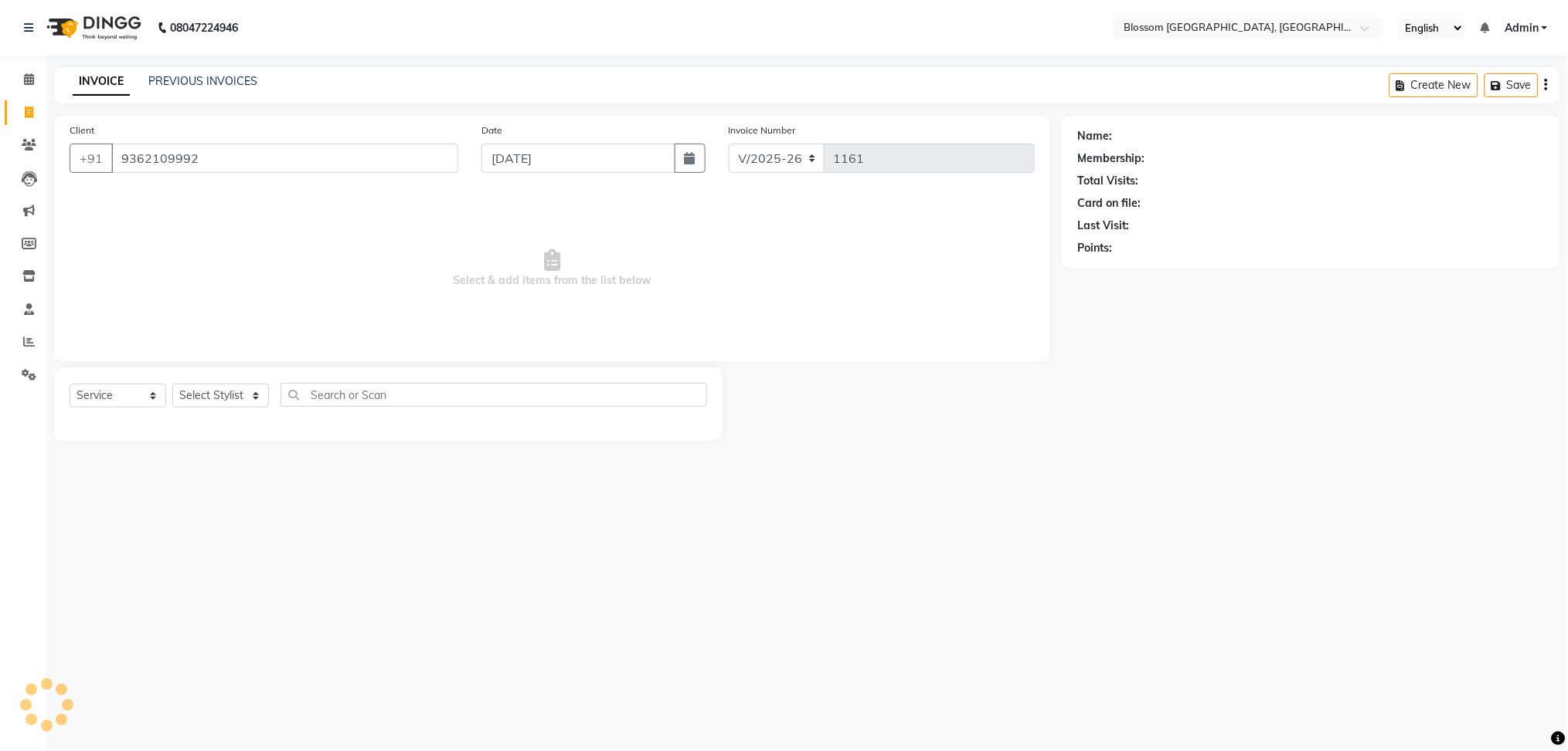
type input "9362109992"
click at [156, 397] on select "Select Service Product Membership Package Voucher Prepaid Gift Card" at bounding box center [117, 396] width 96 height 24
select select "product"
click at [69, 385] on select "Select Service Product Membership Package Voucher Prepaid Gift Card" at bounding box center [117, 396] width 96 height 24
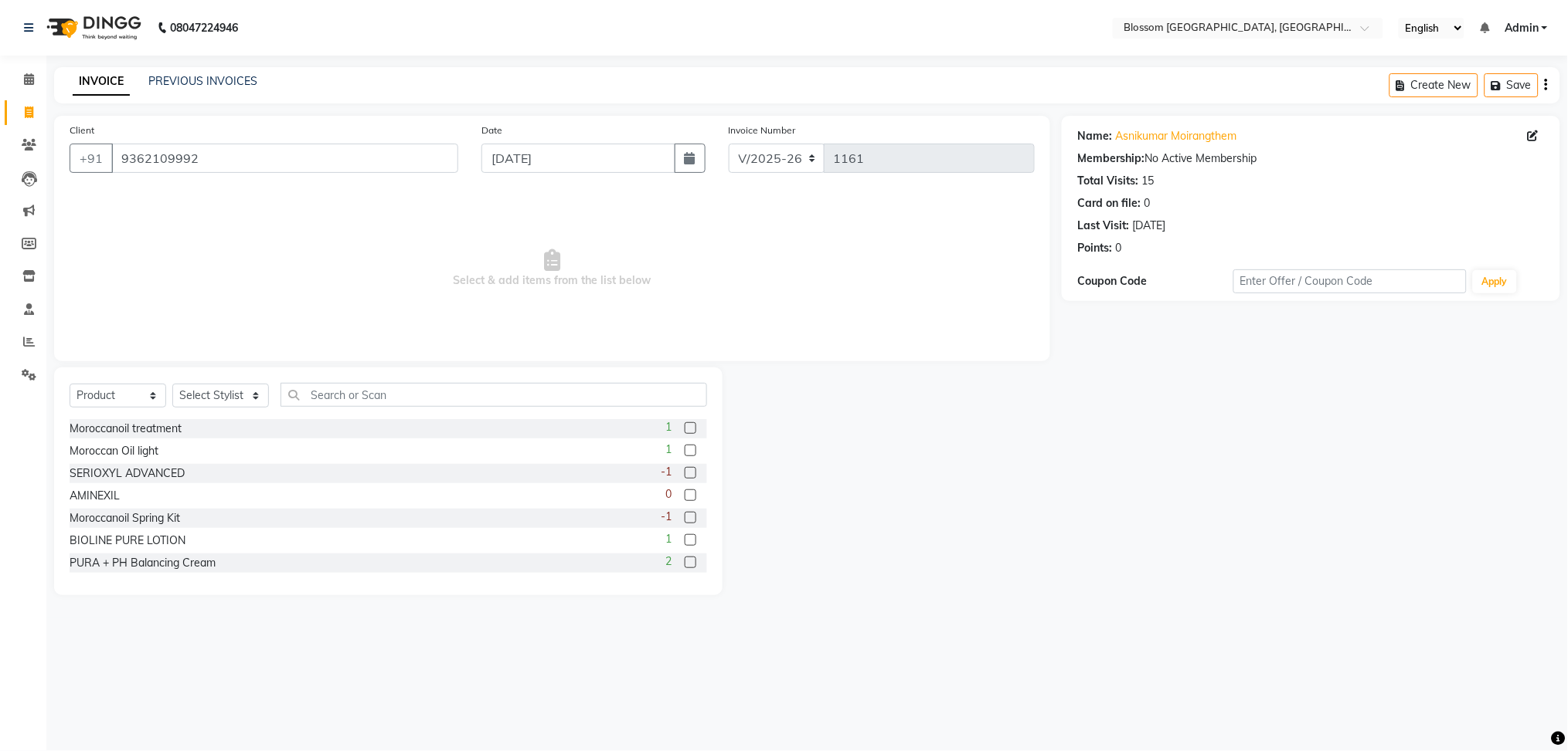
click at [232, 382] on div "Select Service Product Membership Package Voucher Prepaid Gift Card Select Styl…" at bounding box center [389, 481] width 668 height 228
click at [226, 397] on select "Select Stylist Giftson Kamei Laimayum Priyaluxmi Laishram Anjali Maimom Anjali …" at bounding box center [220, 396] width 96 height 24
select select "66244"
click at [172, 385] on select "Select Stylist Giftson Kamei Laimayum Priyaluxmi Laishram Anjali Maimom Anjali …" at bounding box center [220, 396] width 96 height 24
click at [398, 390] on input "text" at bounding box center [494, 395] width 426 height 24
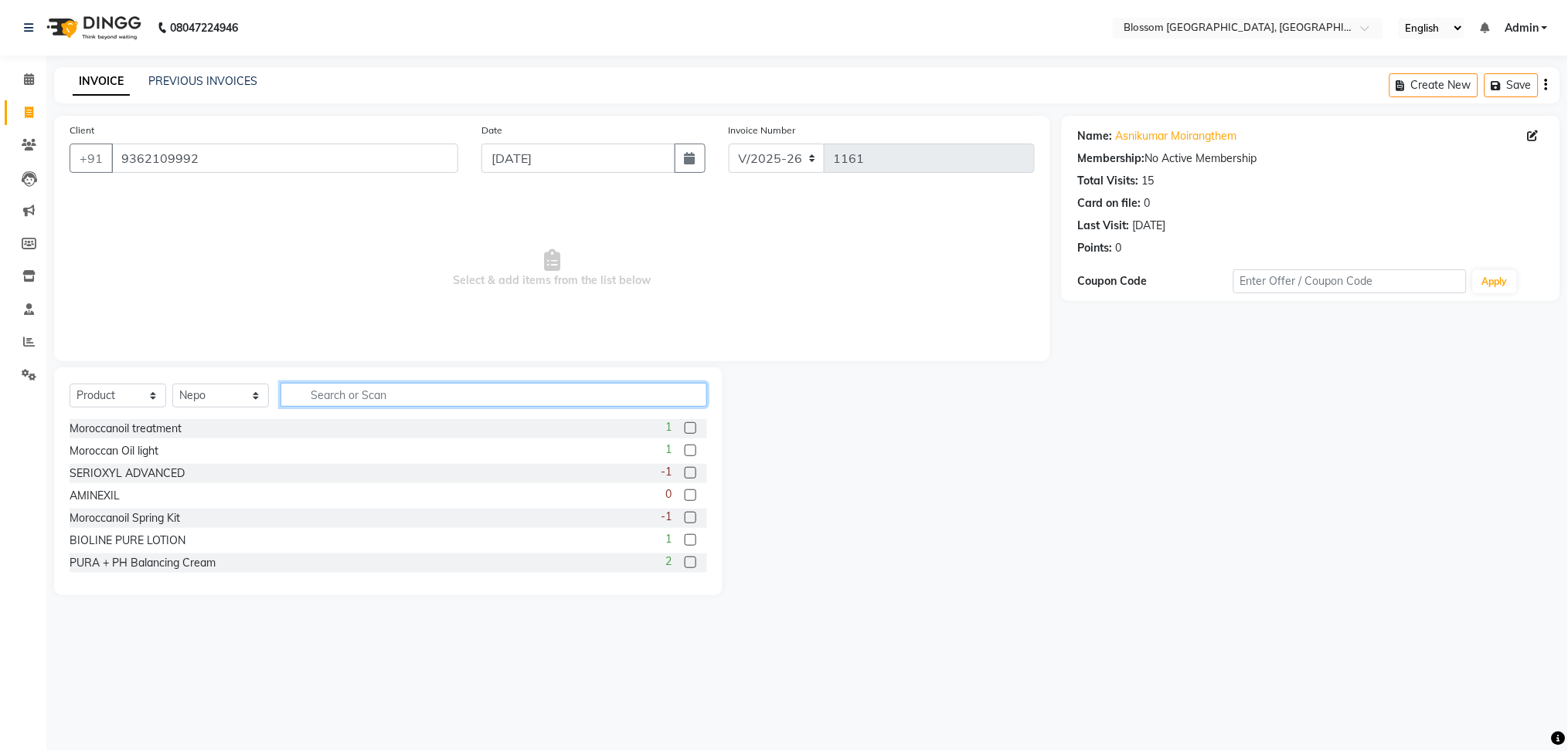
type input "a"
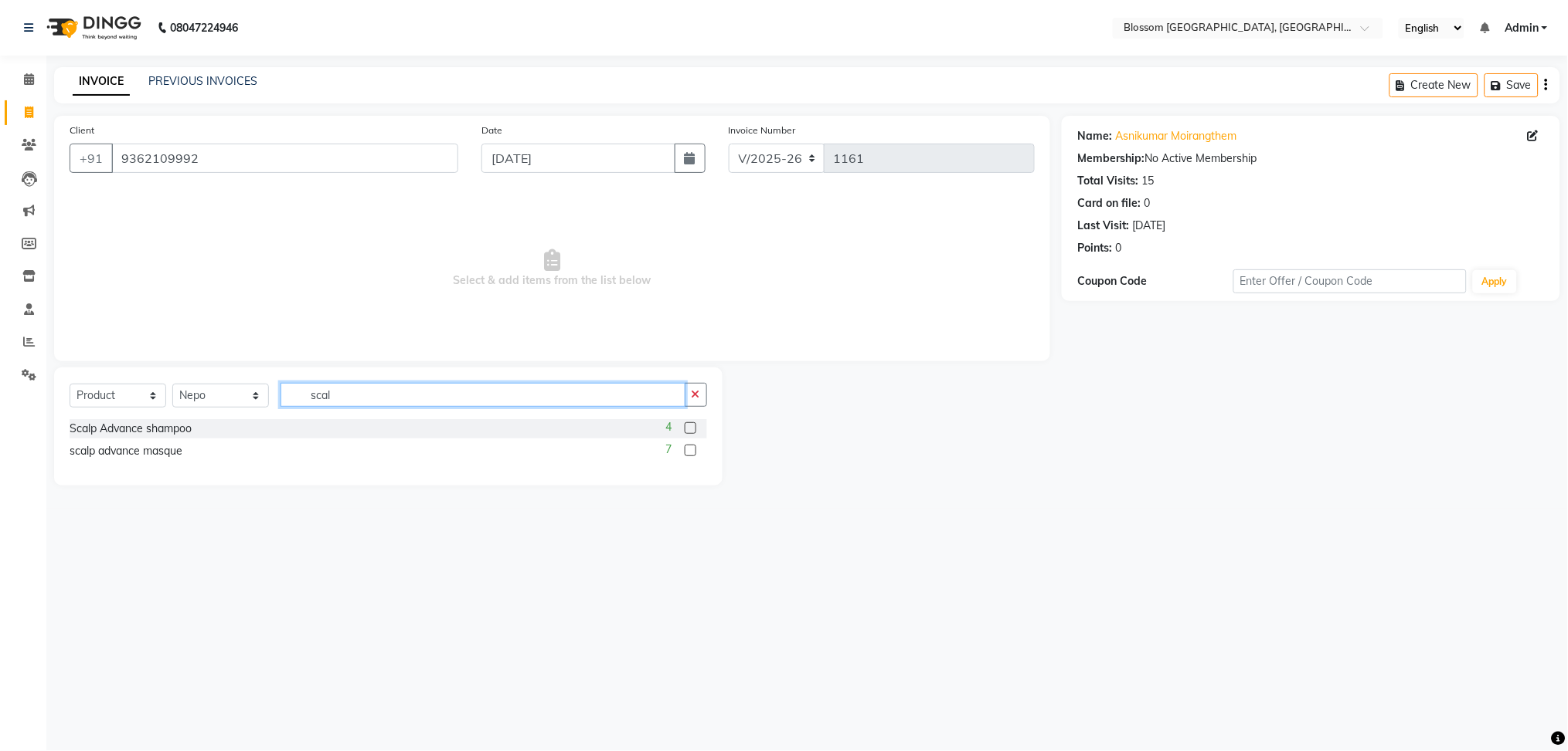
type input "scal"
click at [687, 425] on label at bounding box center [691, 429] width 12 height 12
click at [687, 425] on input "checkbox" at bounding box center [690, 429] width 10 height 10
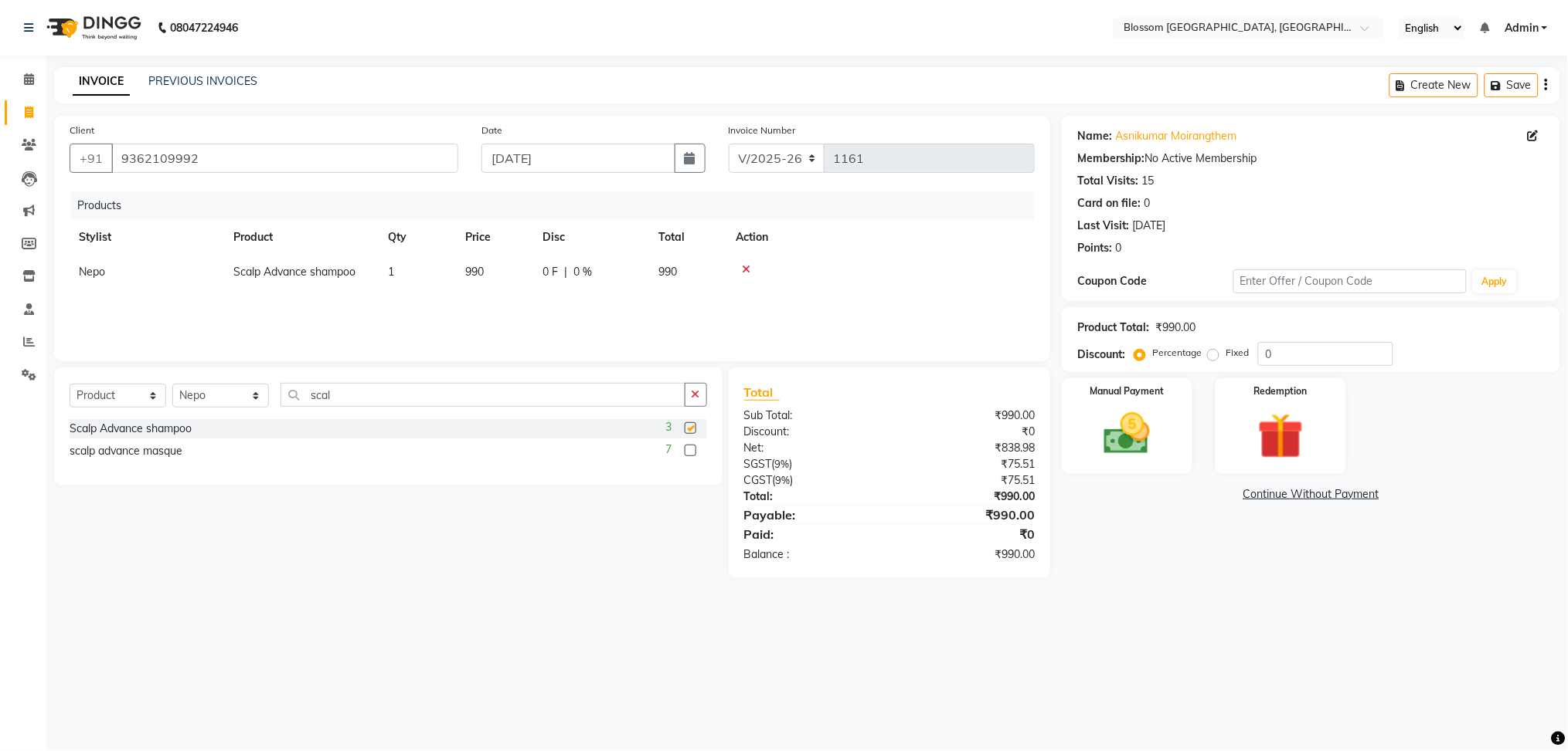
checkbox input "false"
click at [1115, 451] on img at bounding box center [1127, 434] width 77 height 55
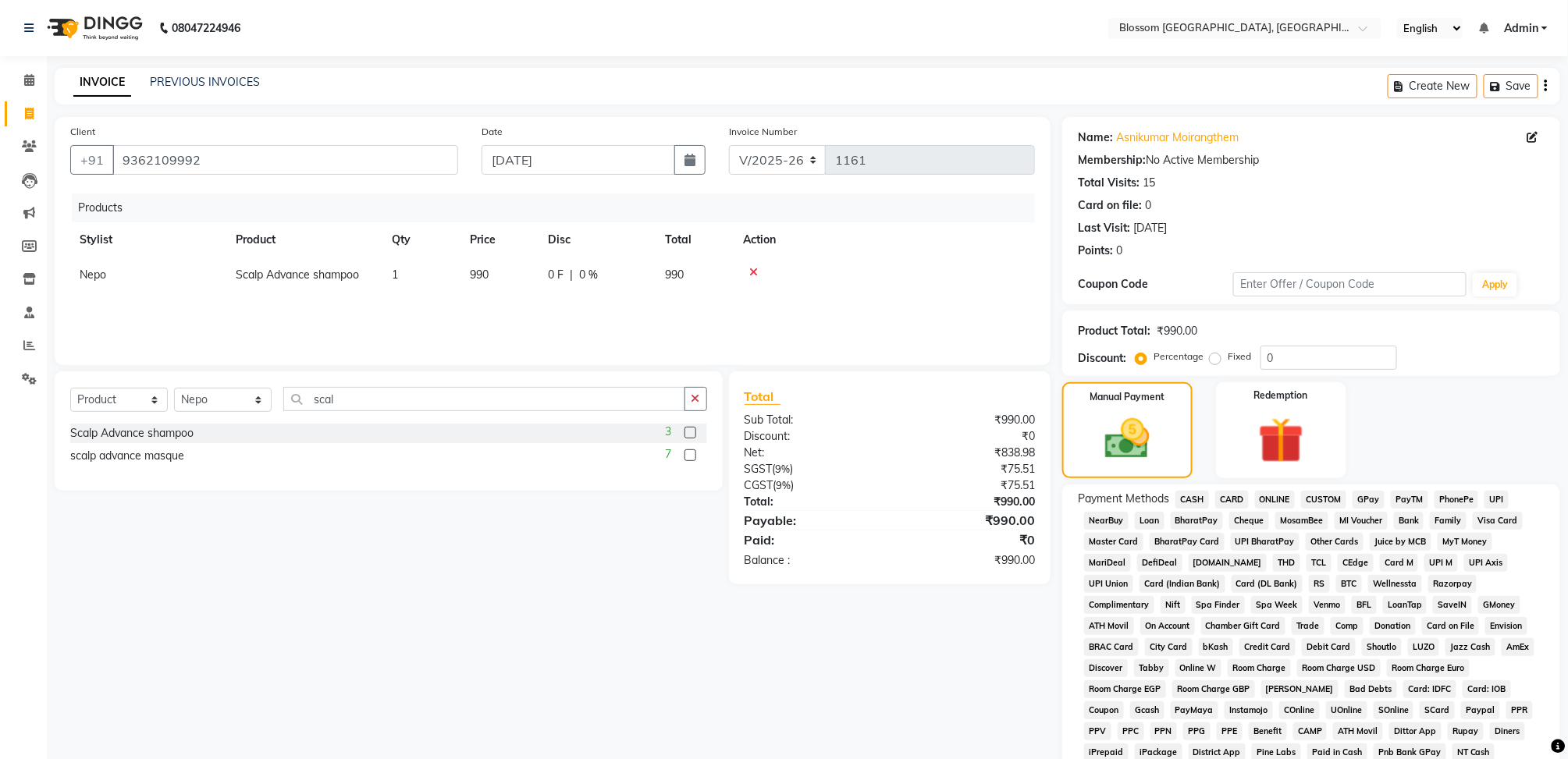
click at [1191, 501] on span "CASH" at bounding box center [1192, 500] width 33 height 18
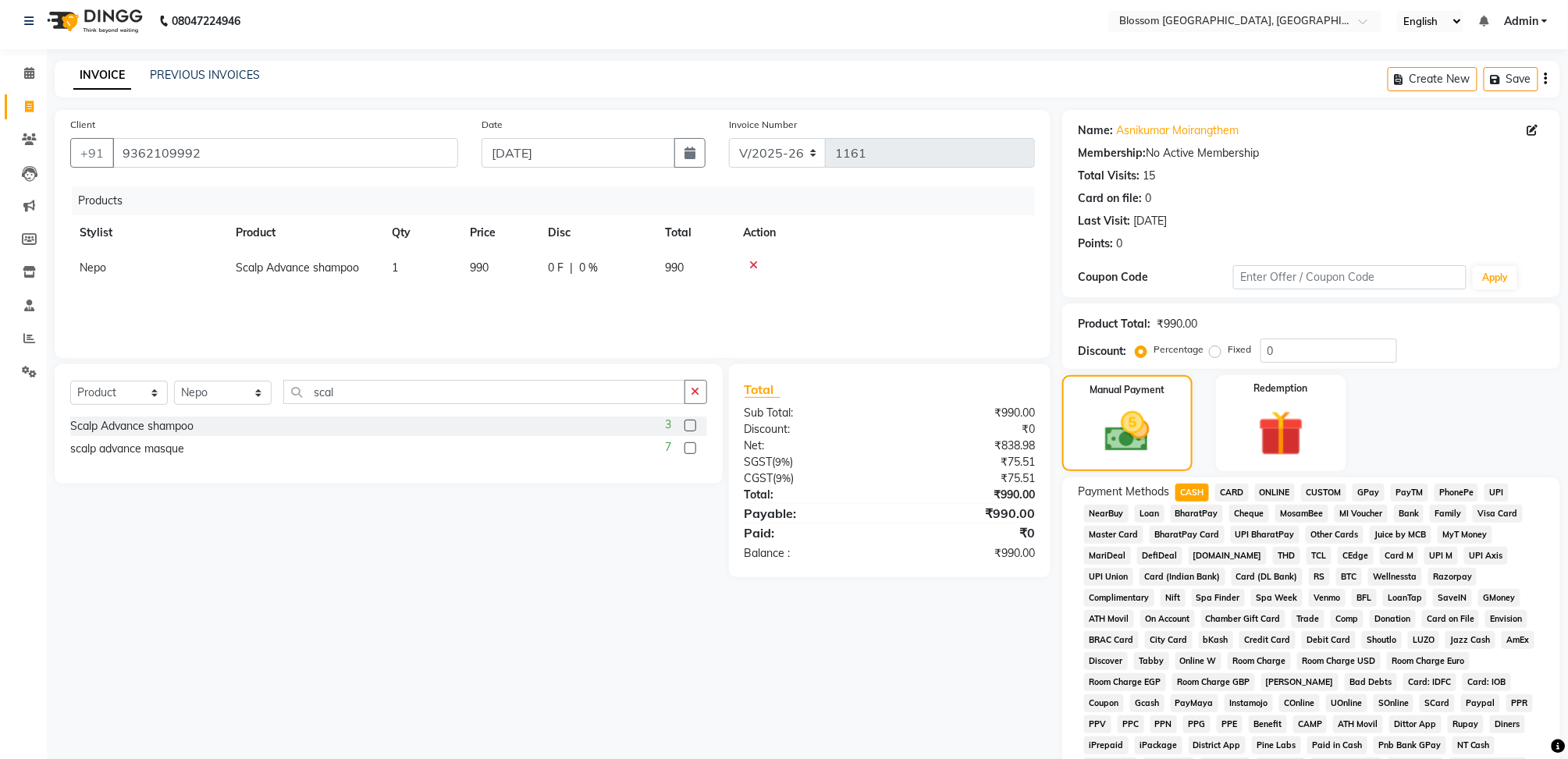
scroll to position [251, 0]
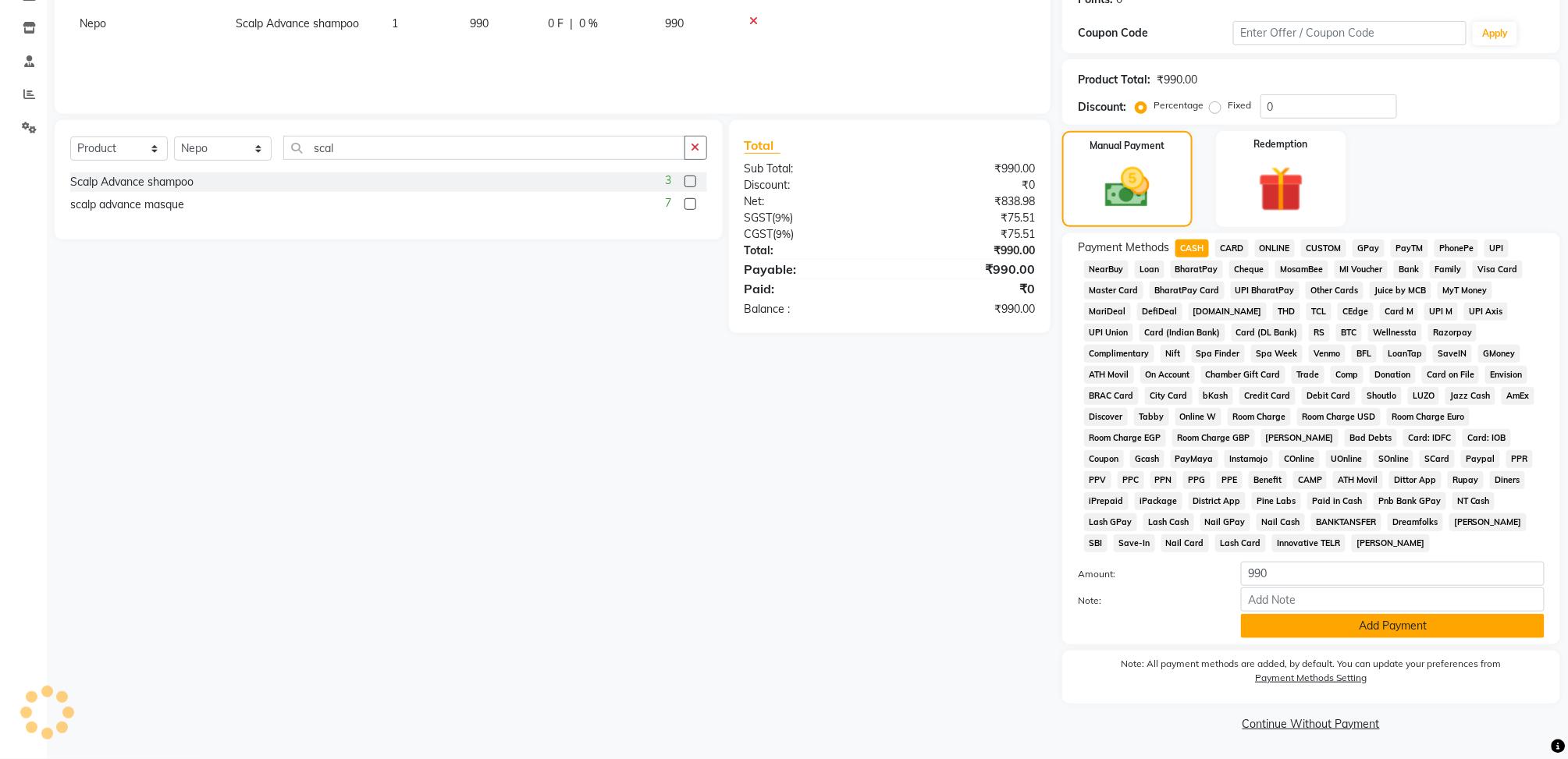
click at [1287, 619] on button "Add Payment" at bounding box center [1393, 626] width 303 height 24
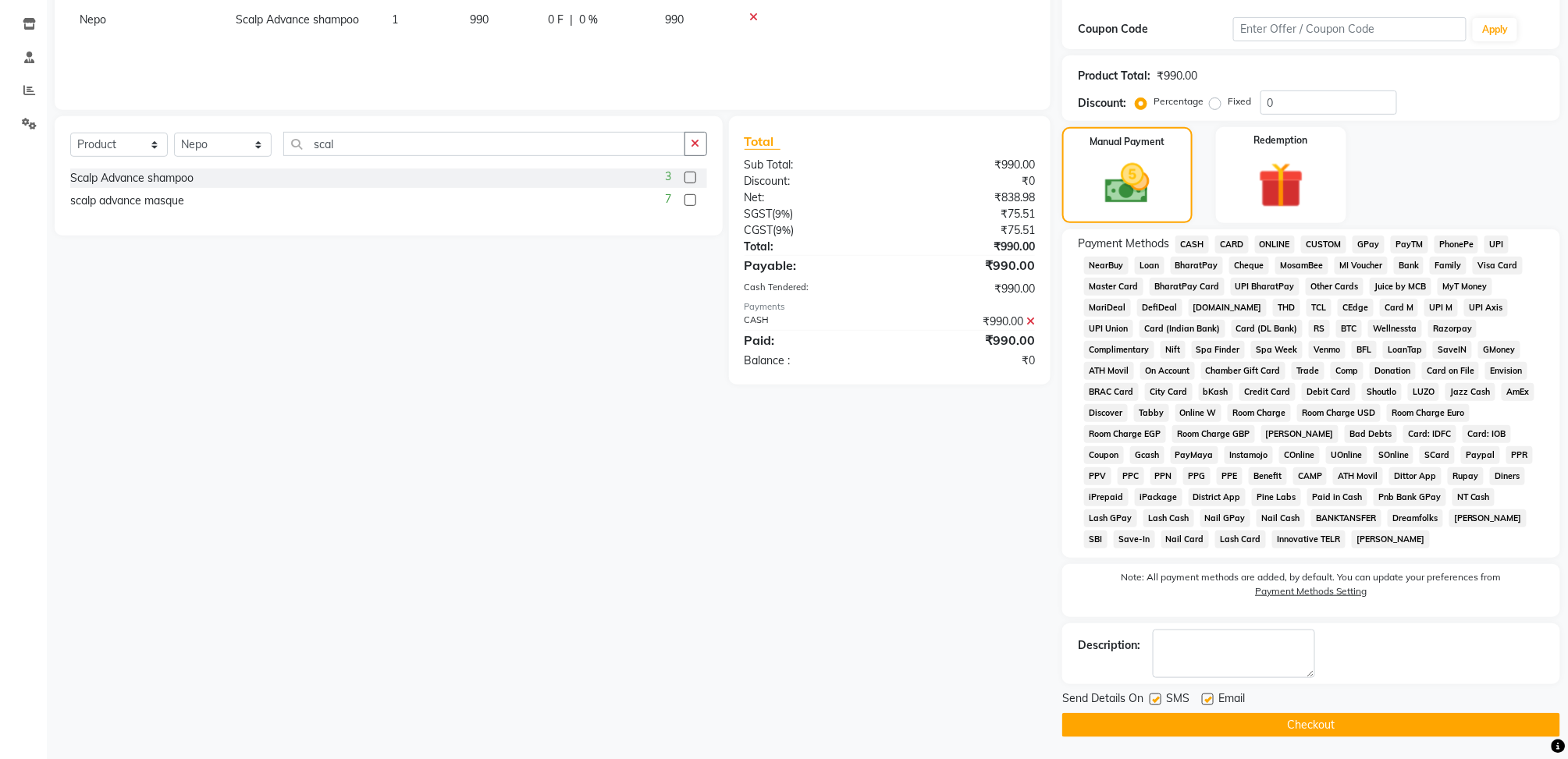
scroll to position [256, 0]
click at [1300, 713] on button "Checkout" at bounding box center [1311, 724] width 498 height 24
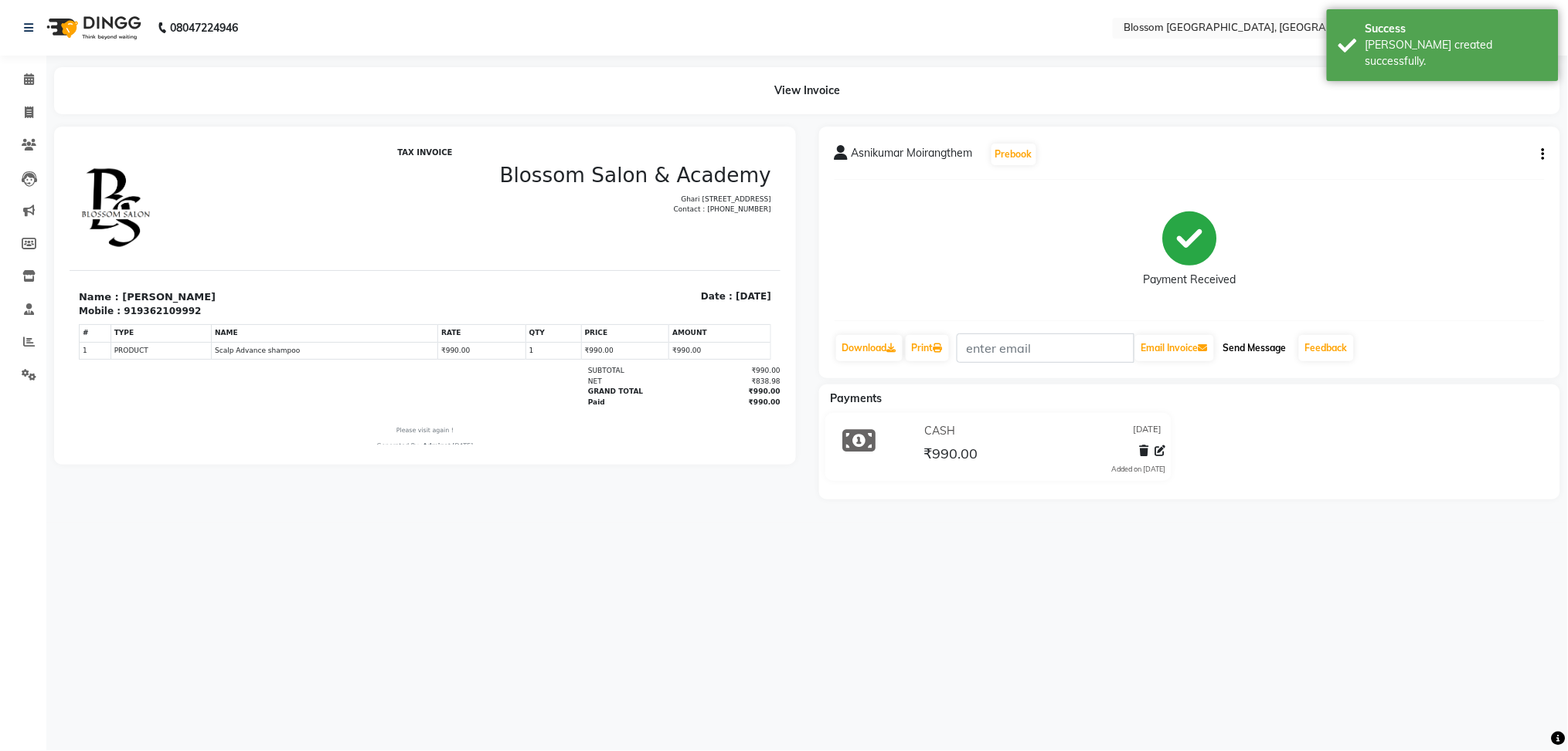
click at [1241, 335] on button "Send Message" at bounding box center [1255, 348] width 76 height 26
click at [28, 89] on link "Calendar" at bounding box center [23, 80] width 37 height 25
